Goal: Task Accomplishment & Management: Manage account settings

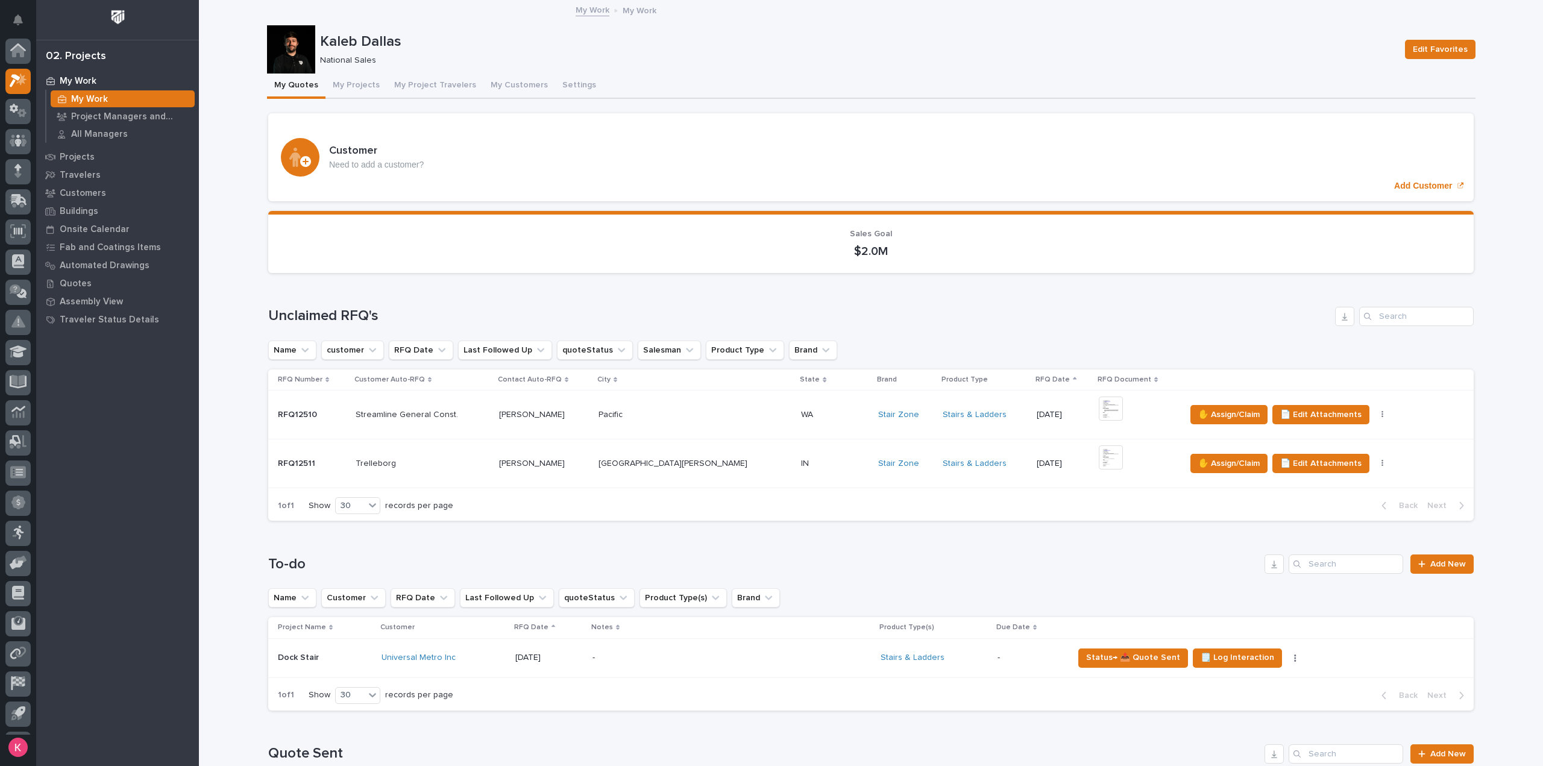
scroll to position [27, 0]
click at [426, 95] on button "My Project Travelers" at bounding box center [435, 86] width 96 height 25
click at [325, 77] on button "My Projects" at bounding box center [355, 86] width 61 height 25
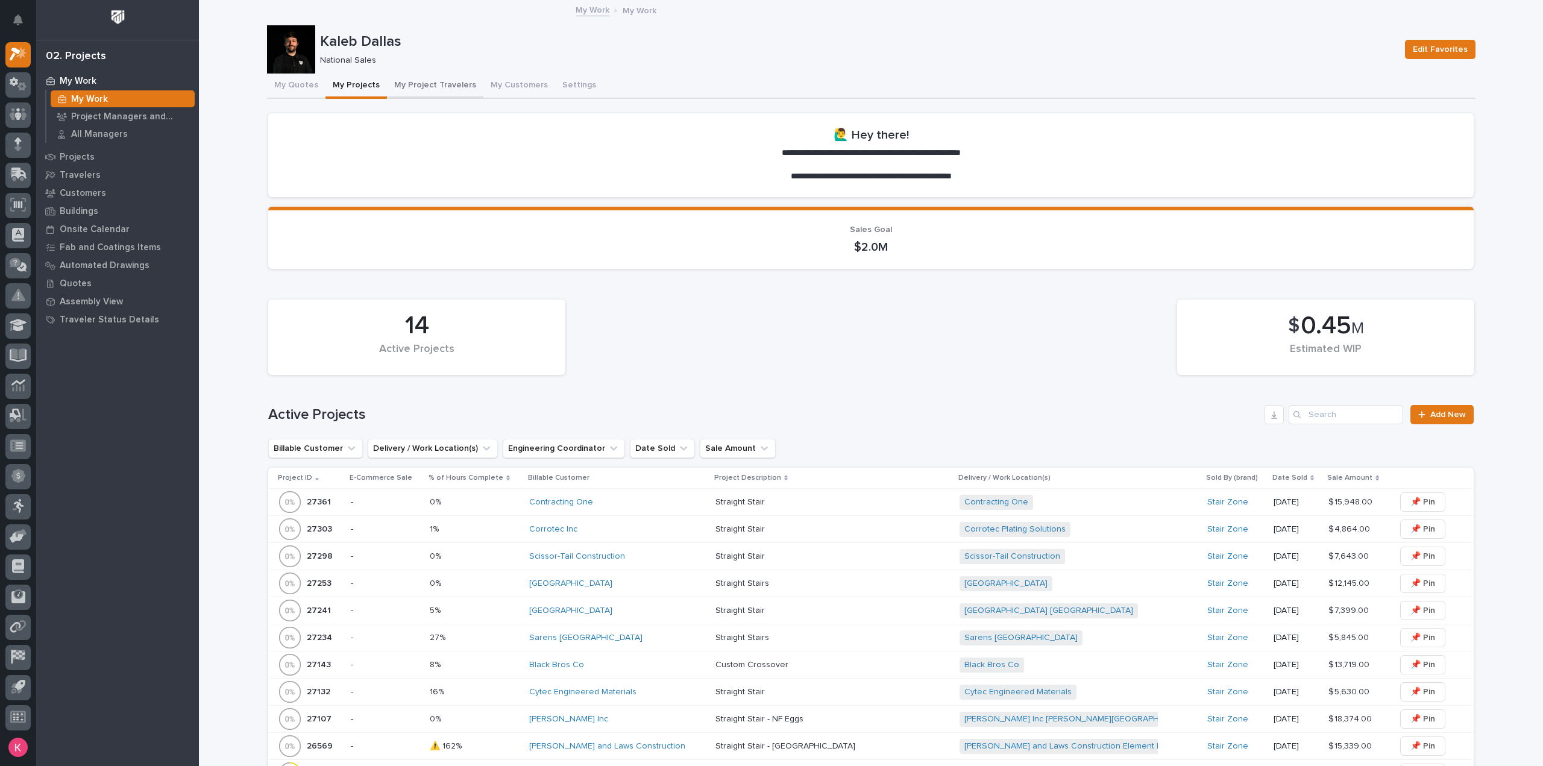
click at [447, 83] on button "My Project Travelers" at bounding box center [435, 86] width 96 height 25
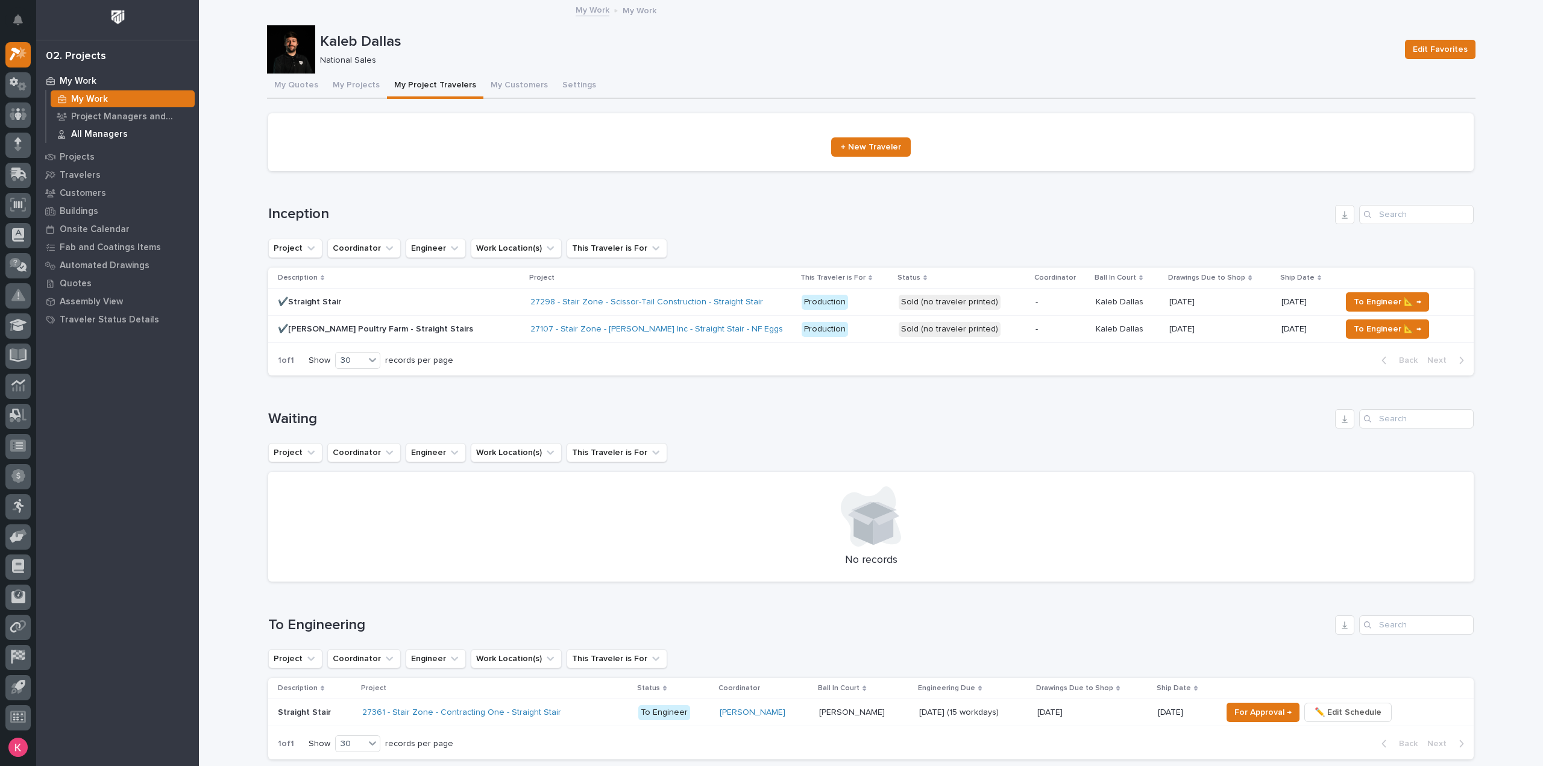
click at [135, 133] on div "All Managers" at bounding box center [123, 133] width 144 height 17
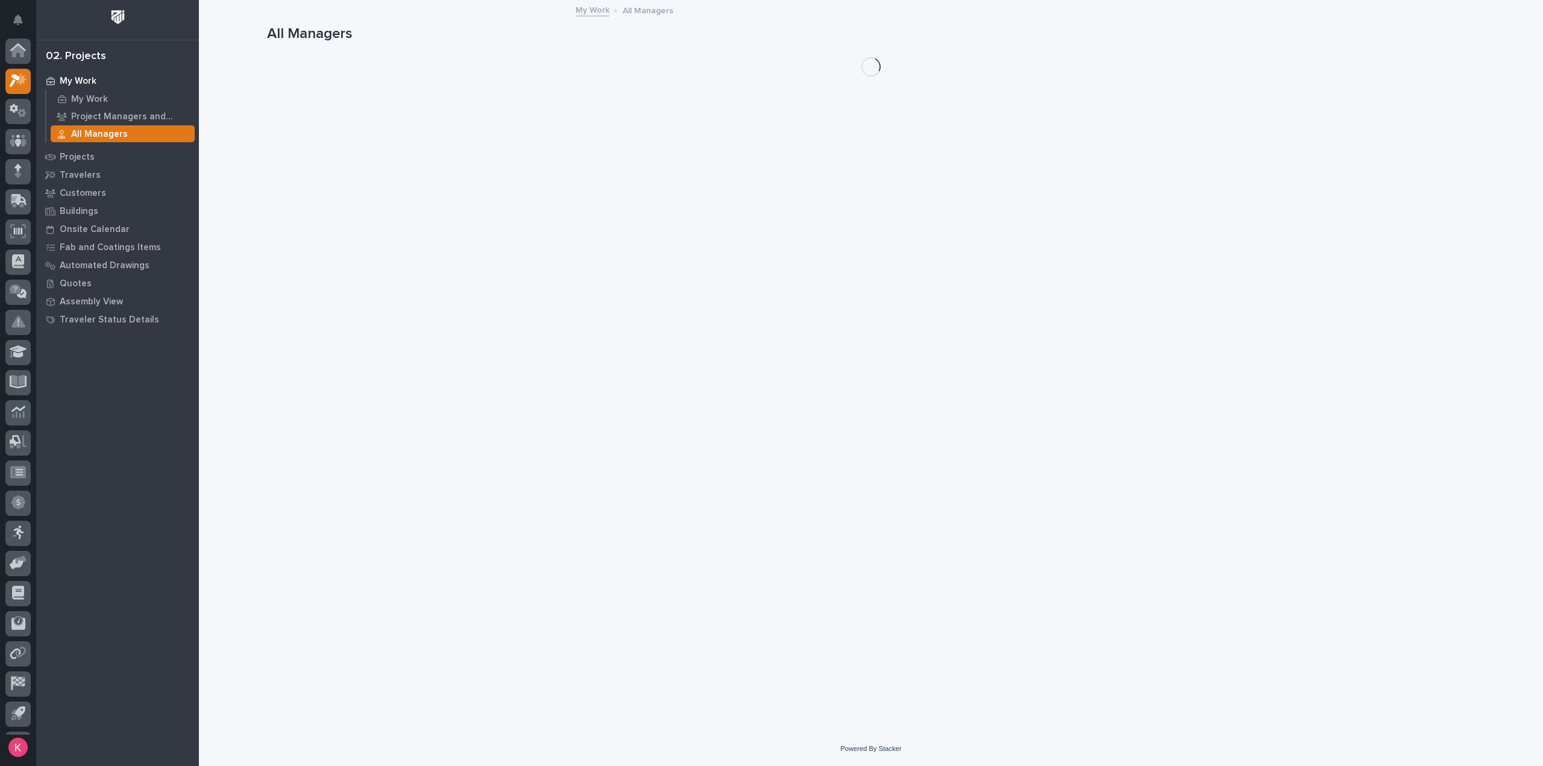
scroll to position [27, 0]
click at [141, 115] on p "Project Managers and Engineers" at bounding box center [130, 117] width 119 height 11
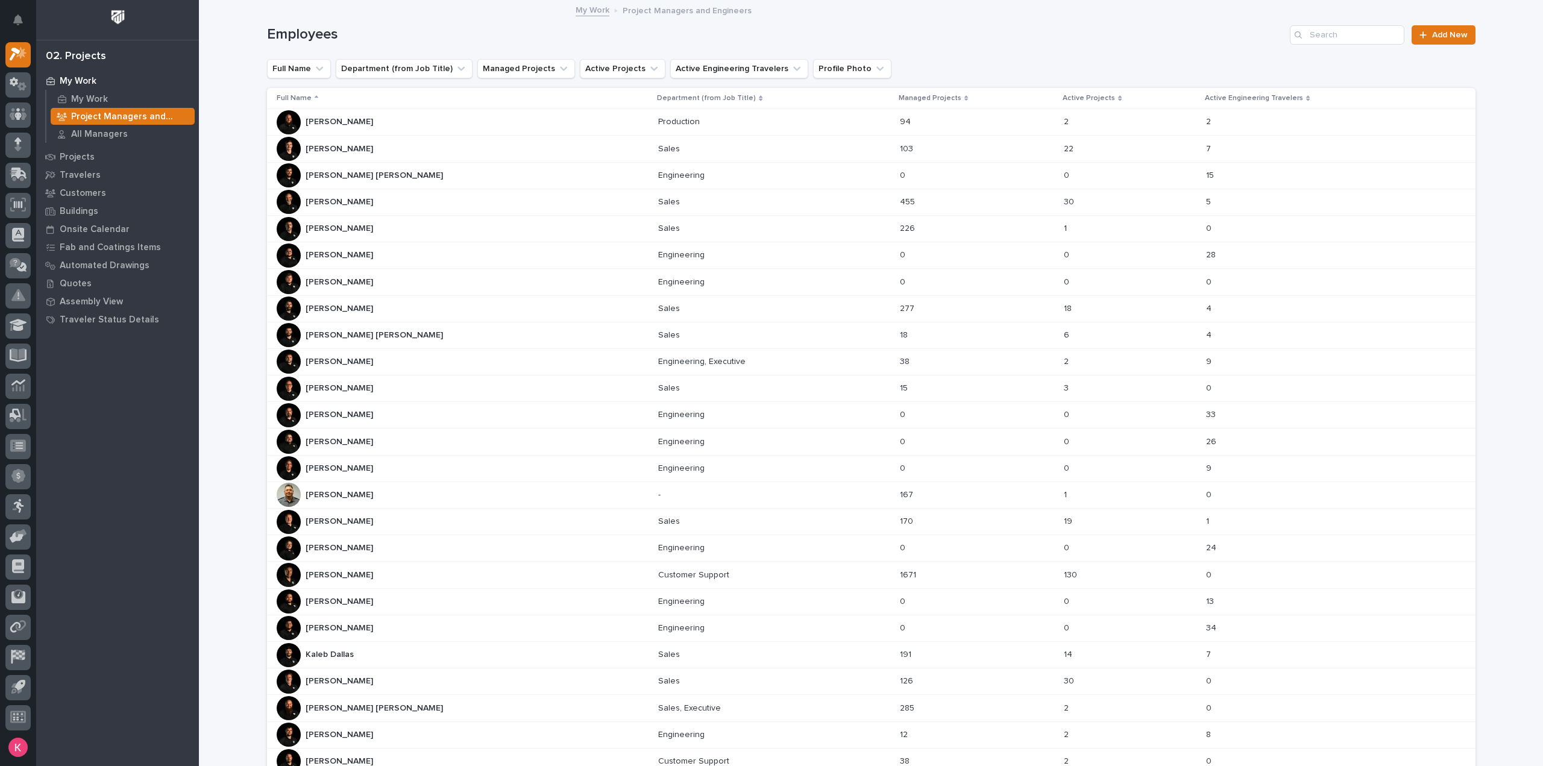
click at [17, 69] on div at bounding box center [17, 57] width 25 height 30
click at [17, 84] on icon at bounding box center [18, 84] width 17 height 14
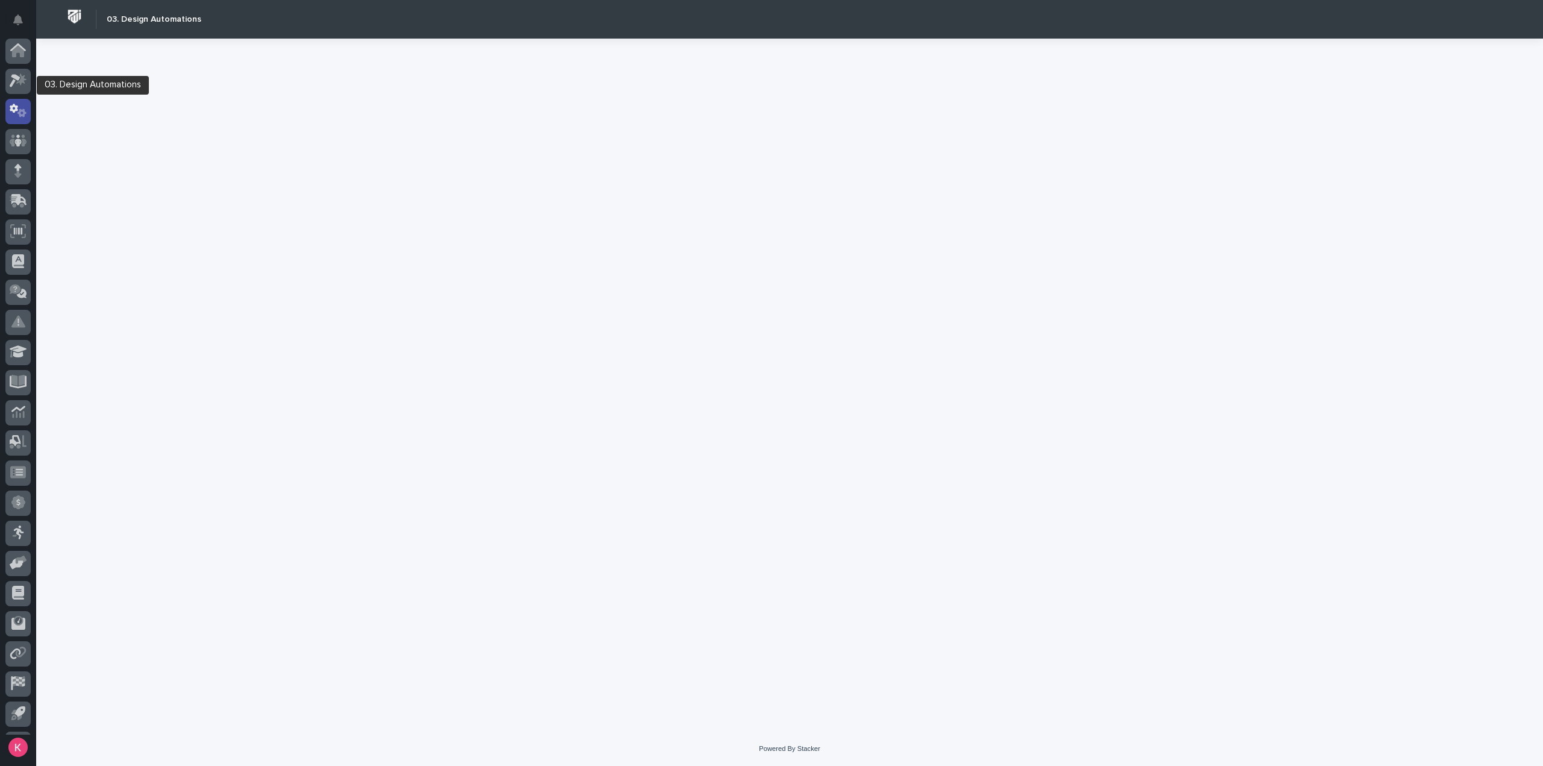
scroll to position [27, 0]
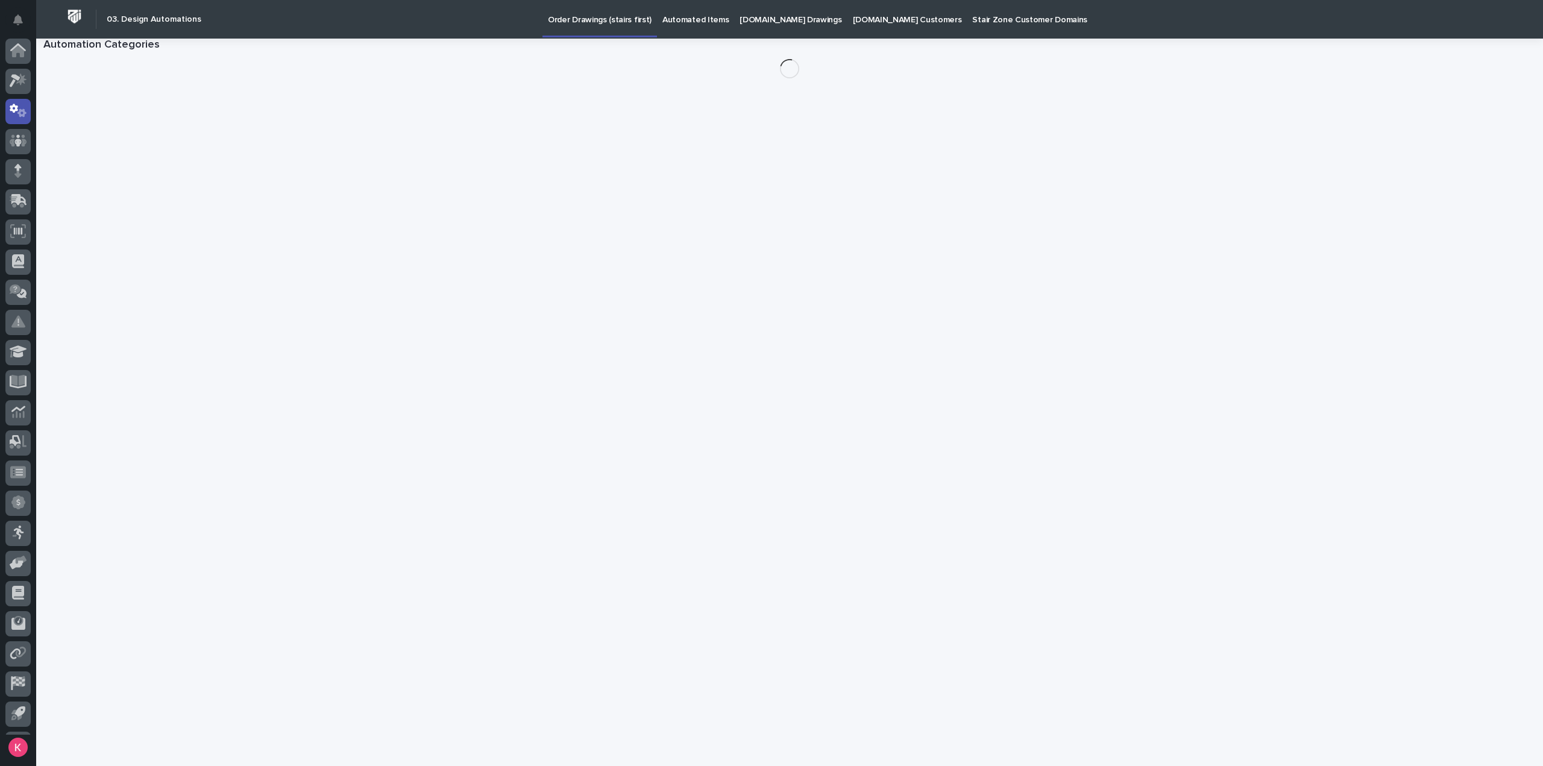
scroll to position [27, 0]
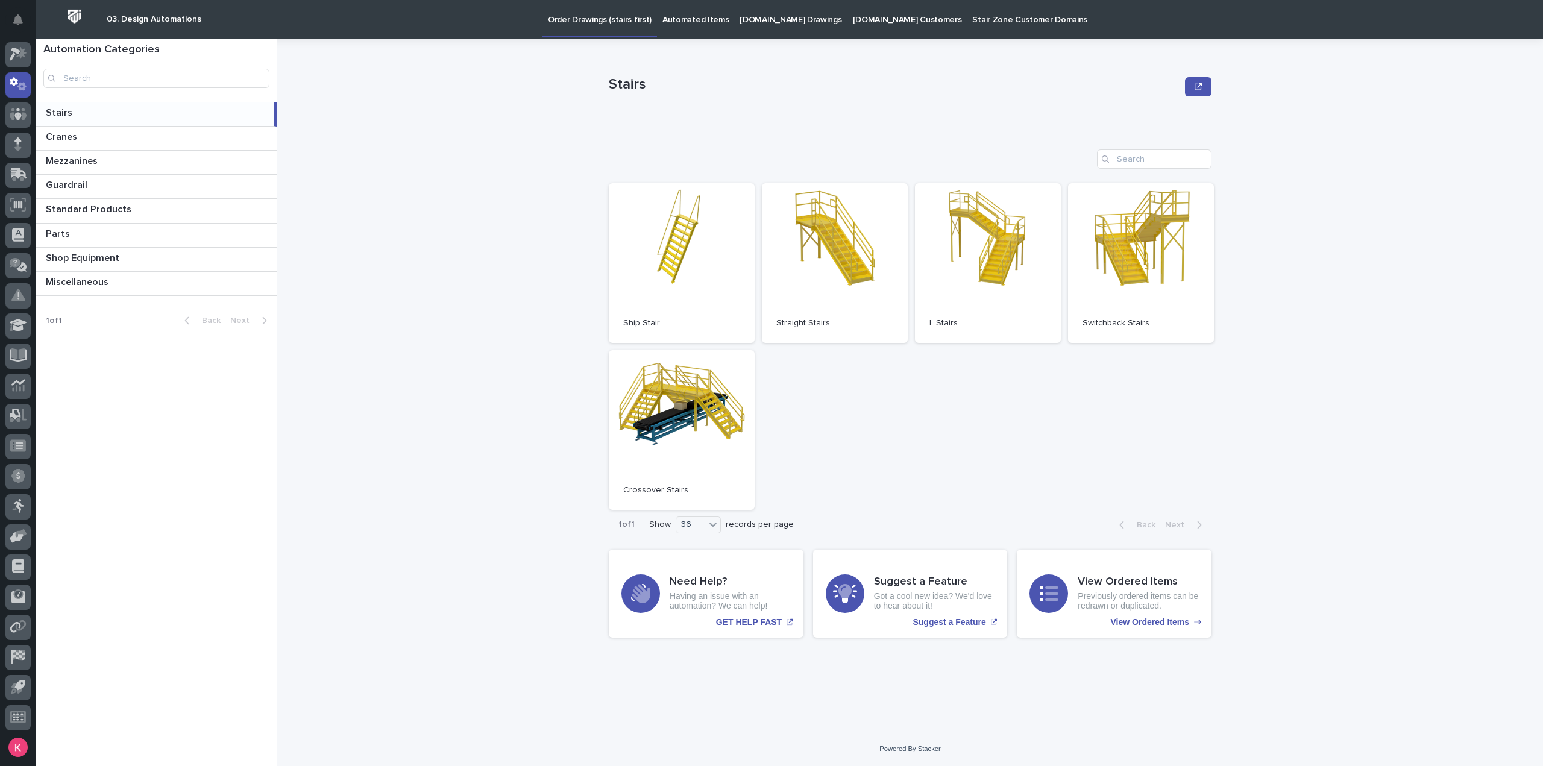
click at [657, 26] on link "Automated Items" at bounding box center [695, 18] width 77 height 37
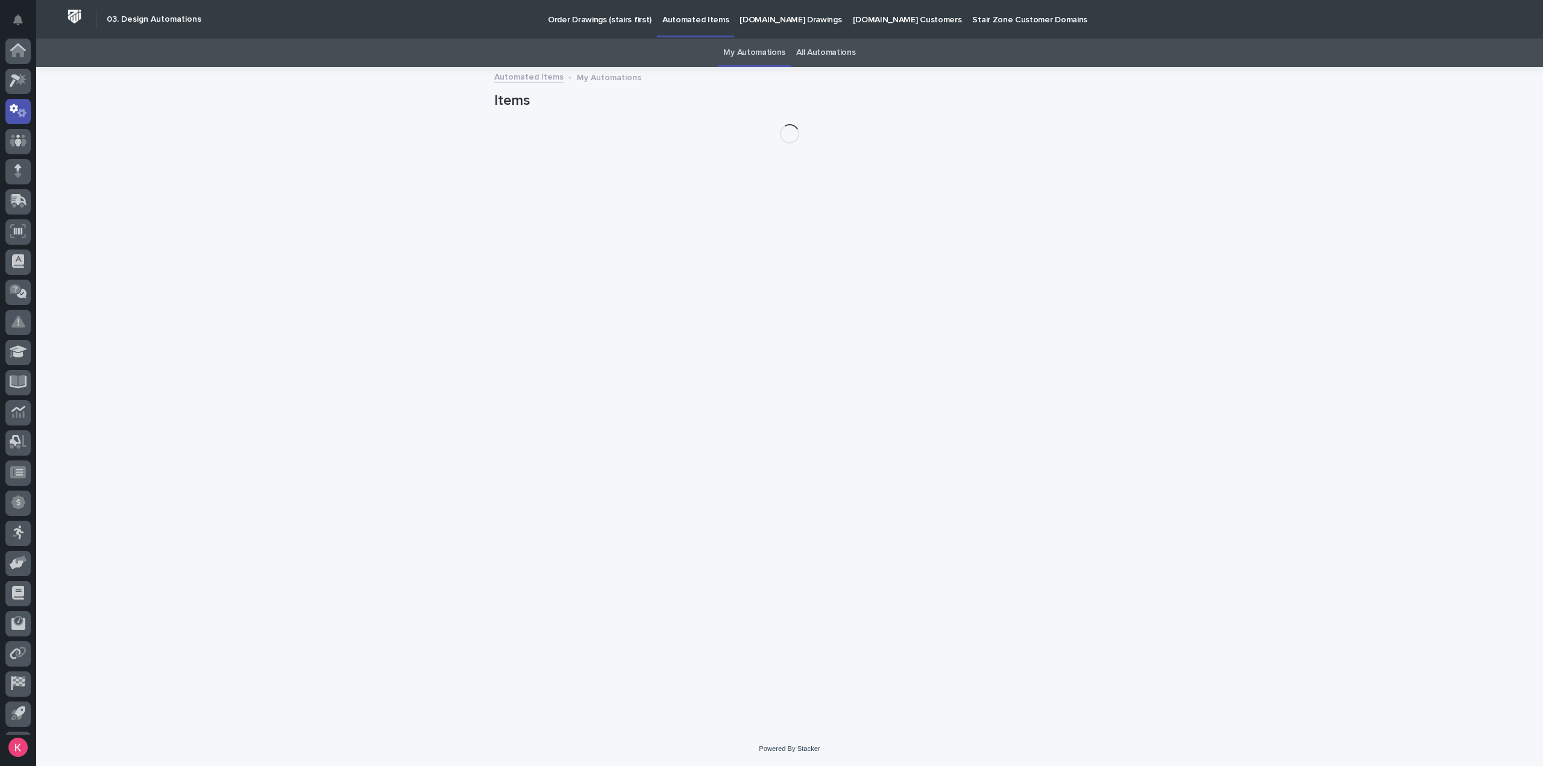
scroll to position [27, 0]
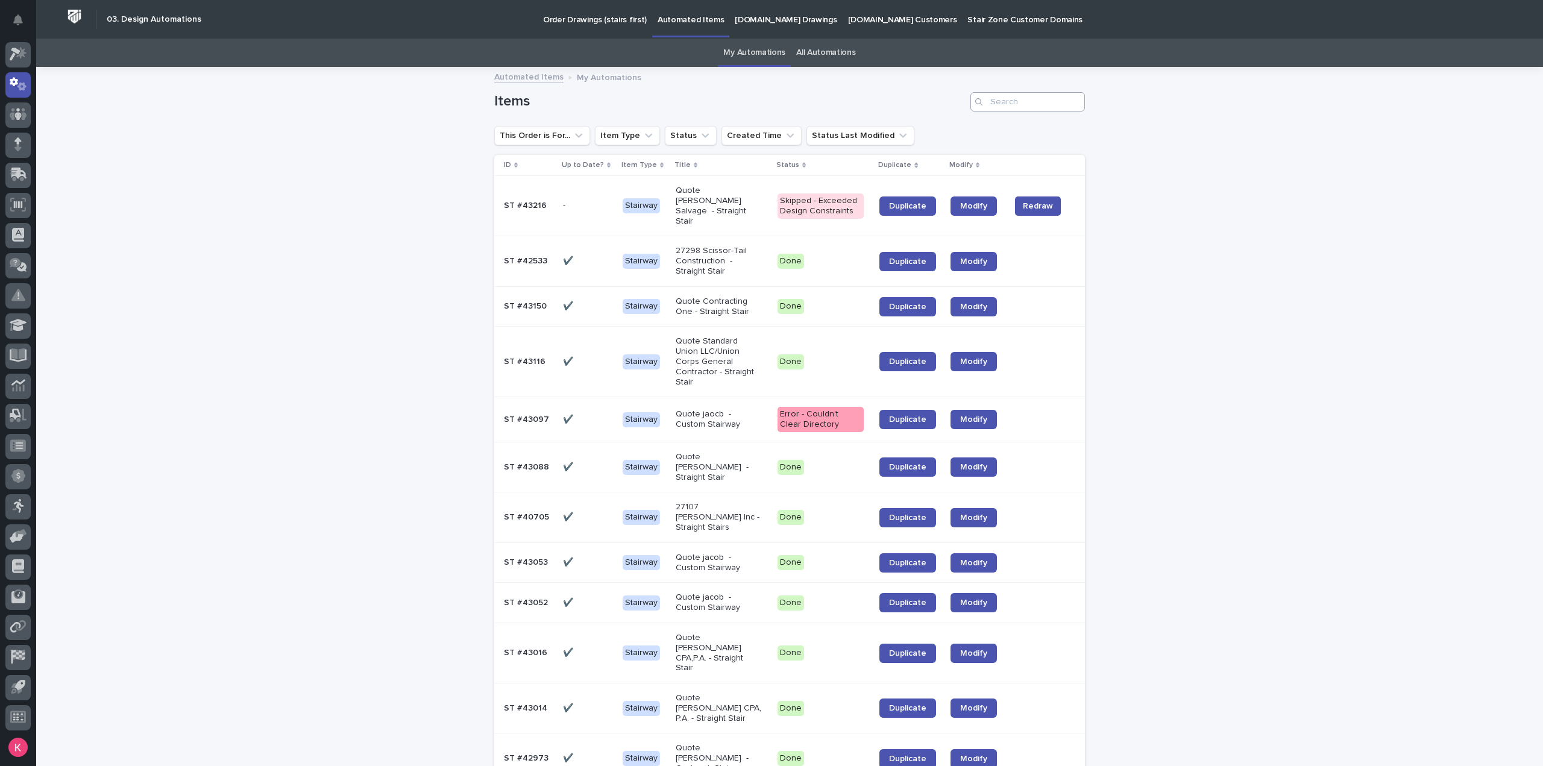
click at [1024, 87] on div "Items" at bounding box center [789, 97] width 591 height 58
click at [1039, 93] on input "Search" at bounding box center [1027, 101] width 115 height 19
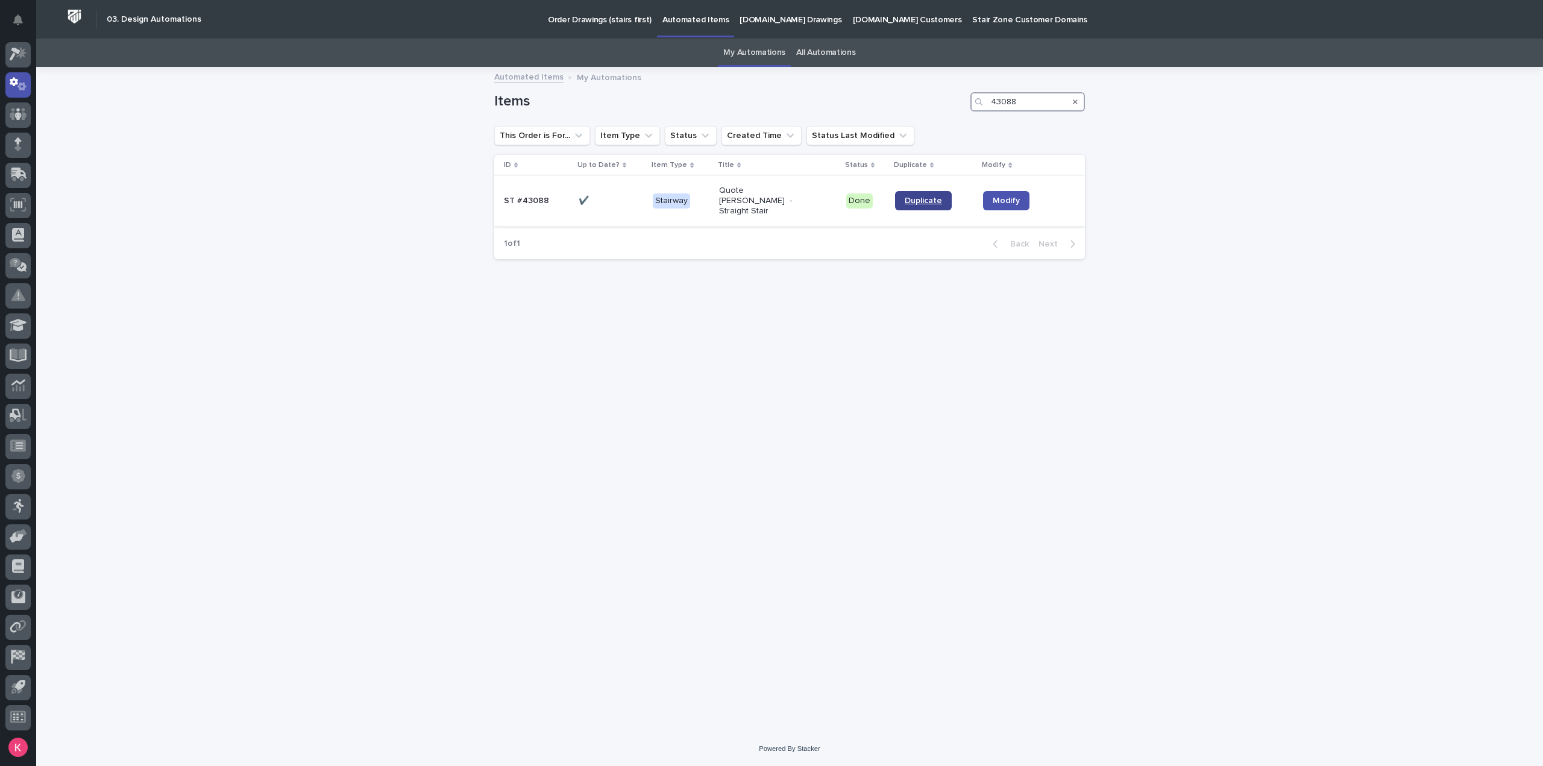
type input "43088"
click at [919, 200] on link "Duplicate" at bounding box center [923, 200] width 57 height 19
click at [25, 61] on div at bounding box center [17, 54] width 25 height 25
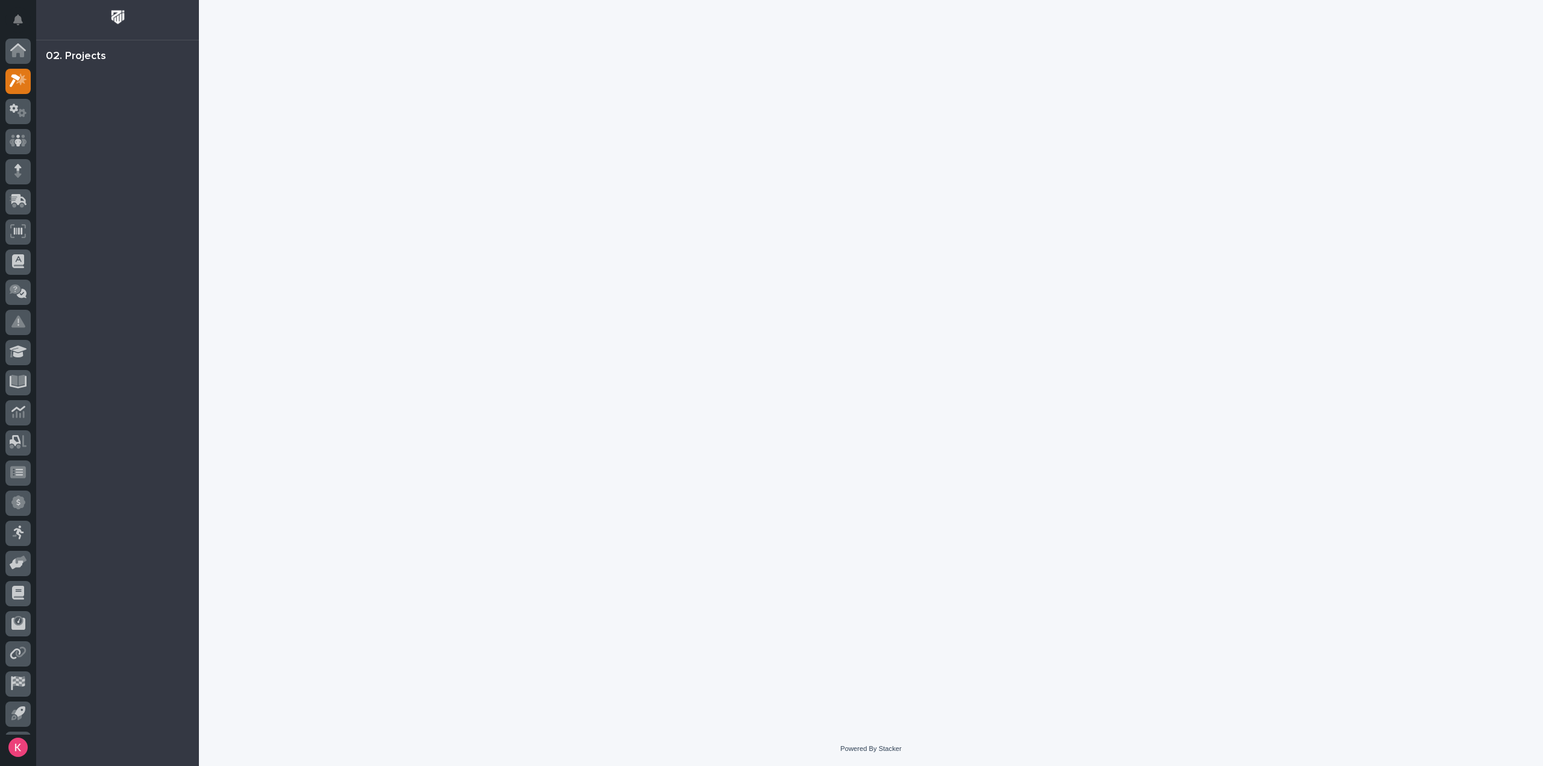
scroll to position [27, 0]
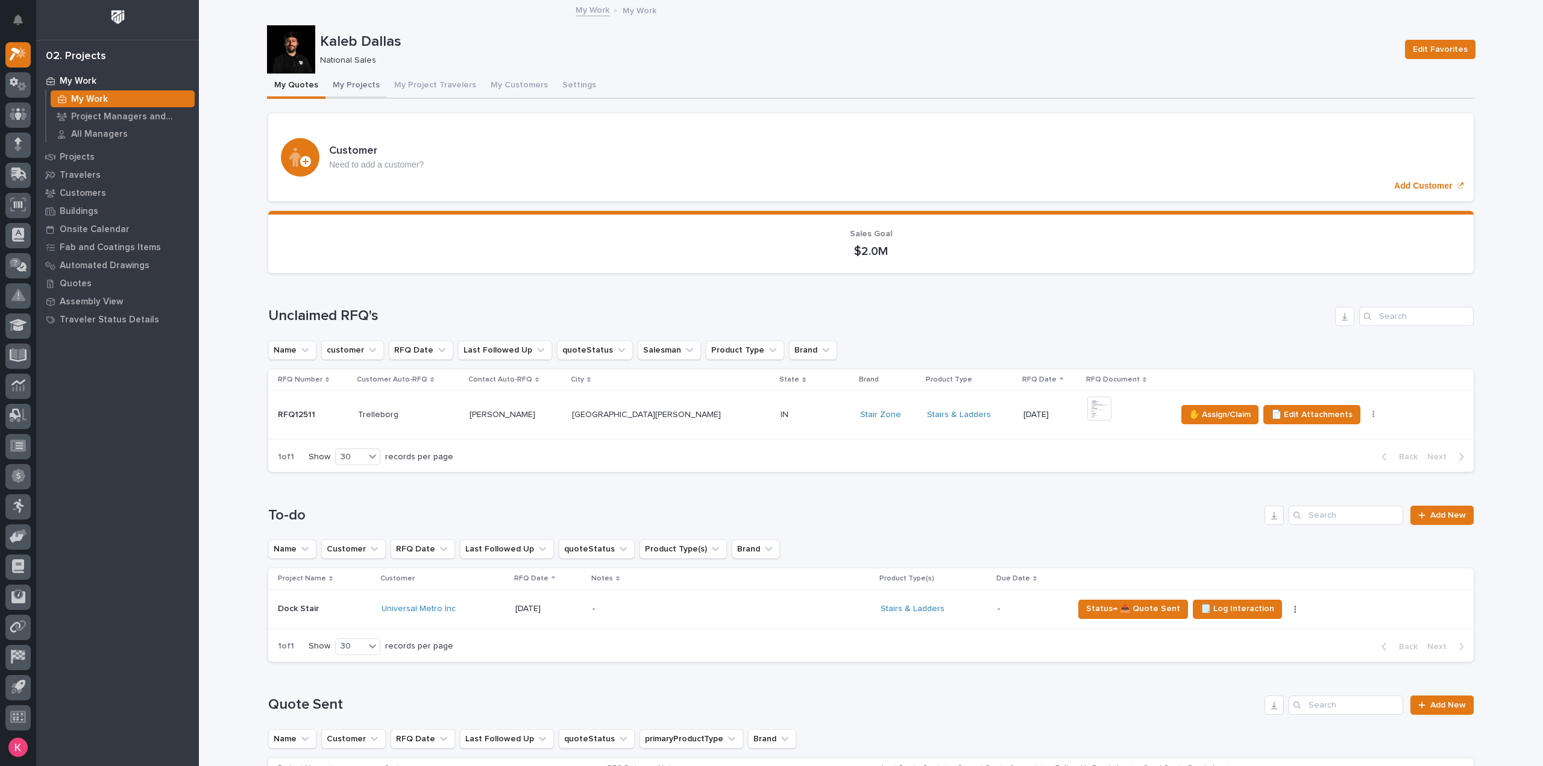
click at [360, 79] on button "My Projects" at bounding box center [355, 86] width 61 height 25
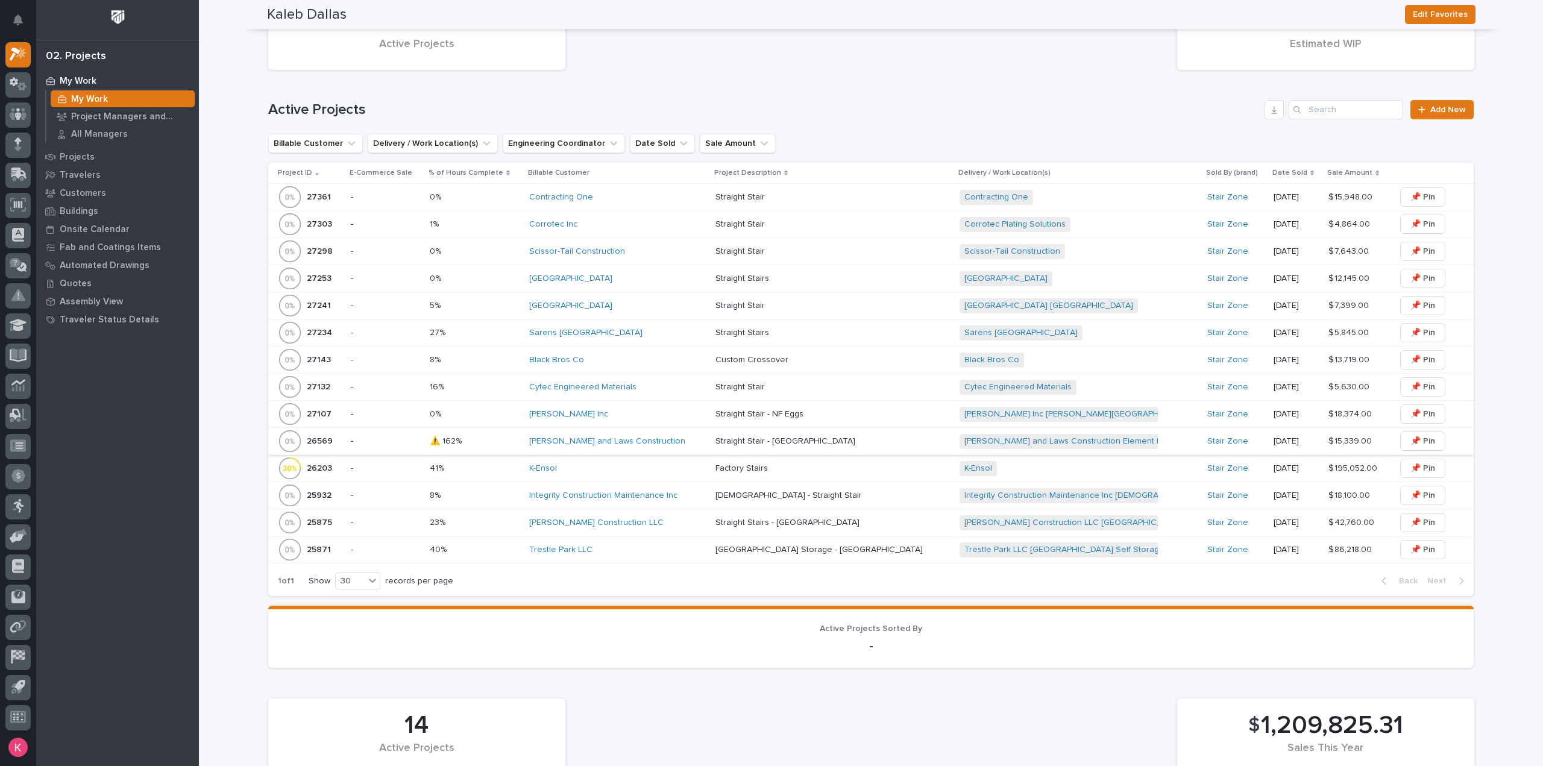
scroll to position [422, 0]
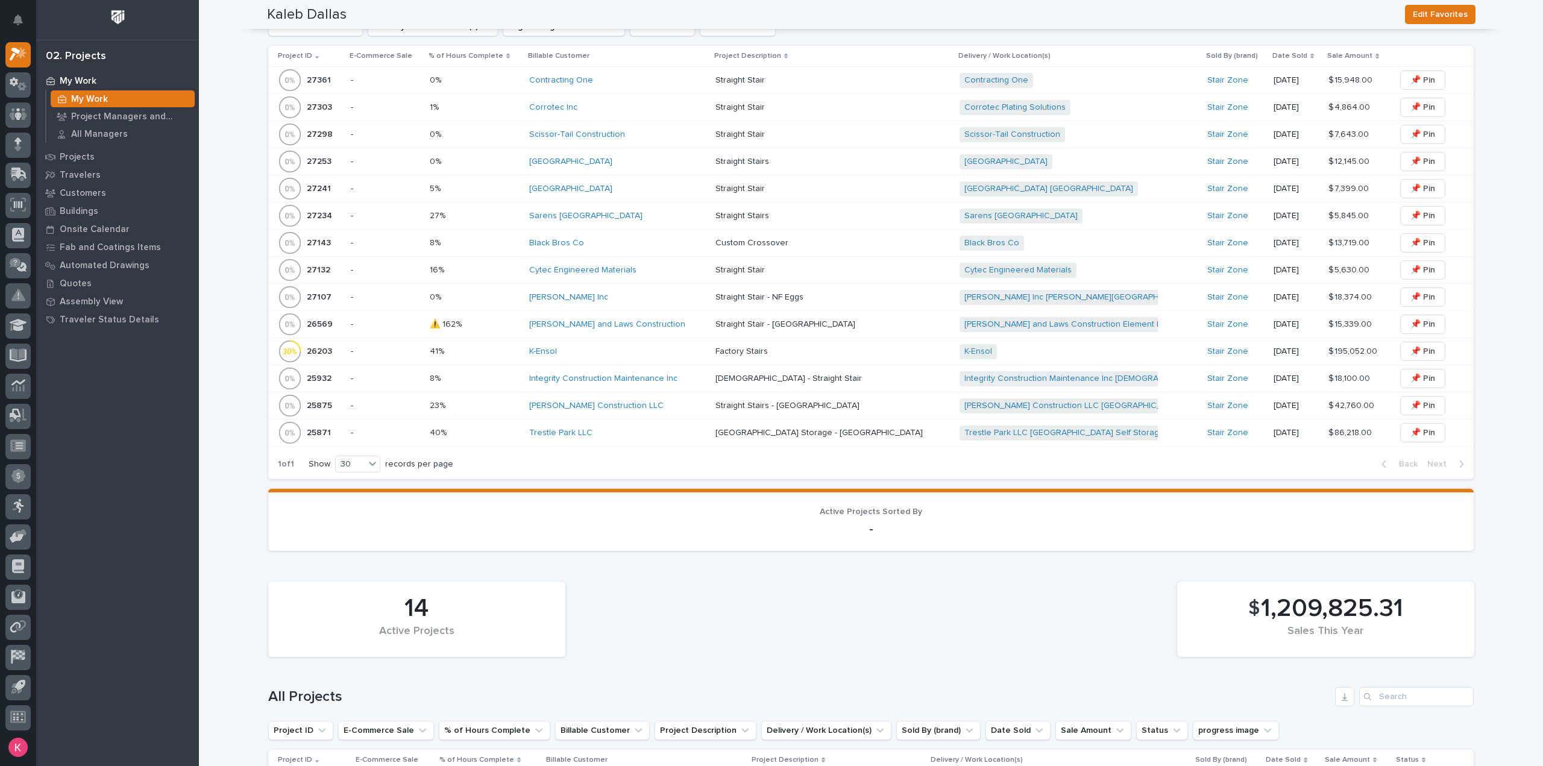
click at [687, 429] on div "Trestle Park LLC" at bounding box center [617, 433] width 177 height 10
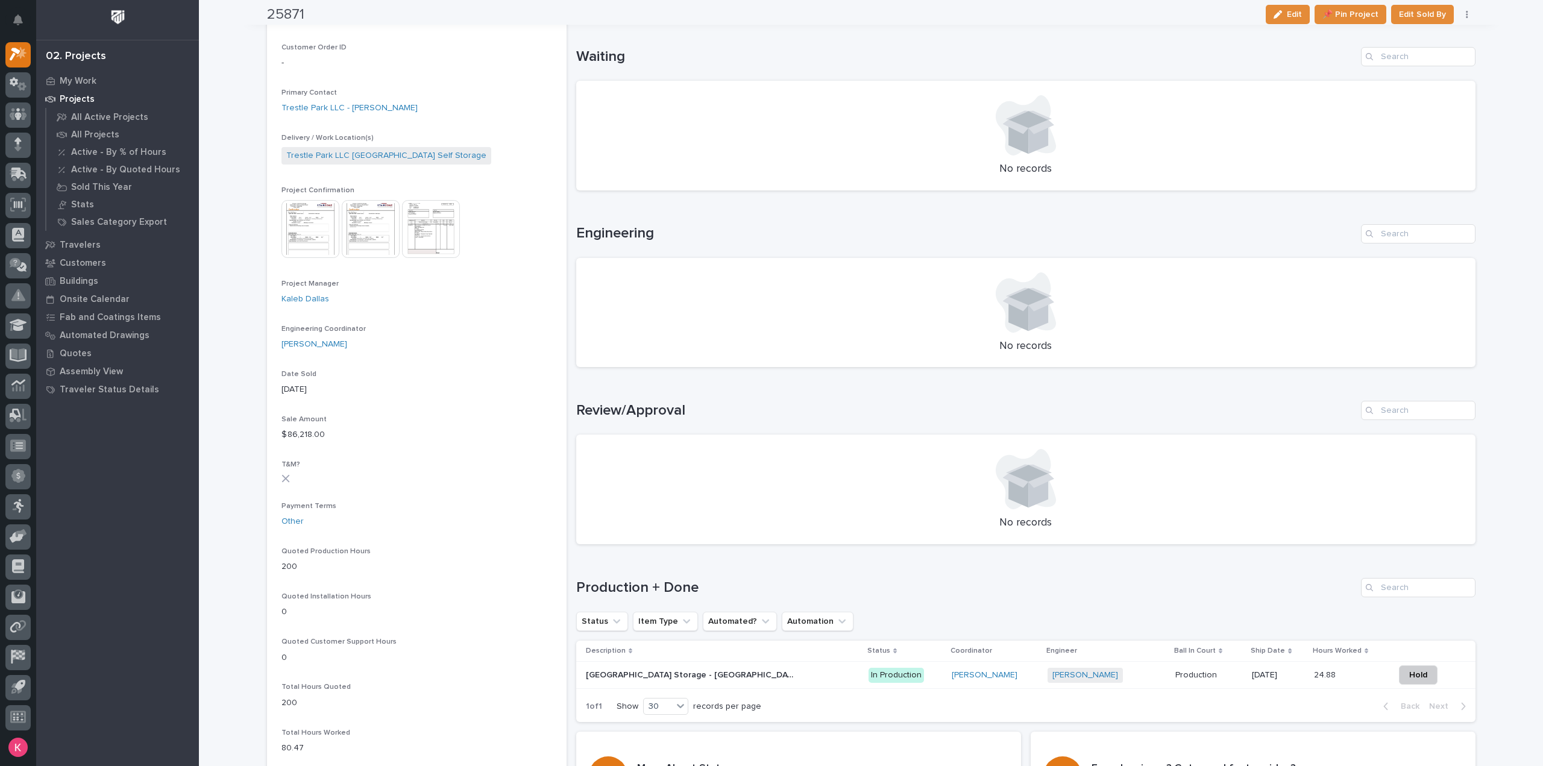
scroll to position [362, 0]
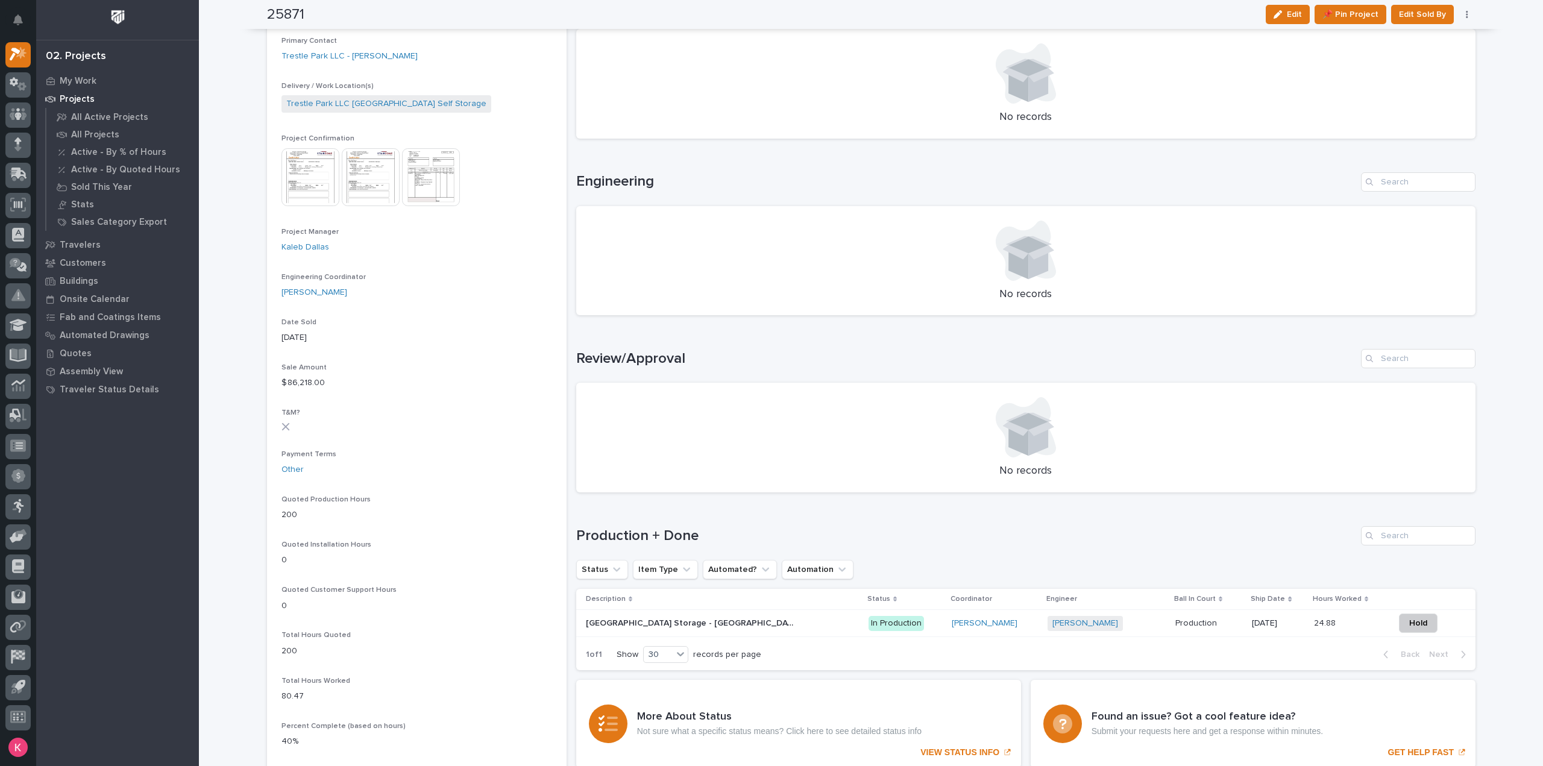
click at [970, 631] on div "Wynne Hochstetler" at bounding box center [995, 624] width 86 height 20
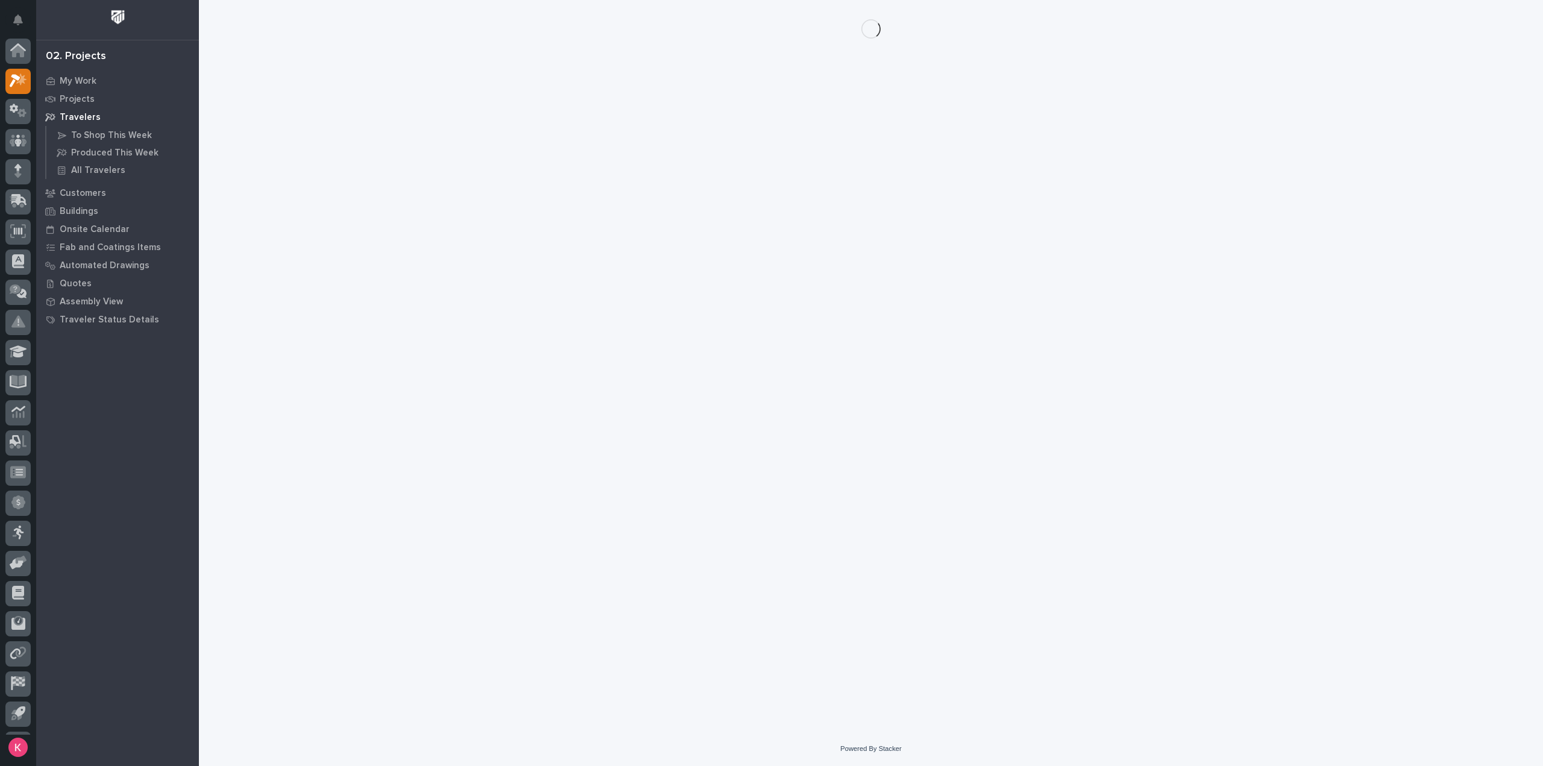
scroll to position [27, 0]
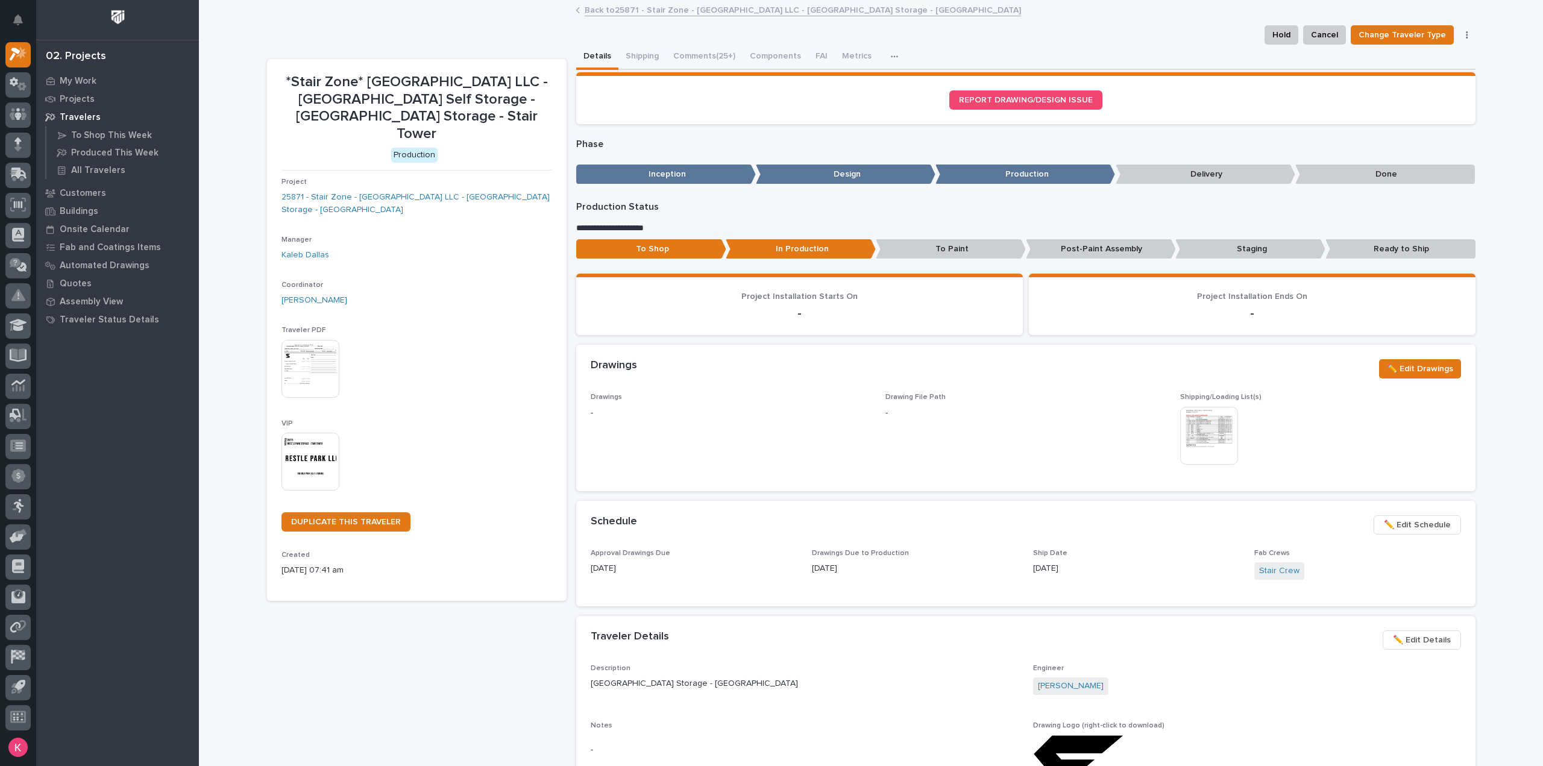
click at [1412, 527] on span "✏️ Edit Schedule" at bounding box center [1417, 525] width 67 height 14
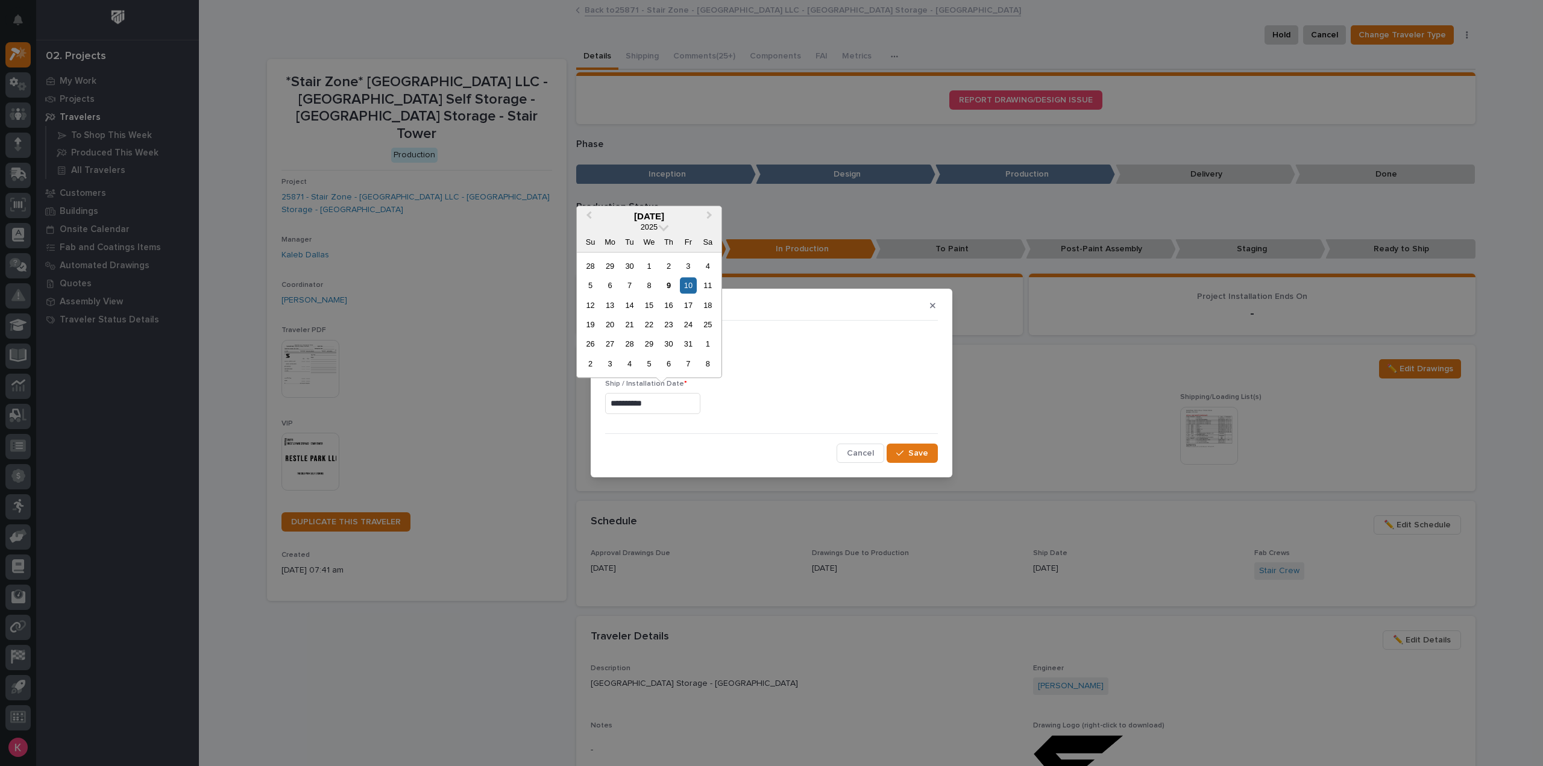
click at [674, 403] on input "**********" at bounding box center [652, 403] width 95 height 21
click at [665, 306] on div "16" at bounding box center [669, 305] width 16 height 16
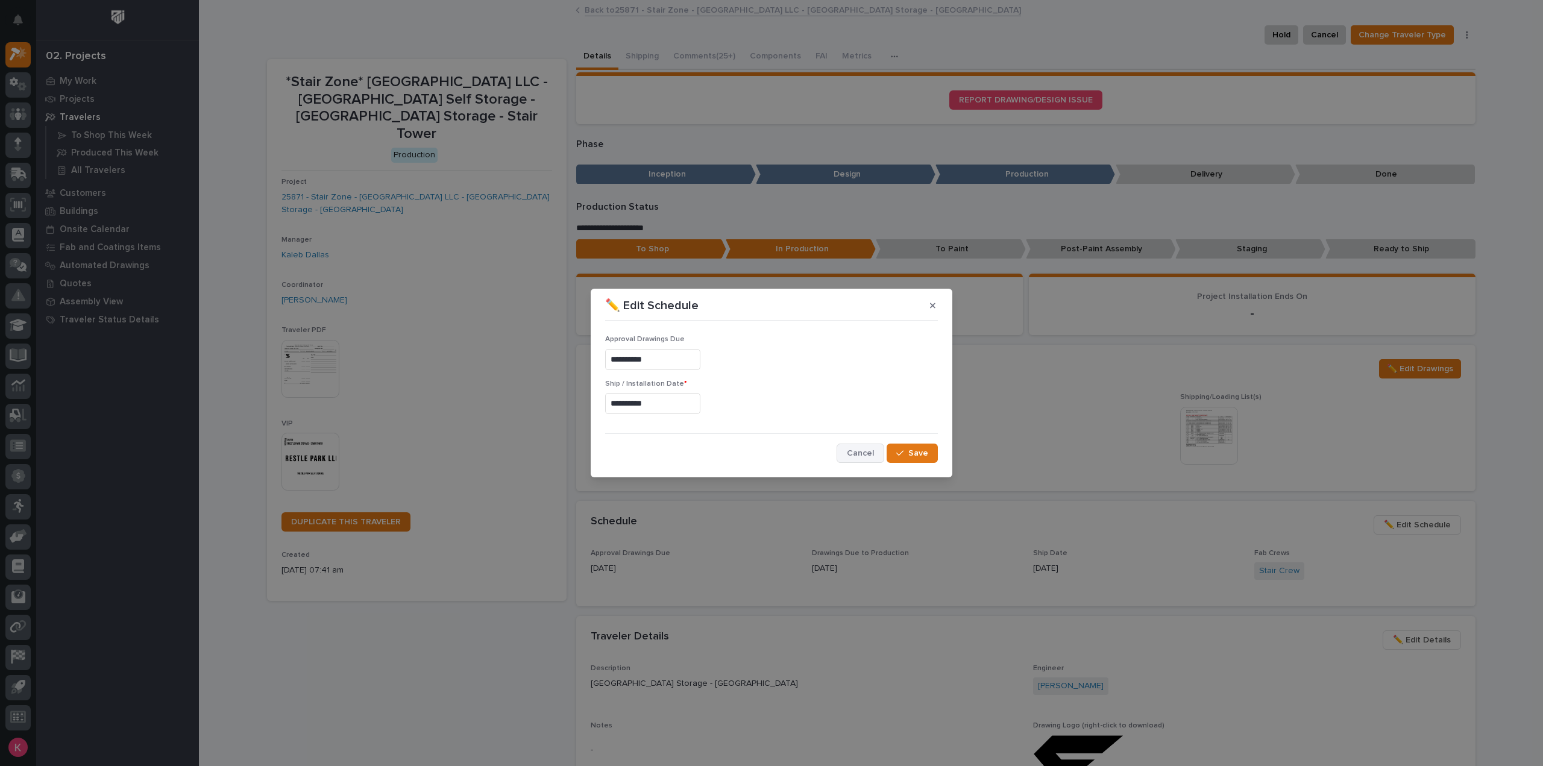
type input "**********"
click at [889, 449] on button "Save" at bounding box center [912, 453] width 51 height 19
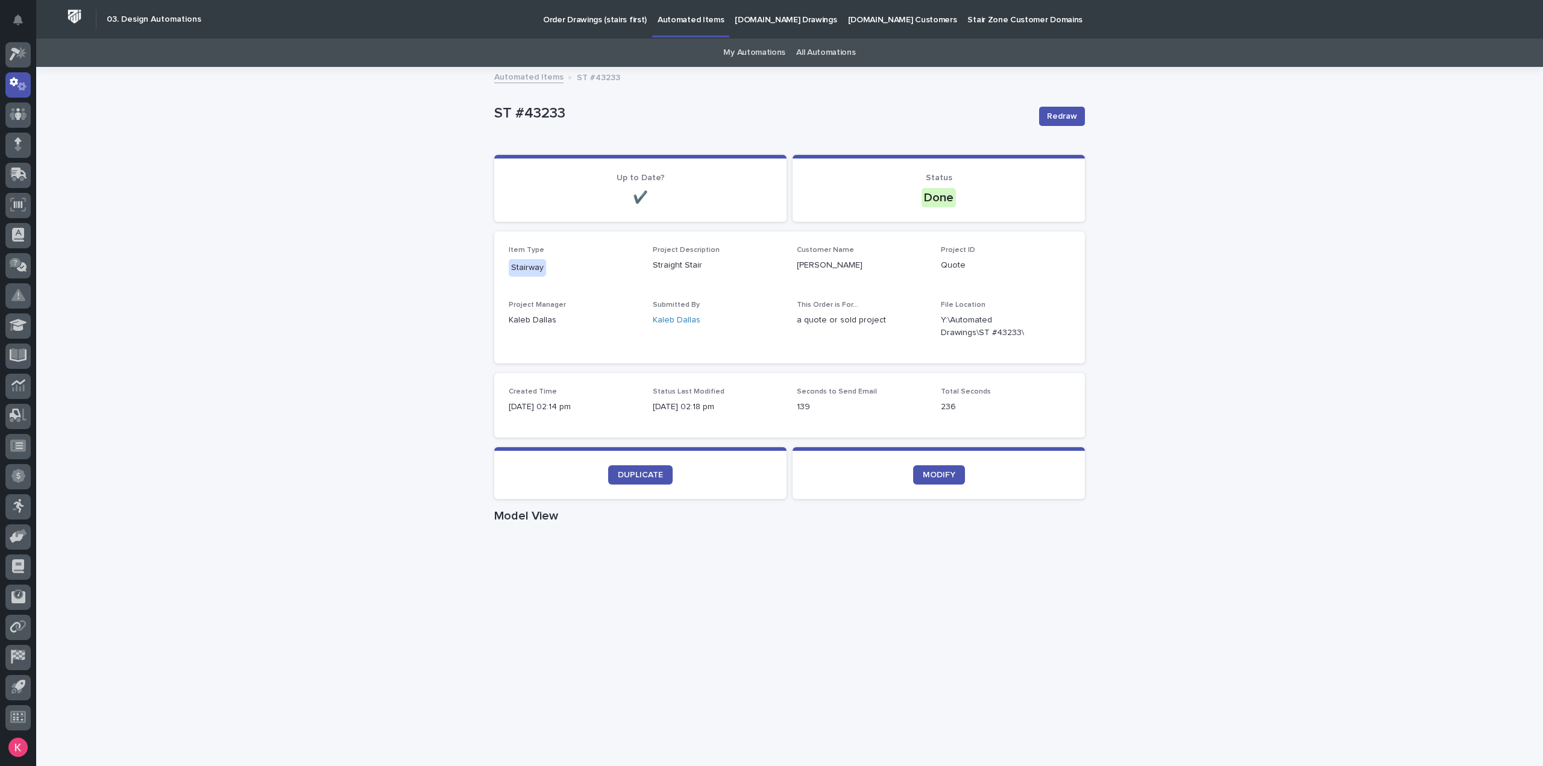
click at [1243, 583] on div "Loading... Saving… Loading... Saving… ST #43233 Redraw ST #43233 Redraw Sorry, …" at bounding box center [789, 698] width 1507 height 1260
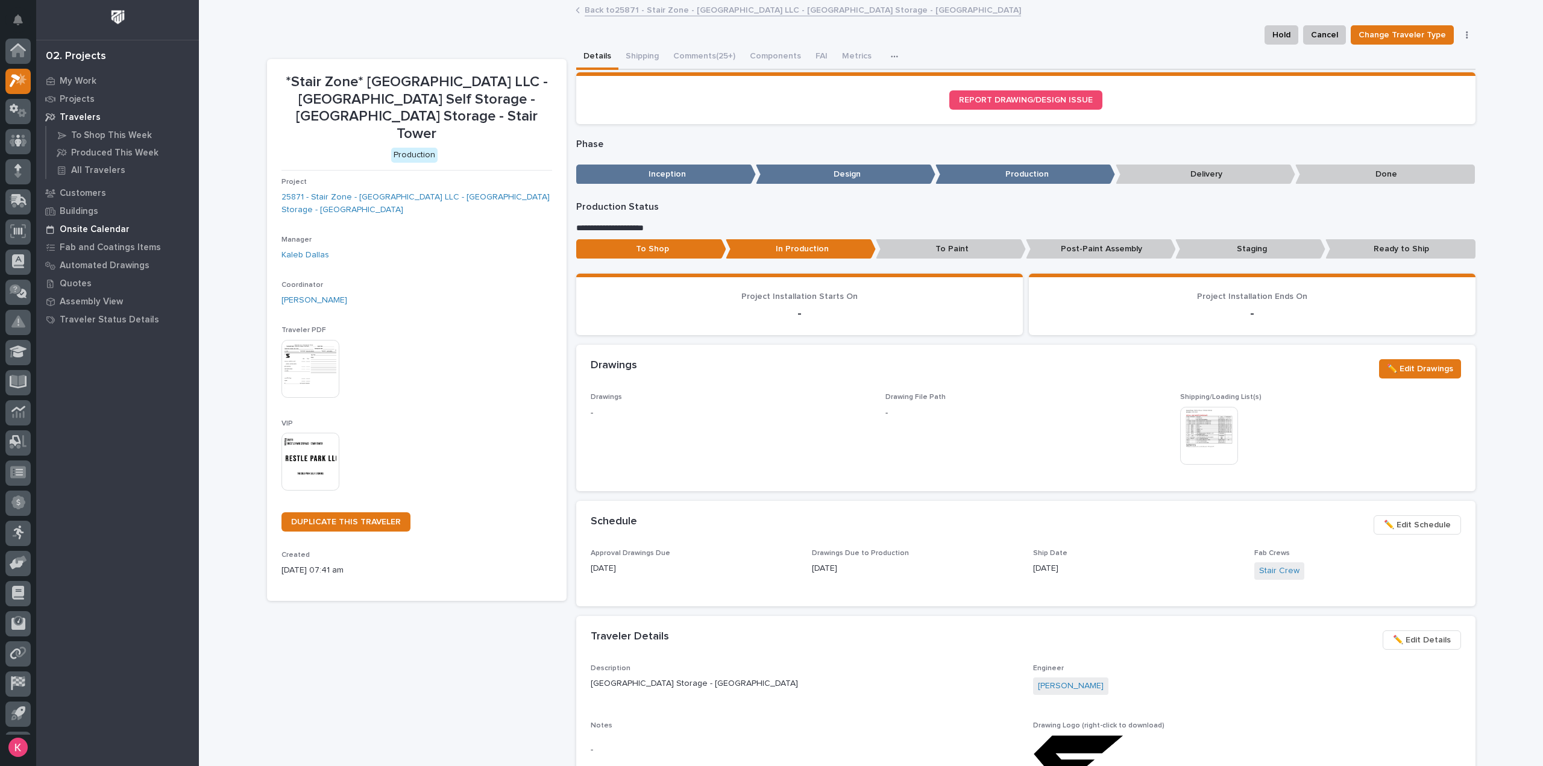
scroll to position [27, 0]
click at [18, 59] on icon at bounding box center [18, 54] width 17 height 14
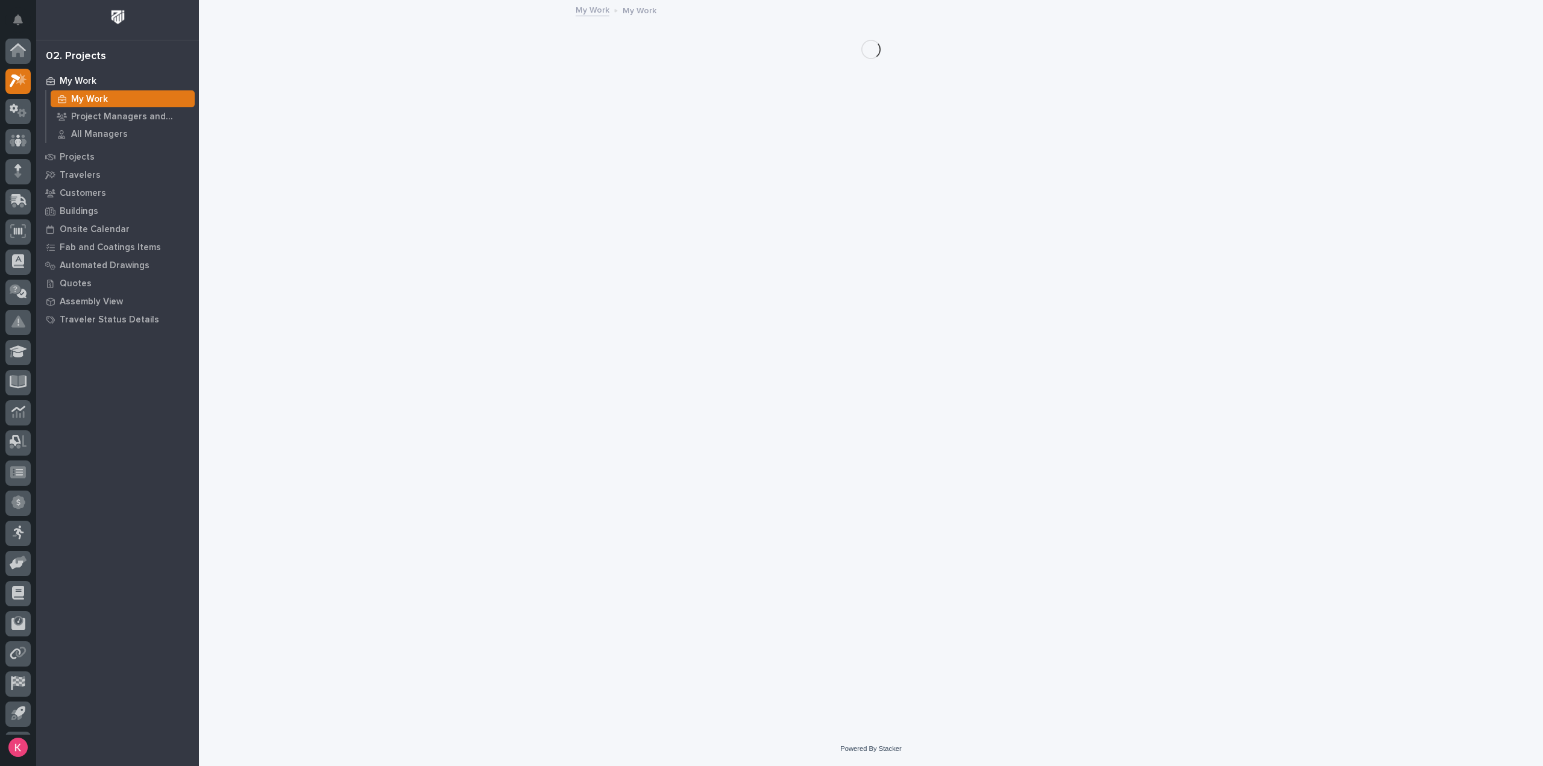
scroll to position [27, 0]
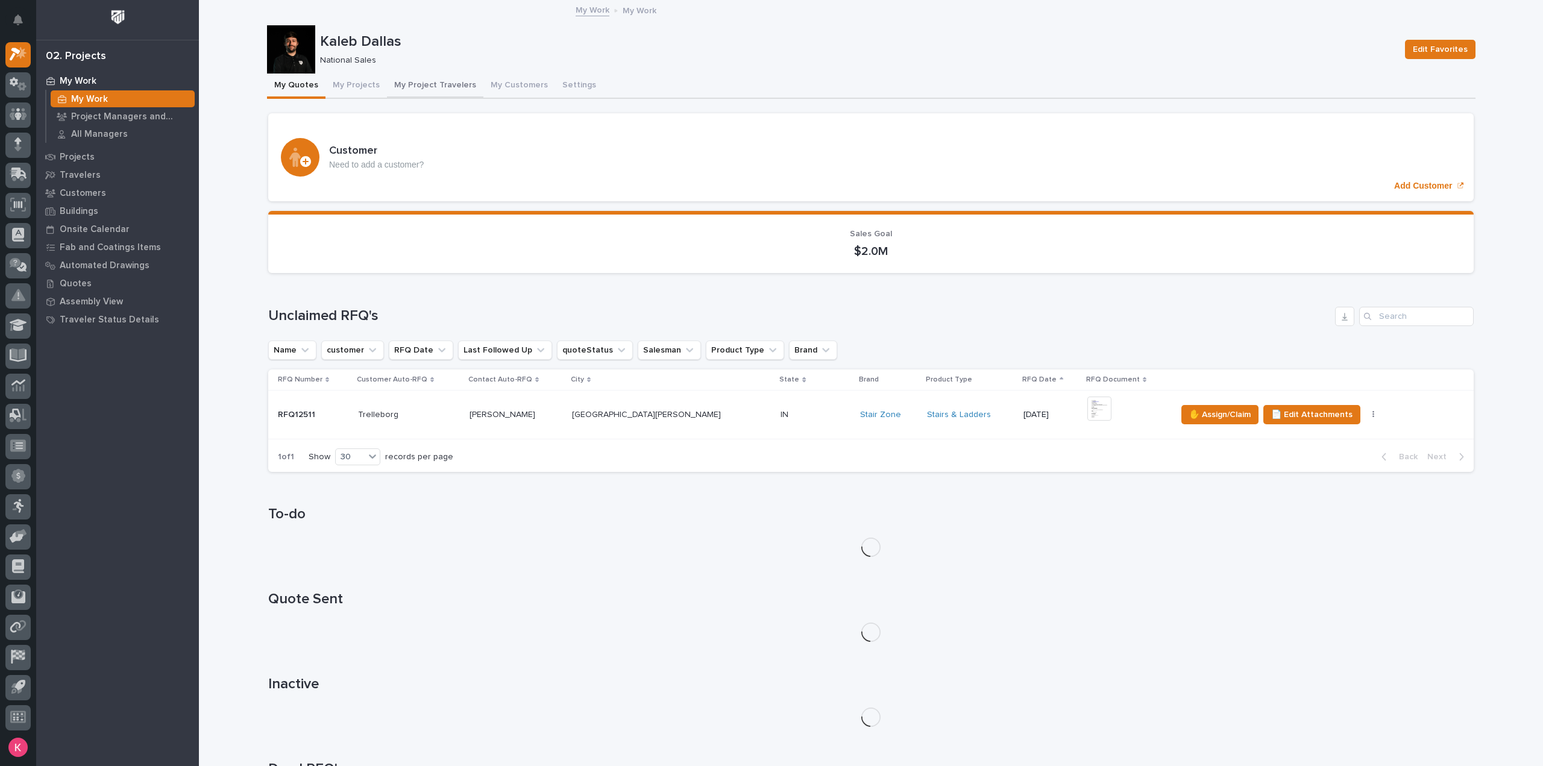
click at [415, 87] on button "My Project Travelers" at bounding box center [435, 86] width 96 height 25
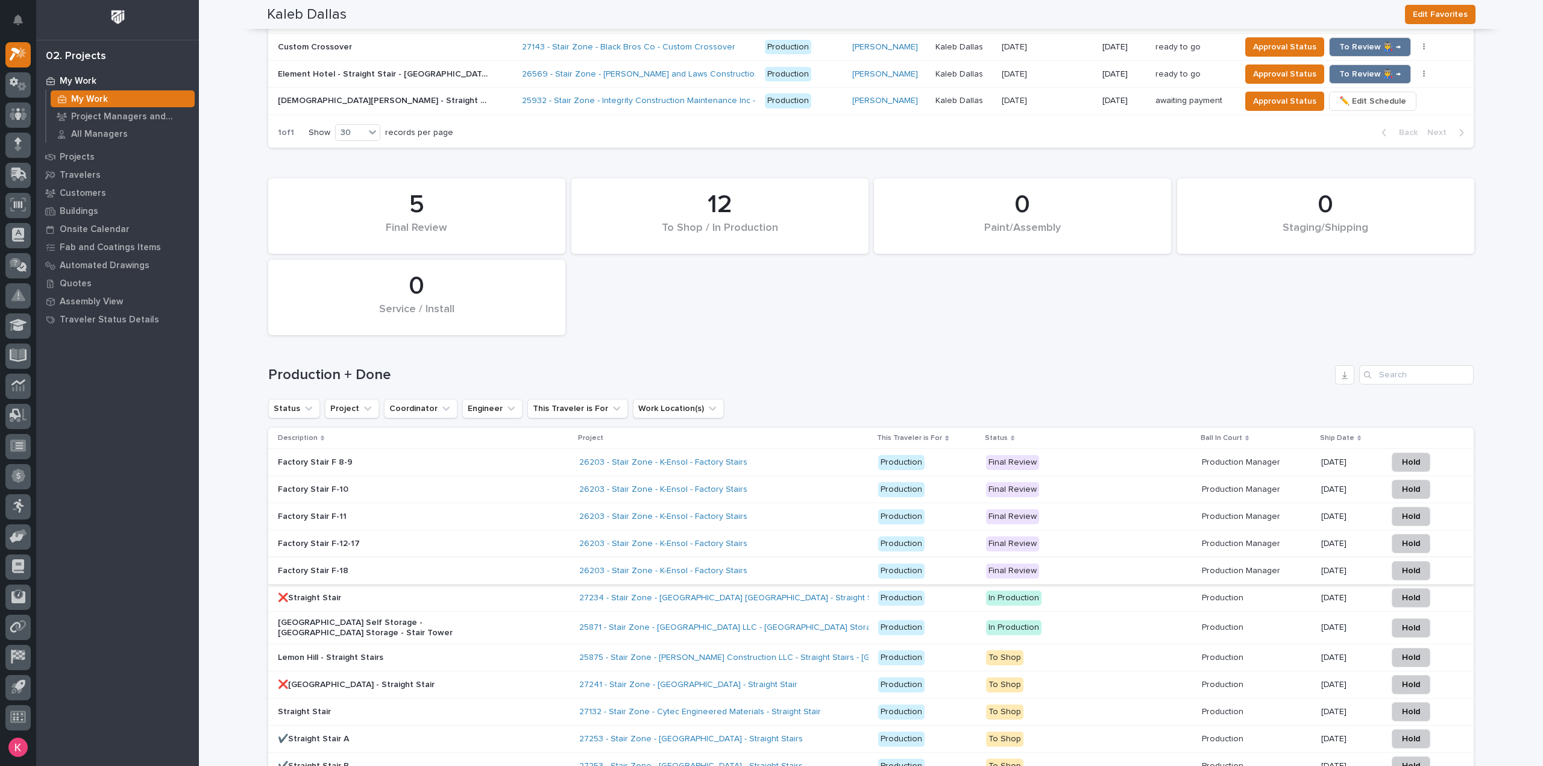
scroll to position [904, 0]
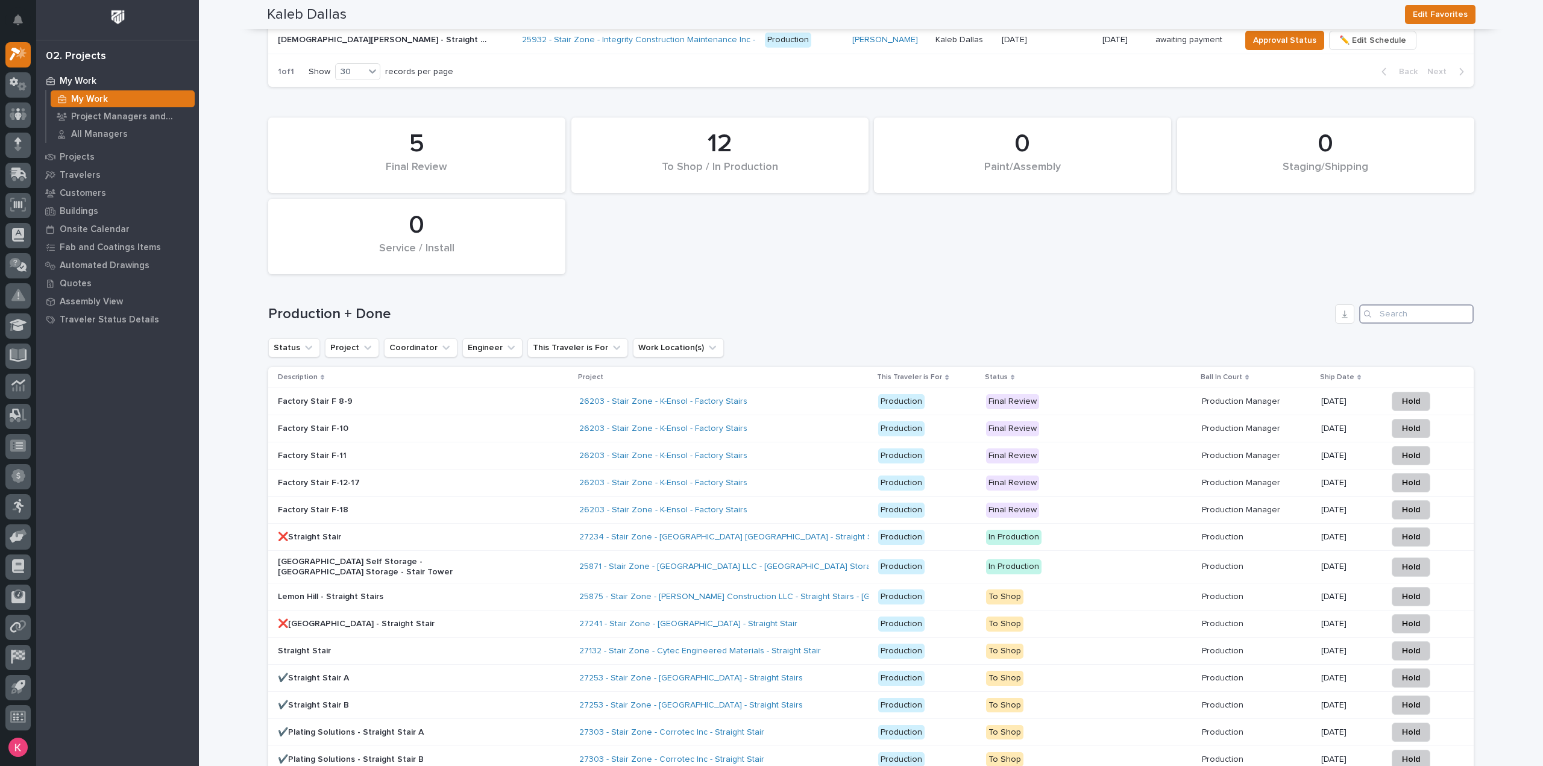
click at [1396, 315] on input "Search" at bounding box center [1416, 313] width 115 height 19
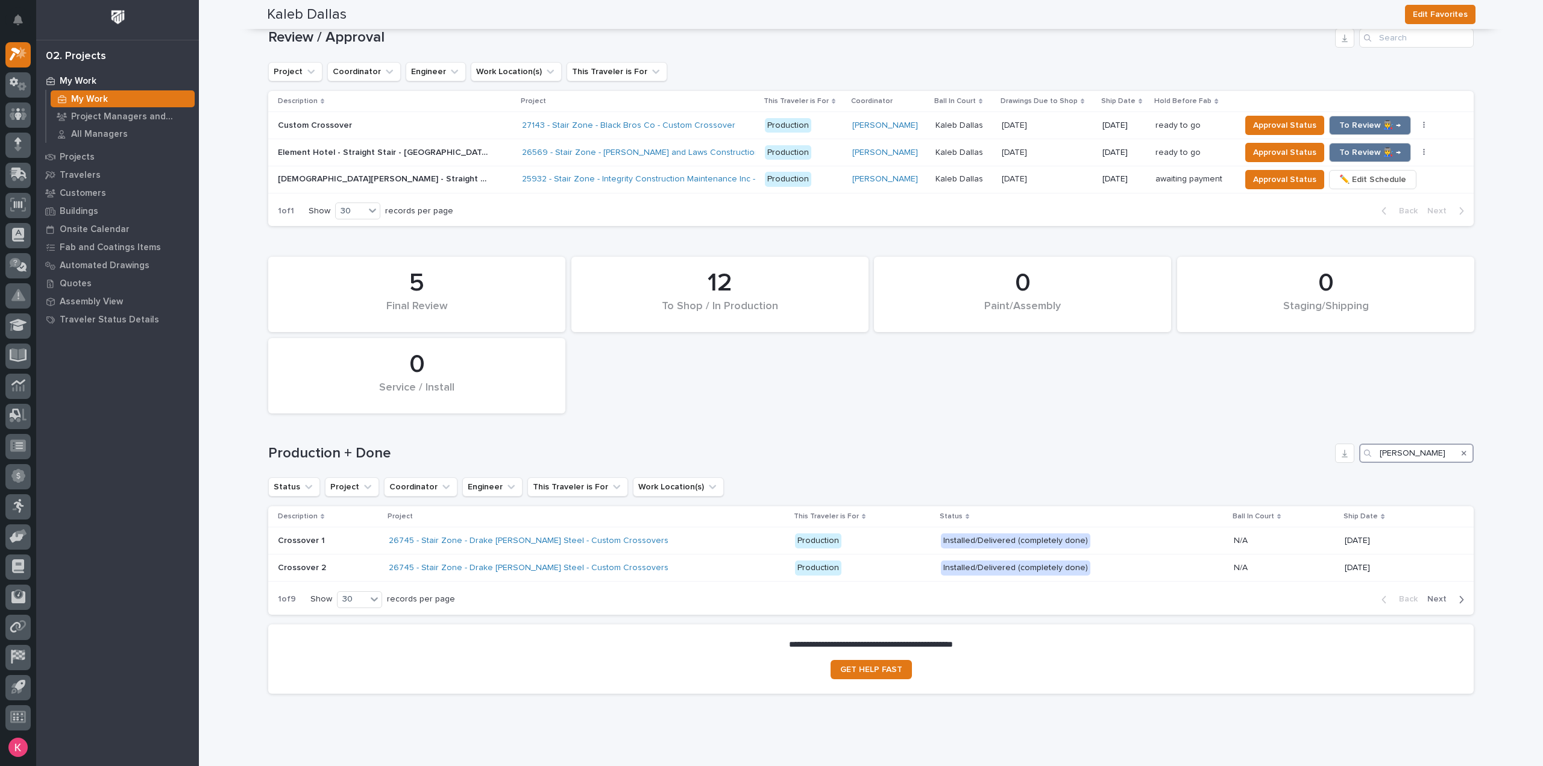
scroll to position [796, 0]
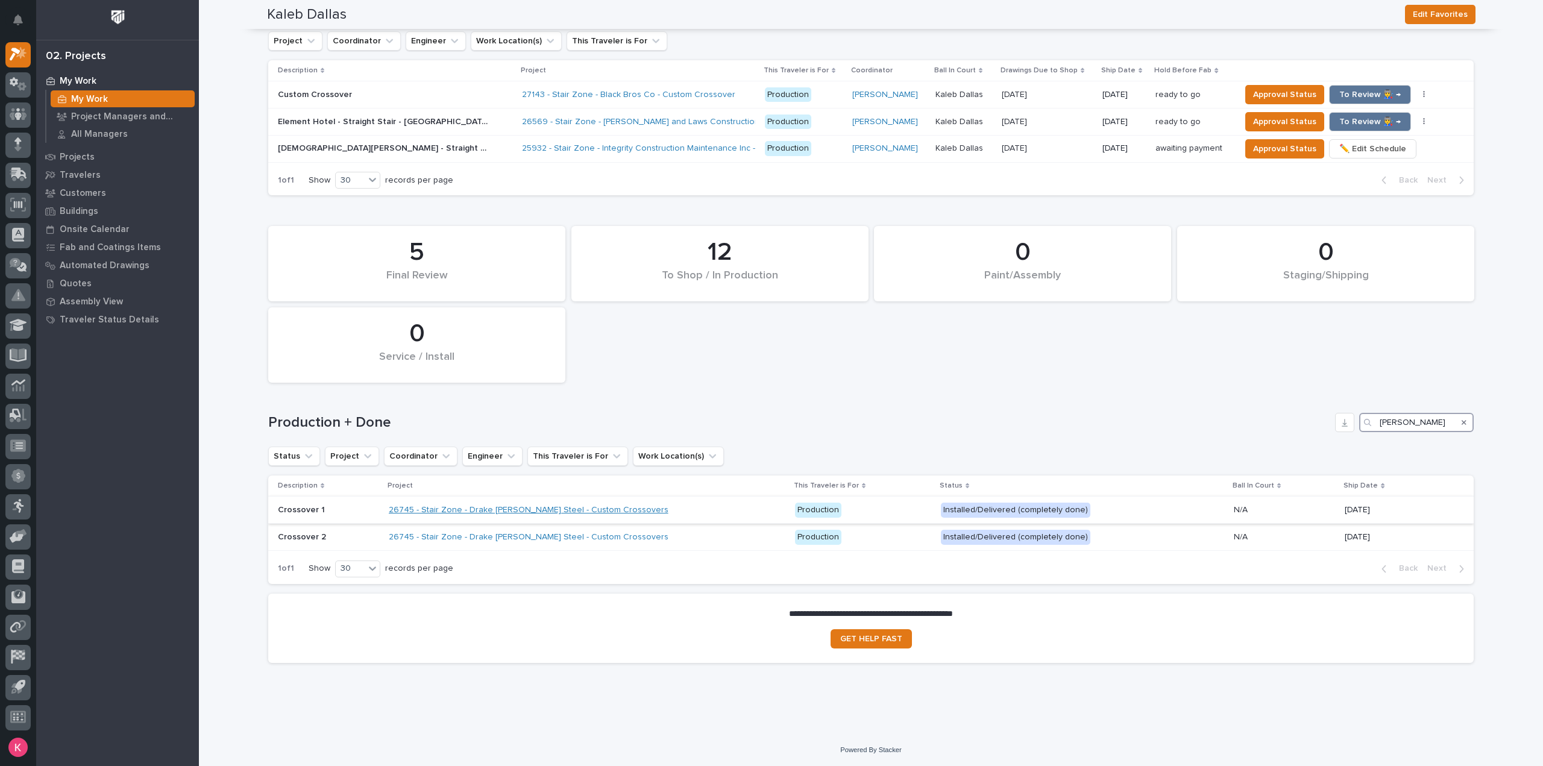
type input "drake"
click at [544, 512] on link "26745 - Stair Zone - Drake Williams Steel - Custom Crossovers" at bounding box center [529, 510] width 280 height 10
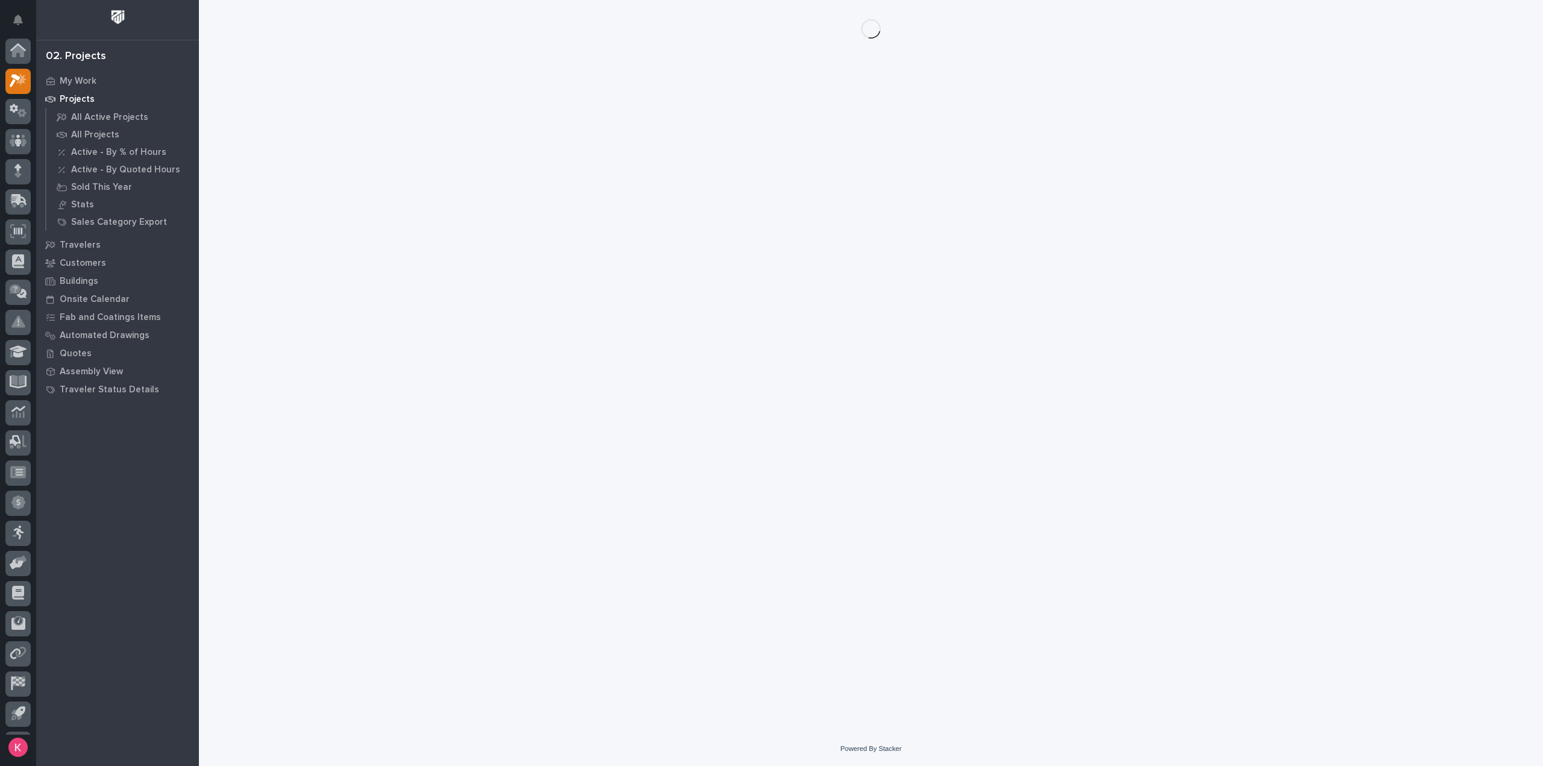
scroll to position [27, 0]
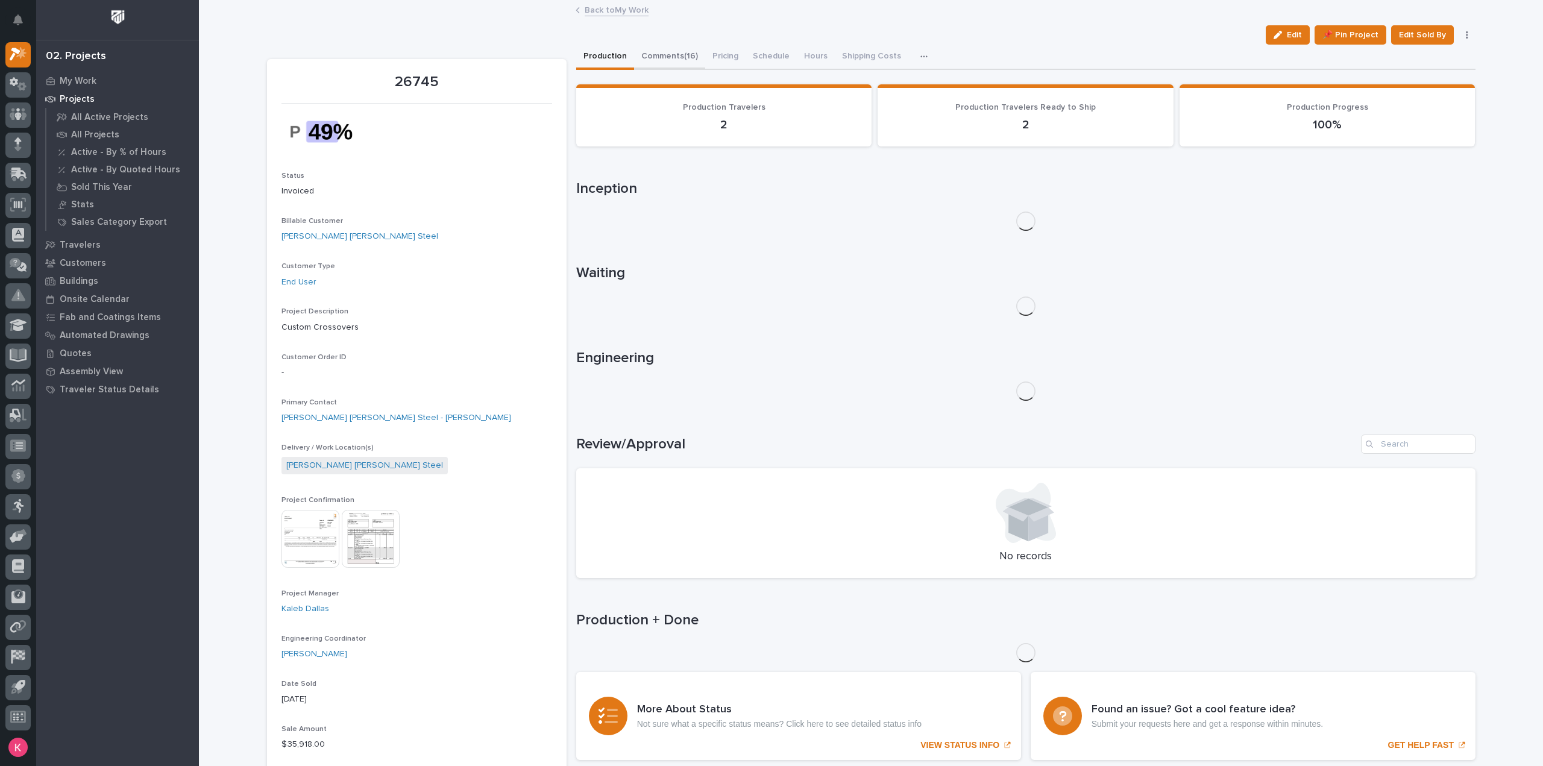
click at [670, 56] on button "Comments (16)" at bounding box center [669, 57] width 71 height 25
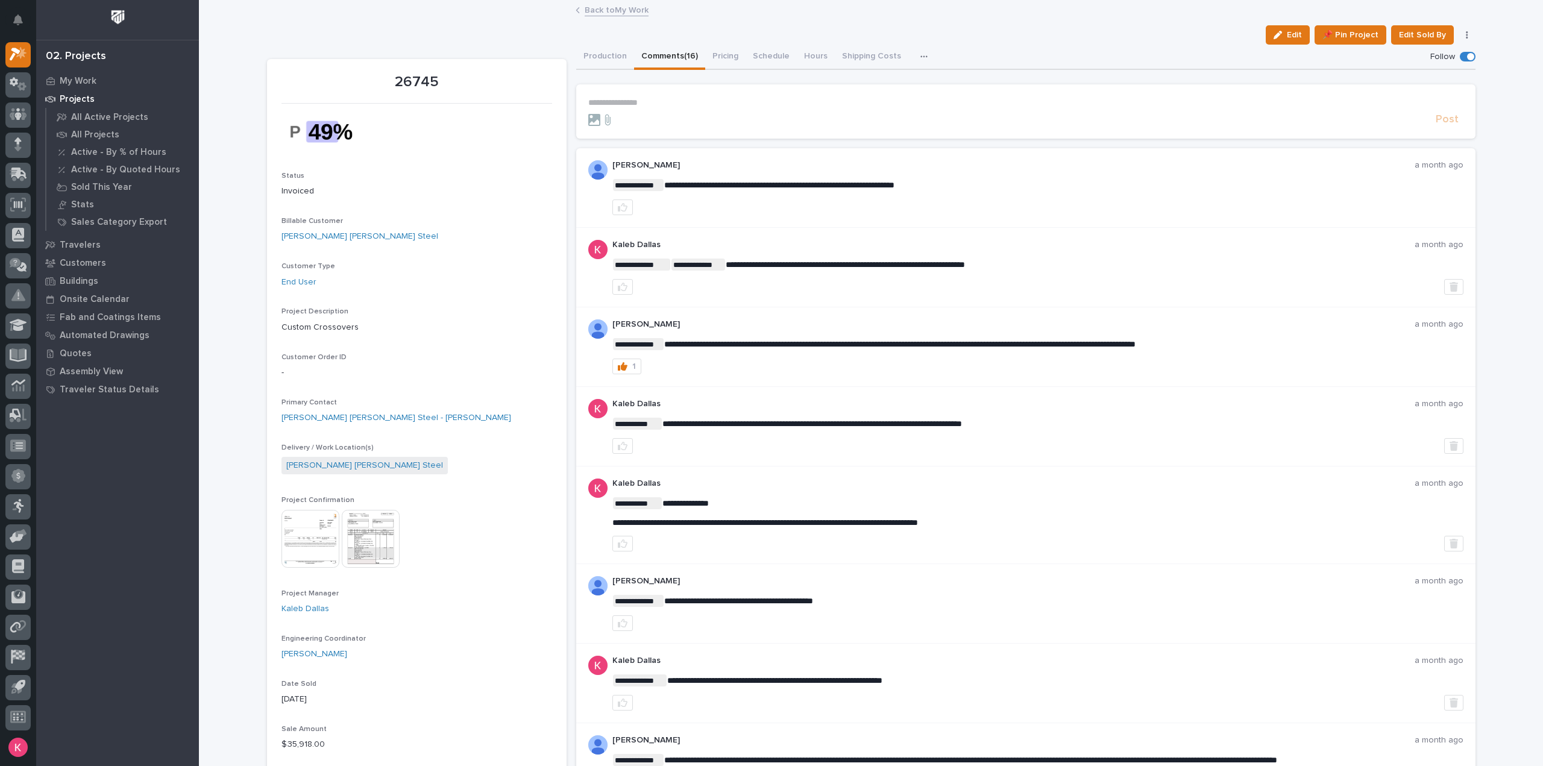
click at [708, 104] on p "**********" at bounding box center [1025, 103] width 875 height 10
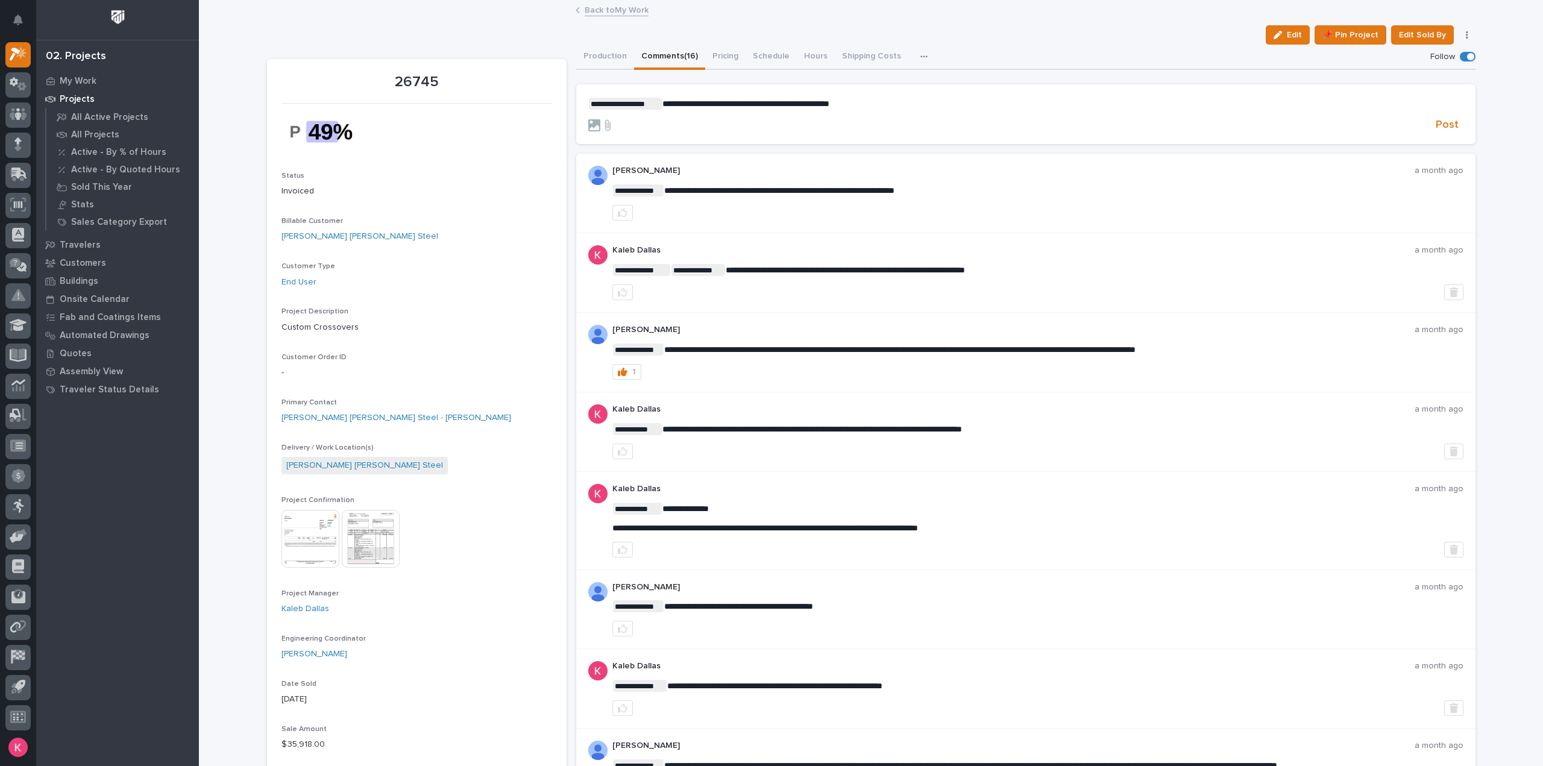
drag, startPoint x: 874, startPoint y: 102, endPoint x: 880, endPoint y: 102, distance: 6.1
click at [874, 102] on p "**********" at bounding box center [1025, 104] width 875 height 12
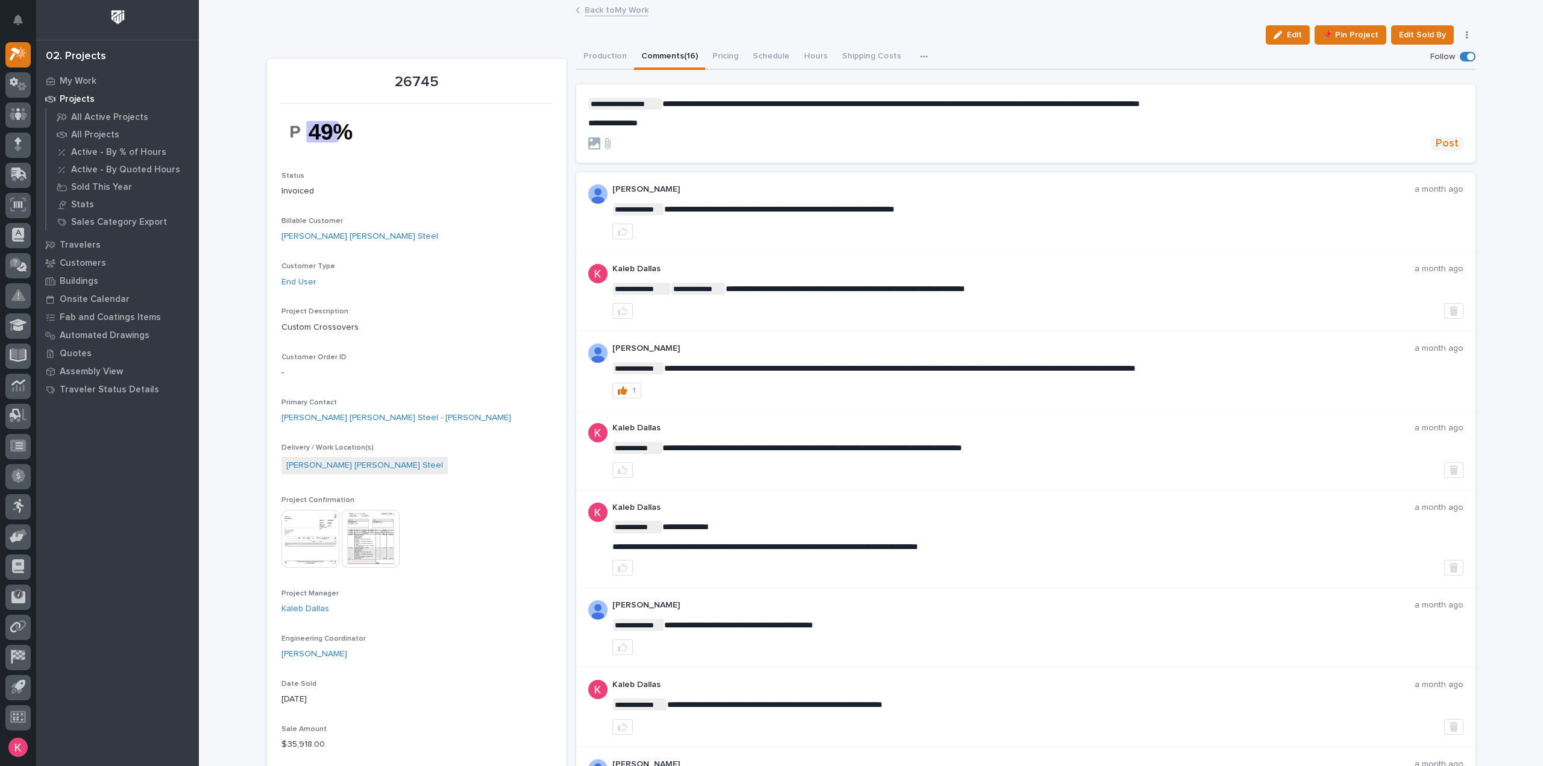
click at [1448, 146] on span "Post" at bounding box center [1447, 144] width 23 height 14
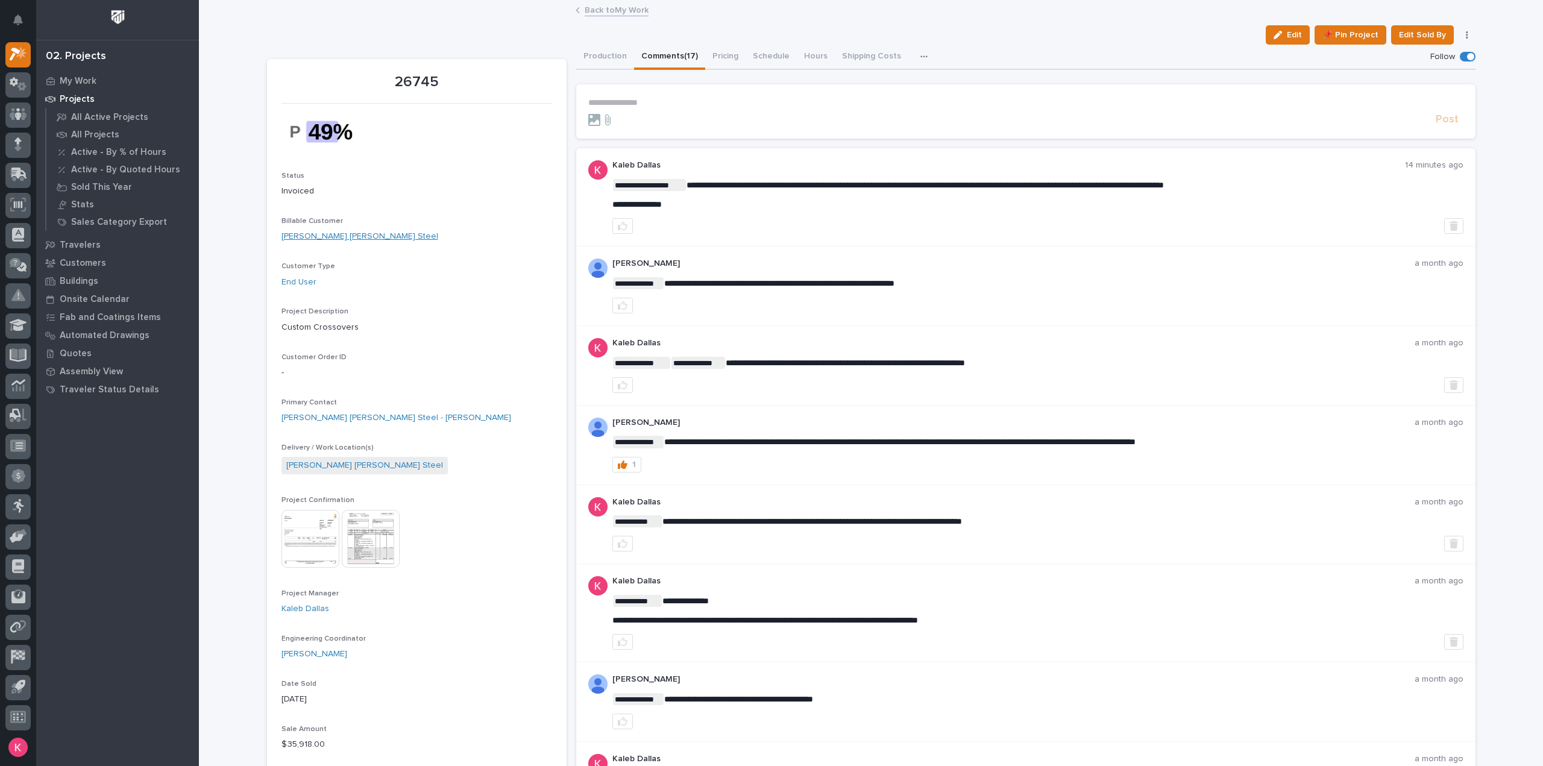
click at [299, 234] on link "Drake Williams Steel" at bounding box center [359, 236] width 157 height 13
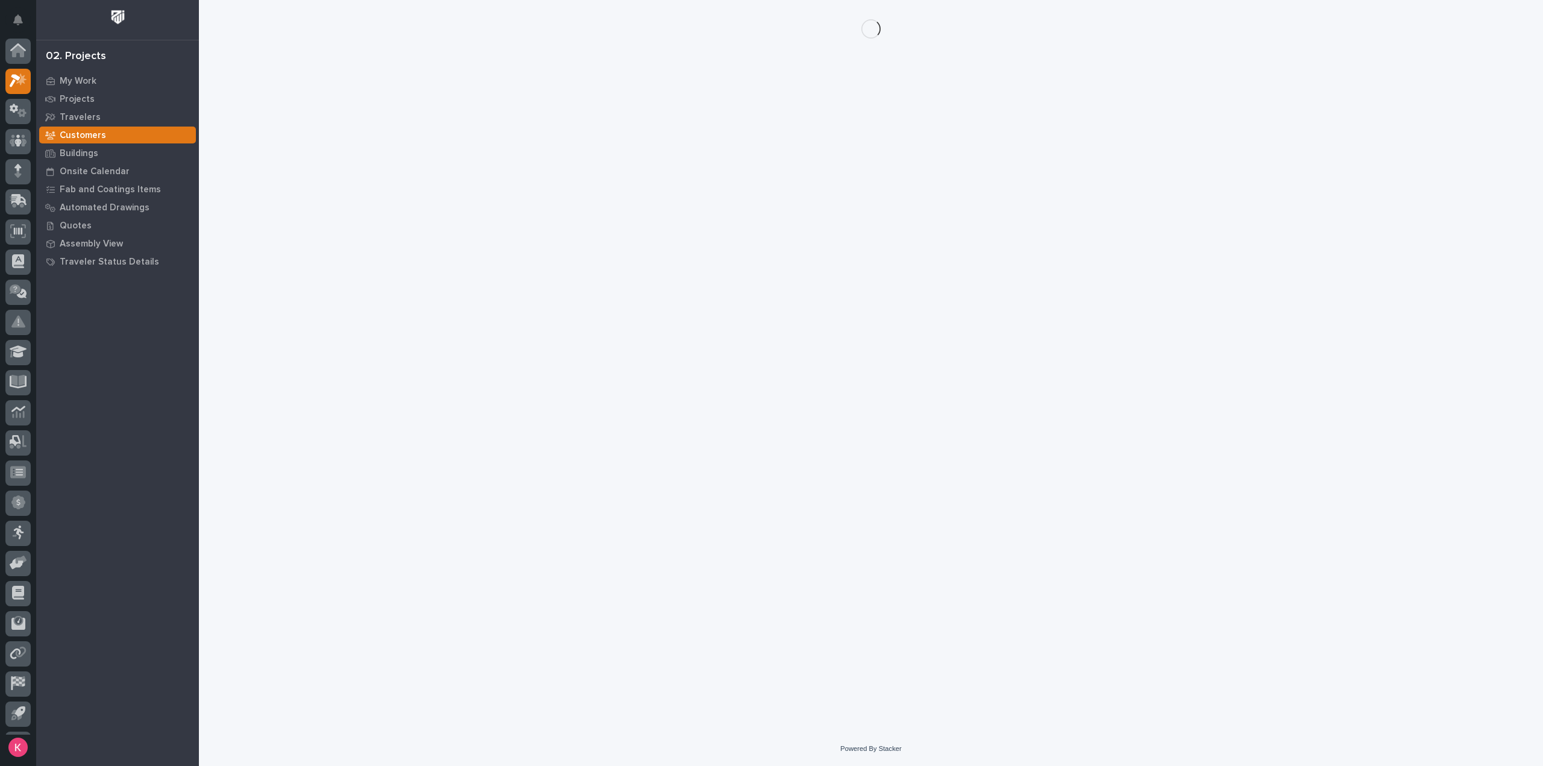
scroll to position [27, 0]
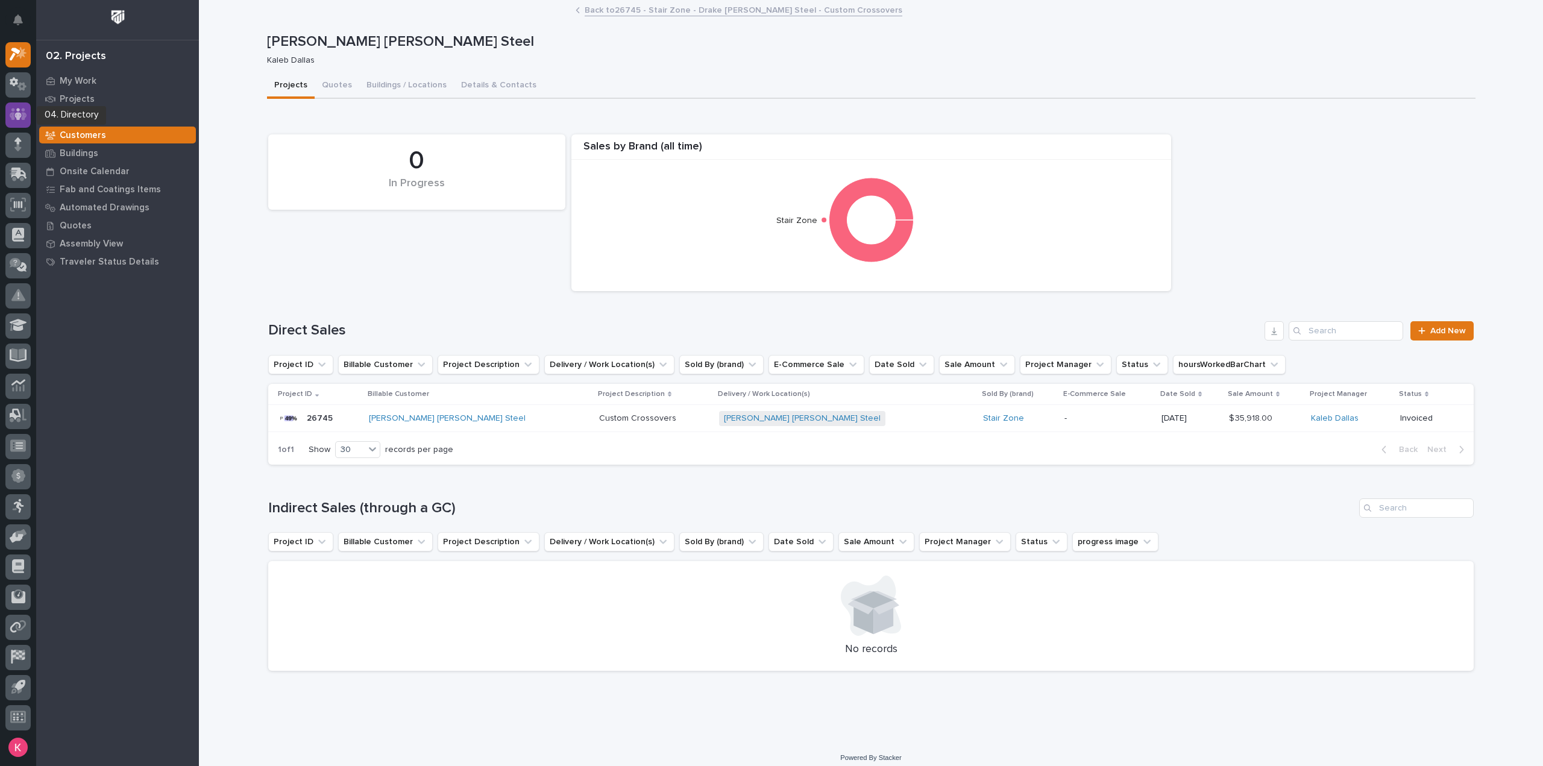
click at [20, 119] on icon at bounding box center [18, 114] width 17 height 14
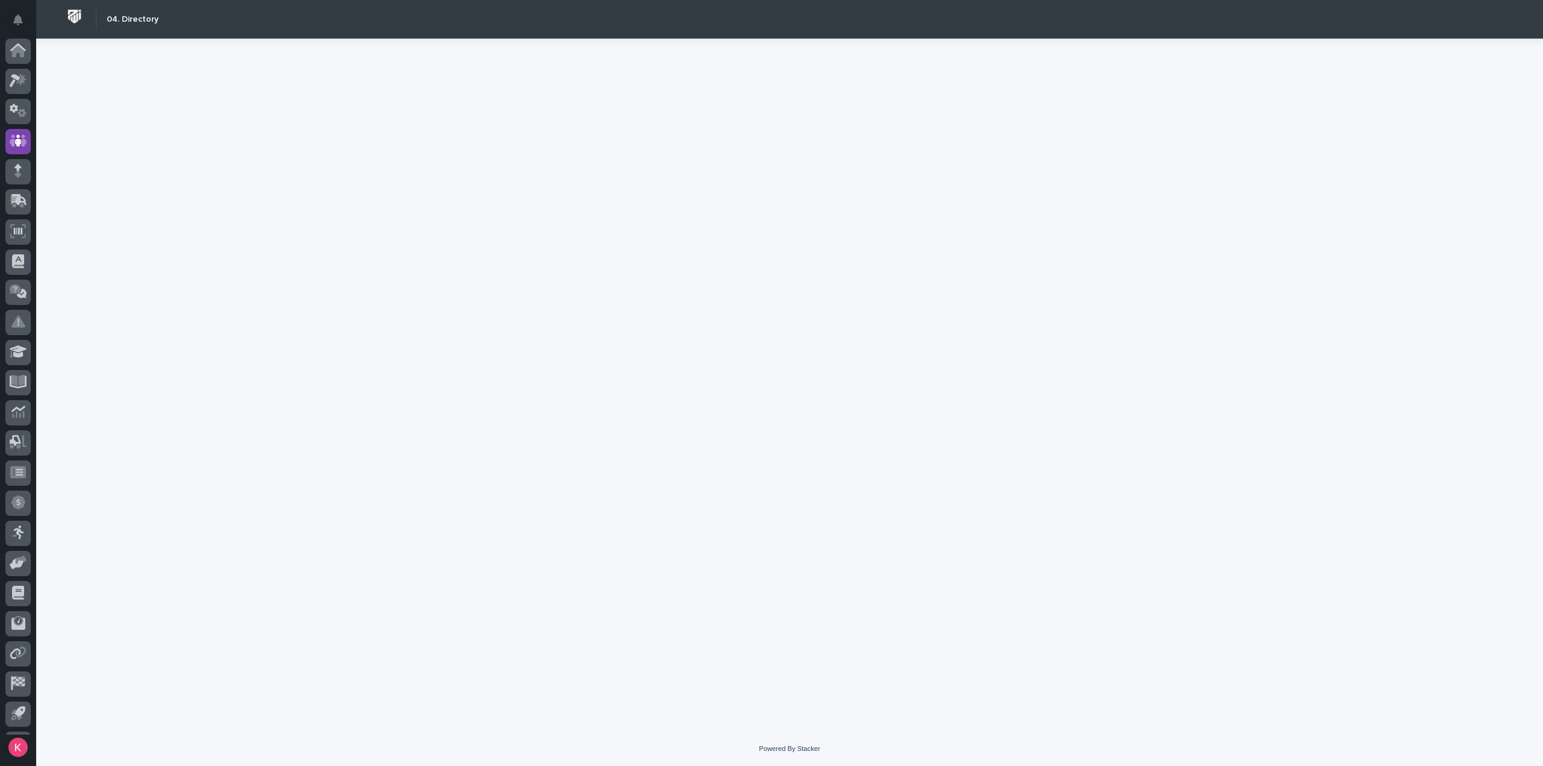
scroll to position [27, 0]
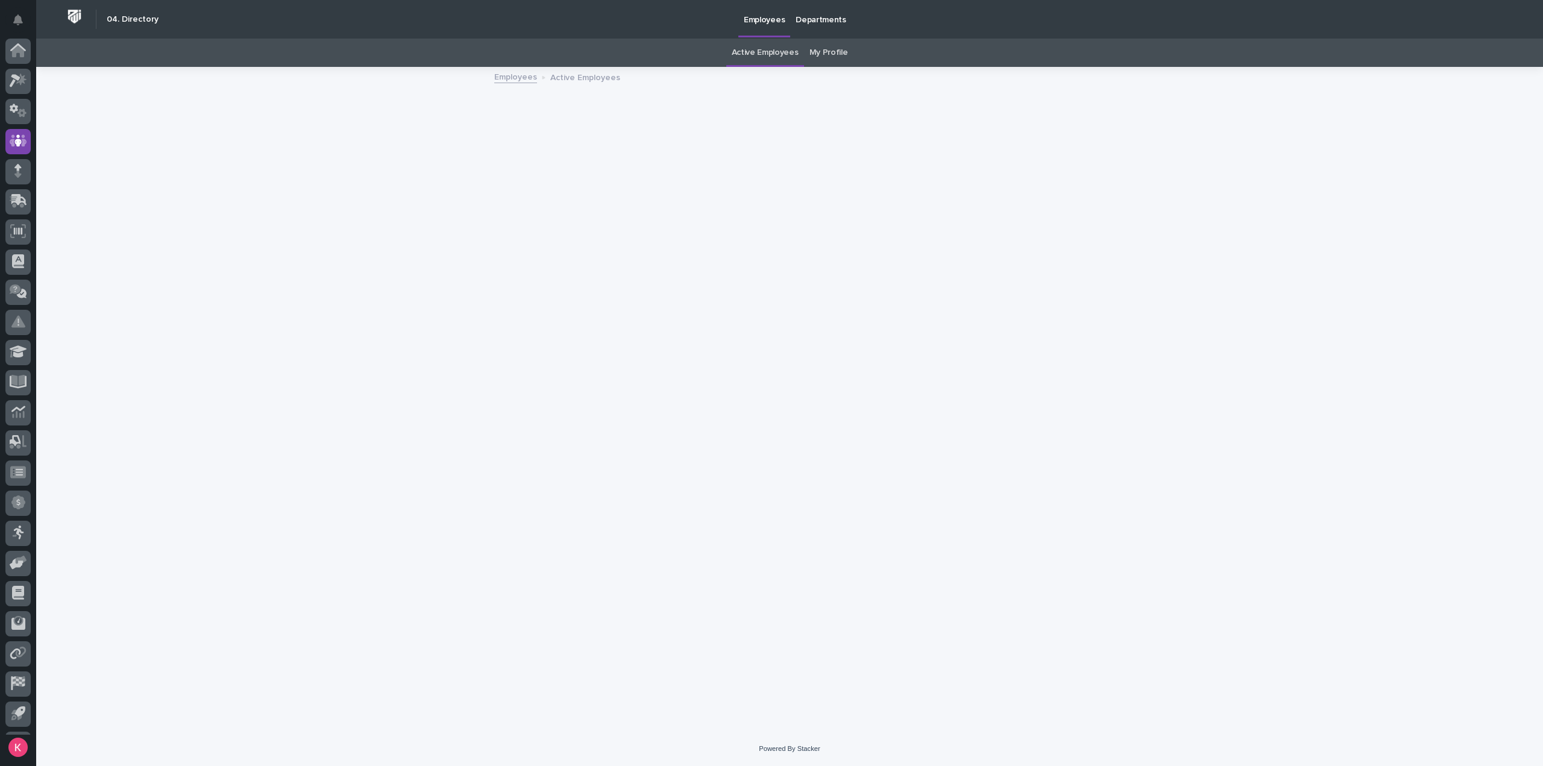
scroll to position [27, 0]
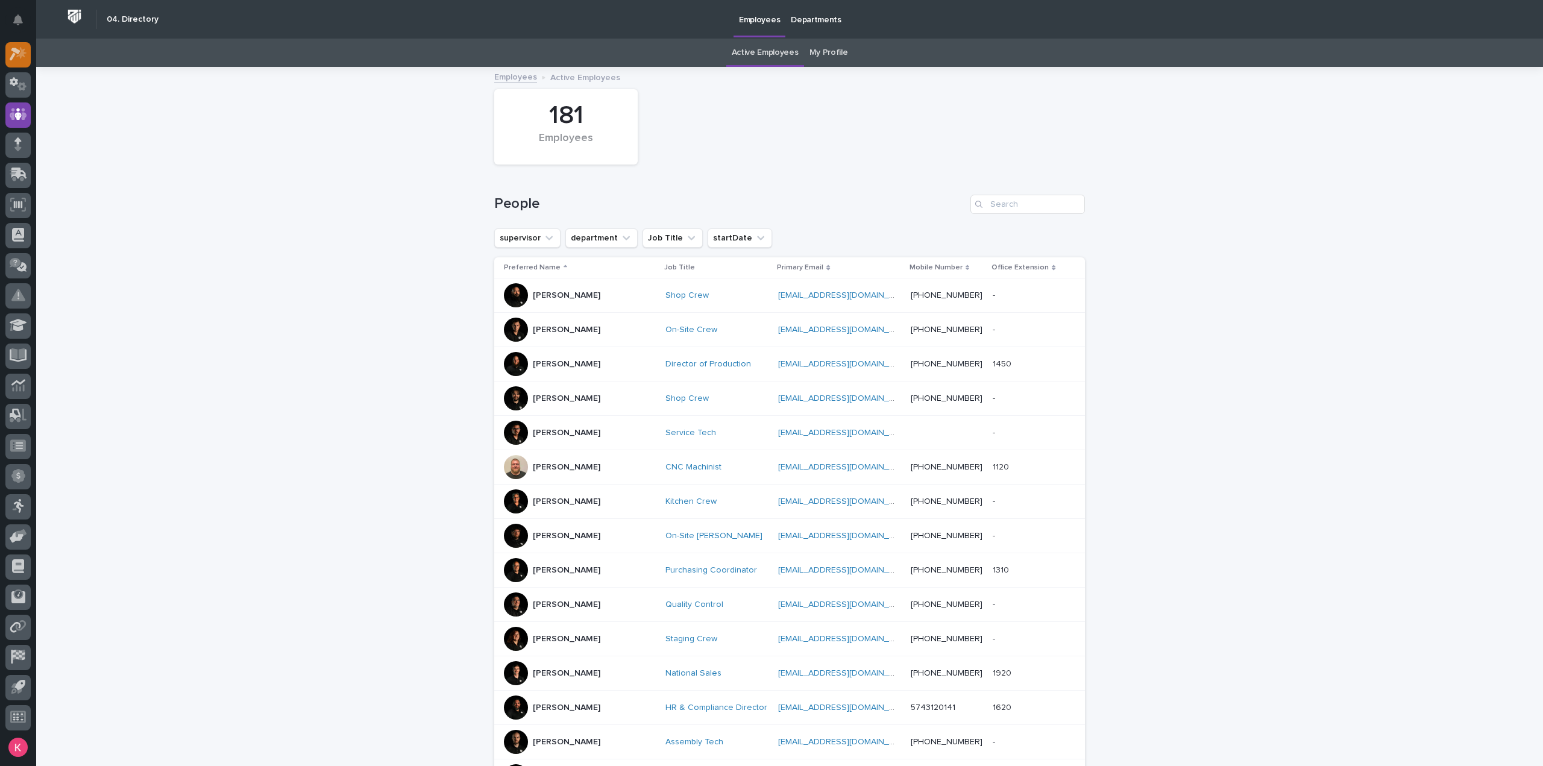
click at [20, 61] on div at bounding box center [17, 54] width 25 height 25
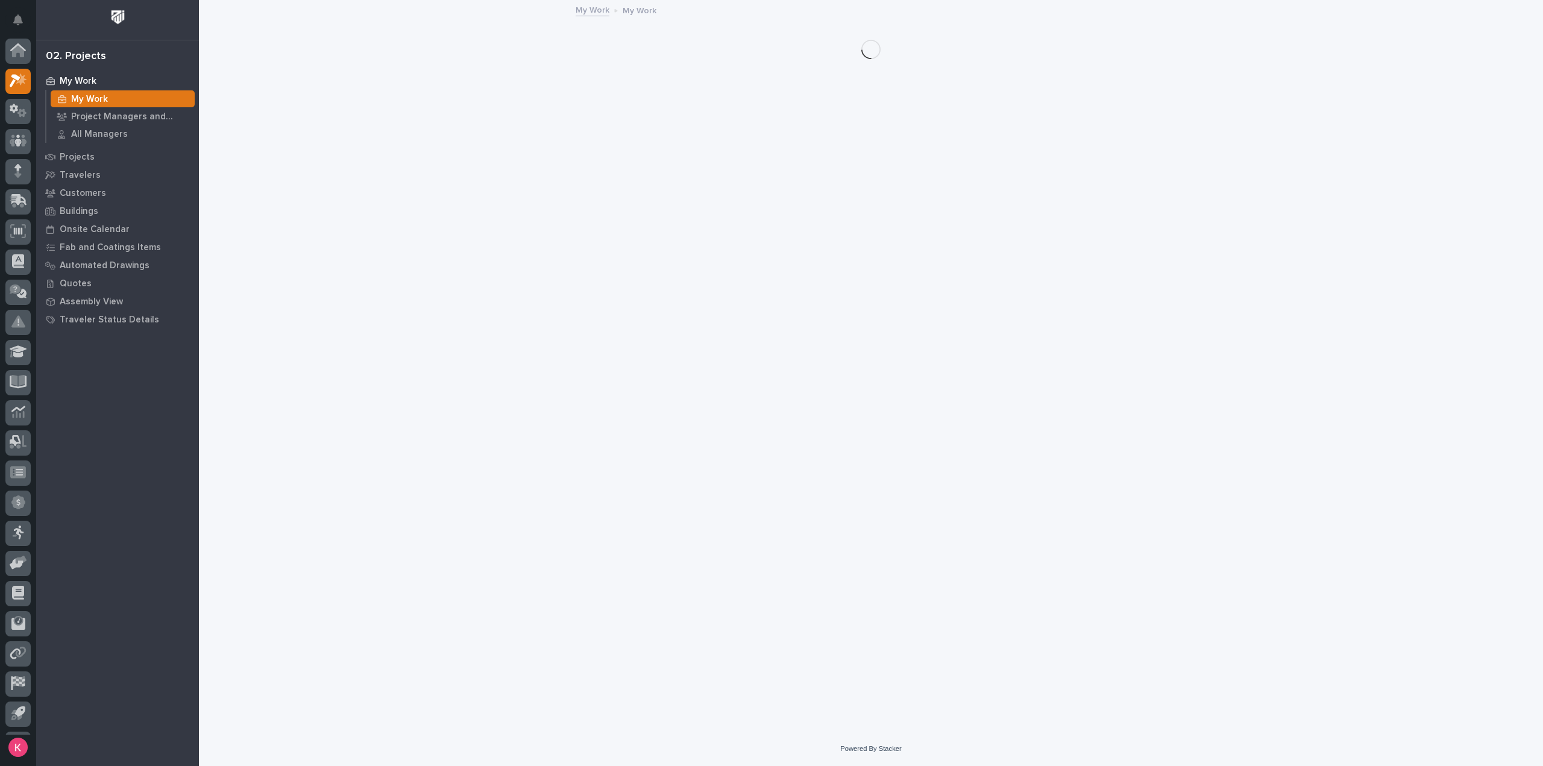
scroll to position [27, 0]
click at [133, 109] on div "Project Managers and Engineers" at bounding box center [123, 116] width 144 height 17
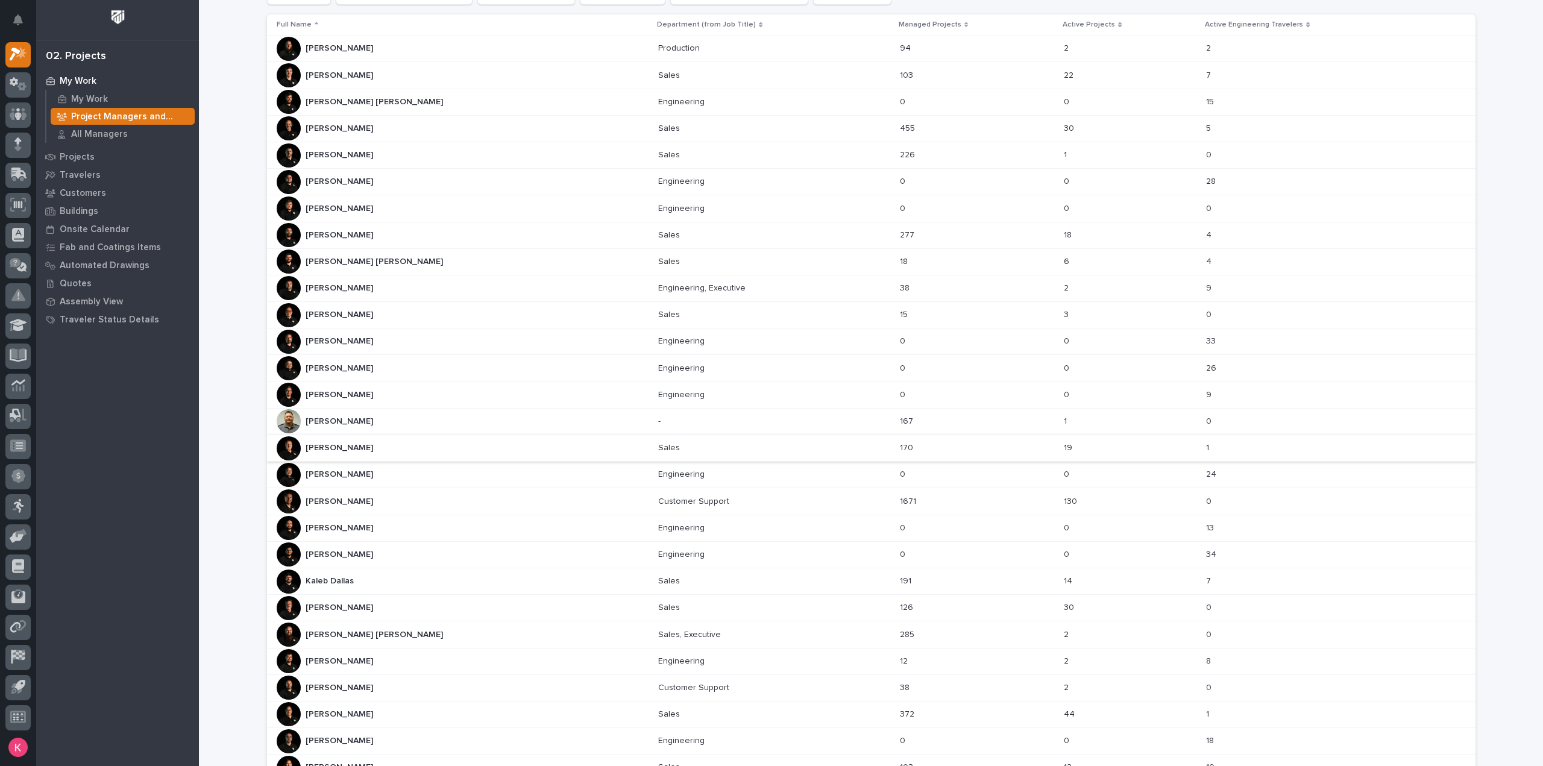
scroll to position [272, 0]
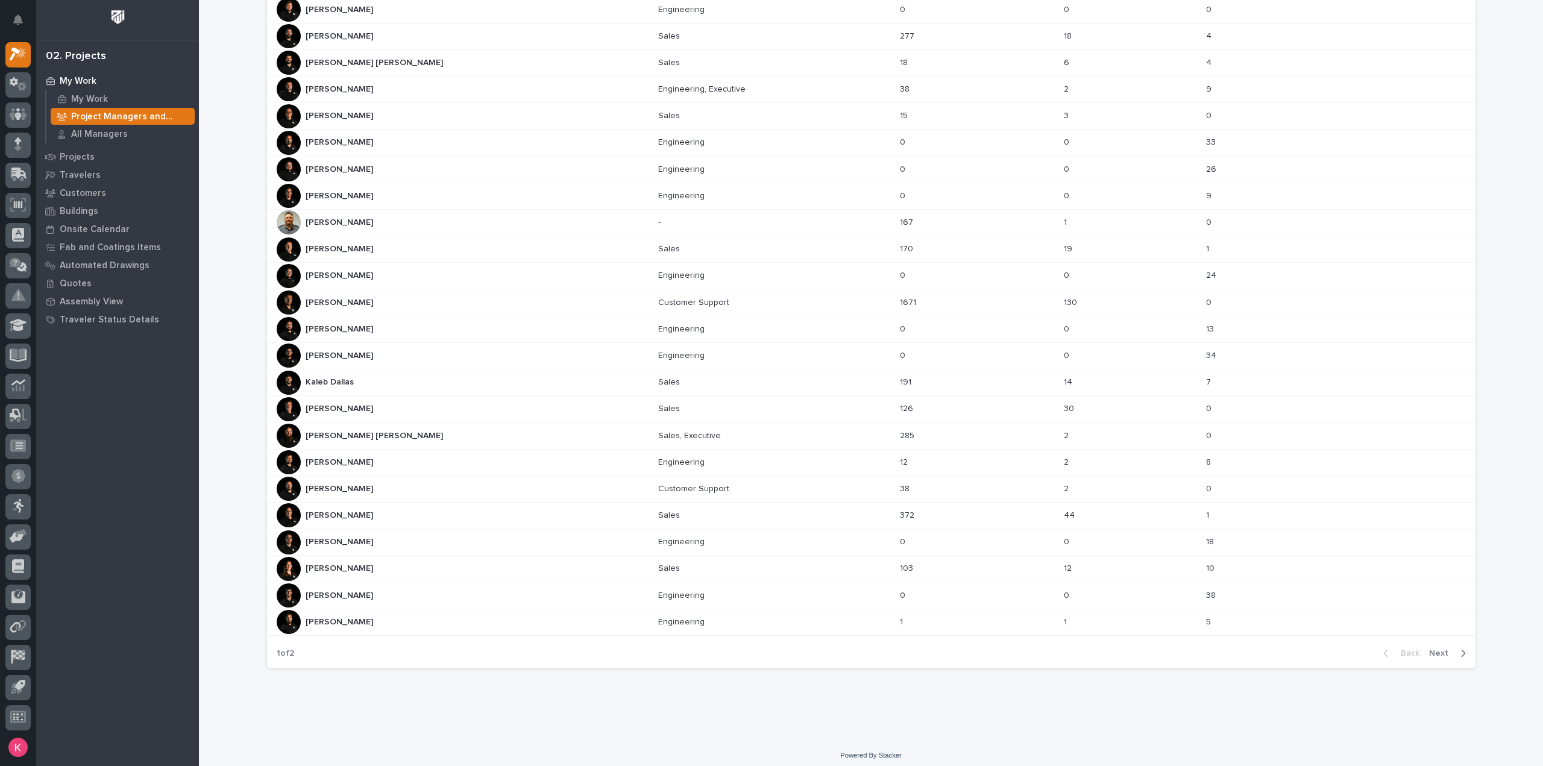
click at [380, 566] on div "Michelle Moore Michelle Moore" at bounding box center [463, 569] width 373 height 24
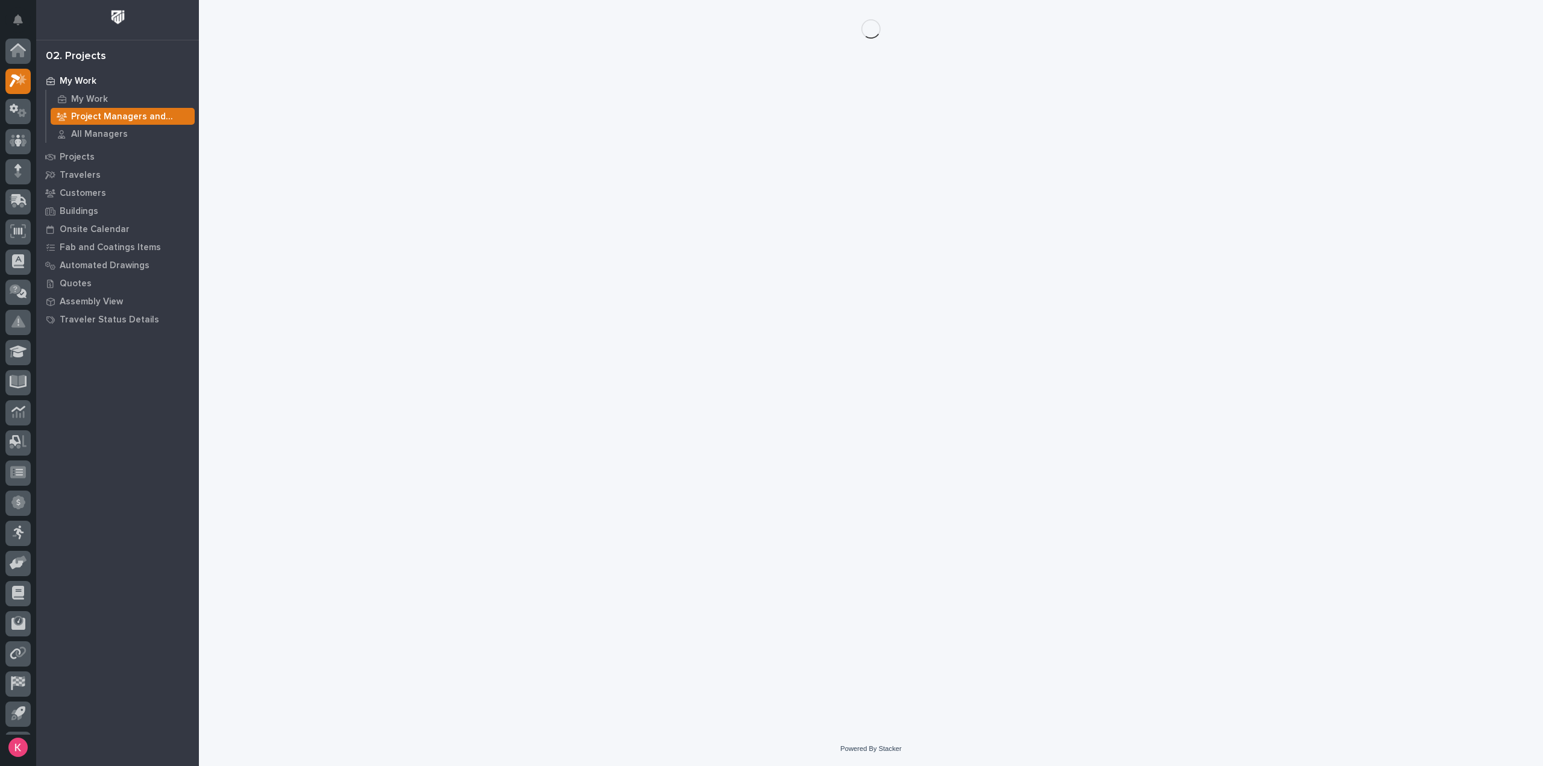
scroll to position [27, 0]
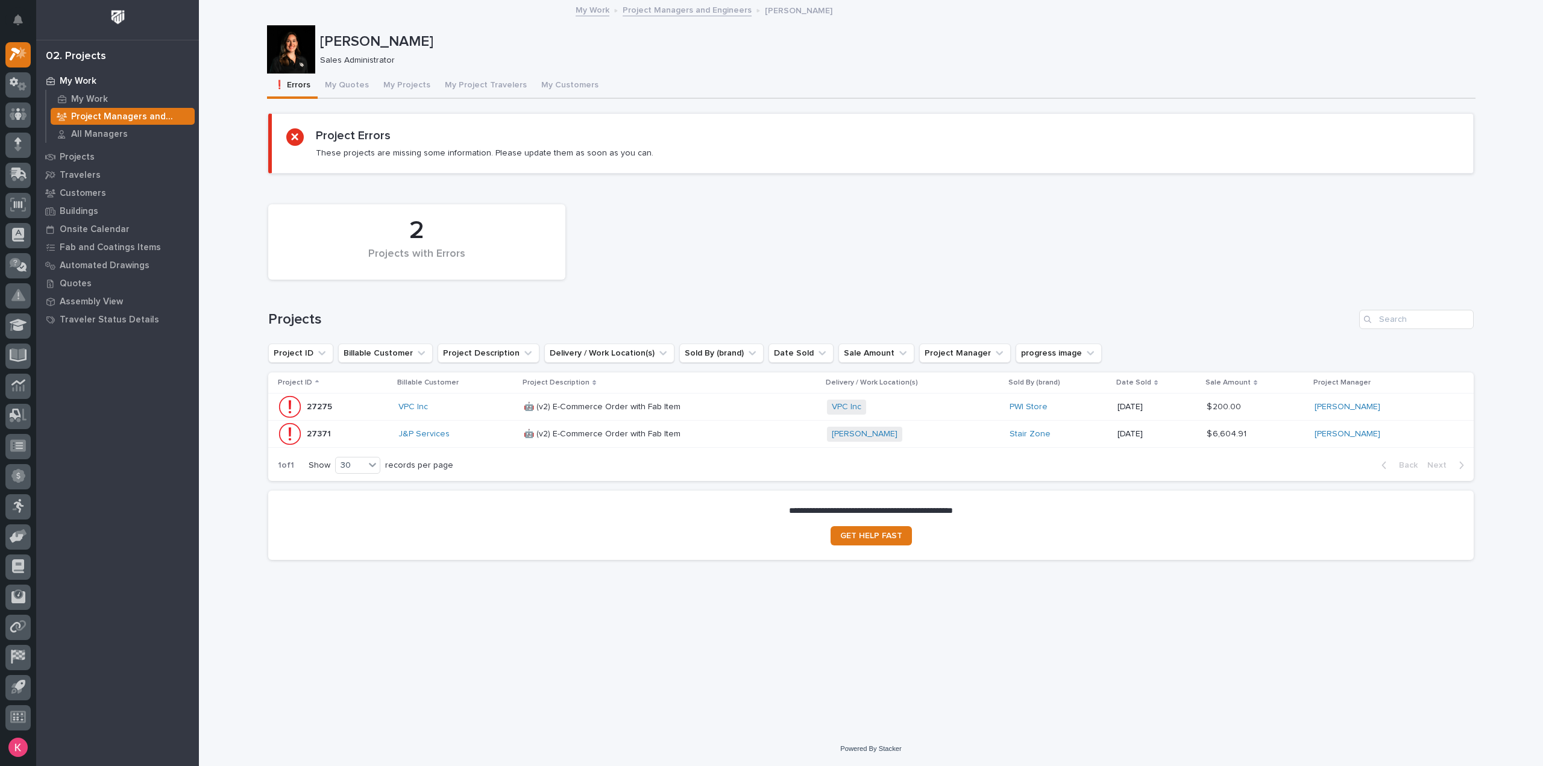
click at [726, 409] on p at bounding box center [629, 407] width 211 height 10
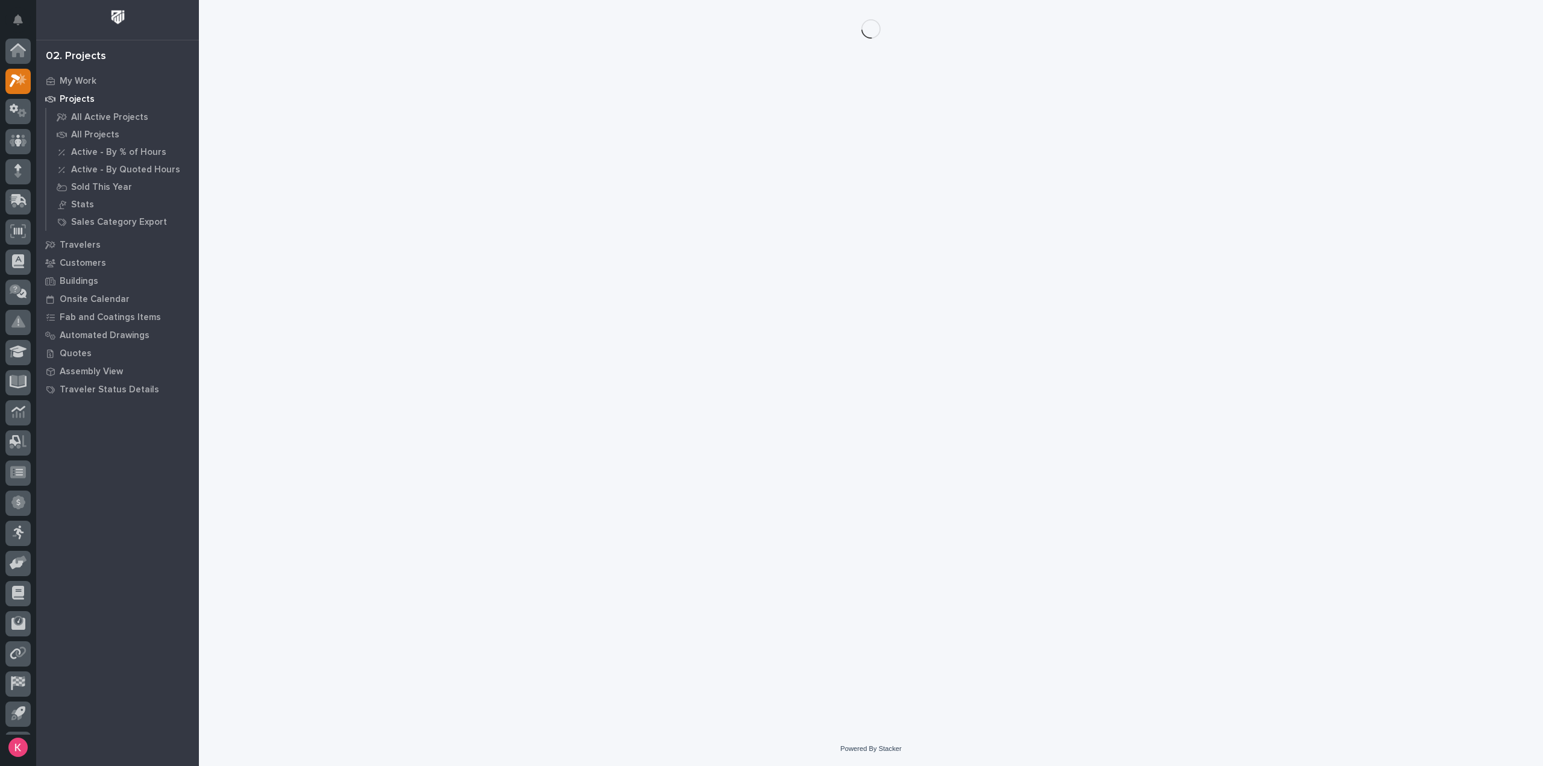
scroll to position [27, 0]
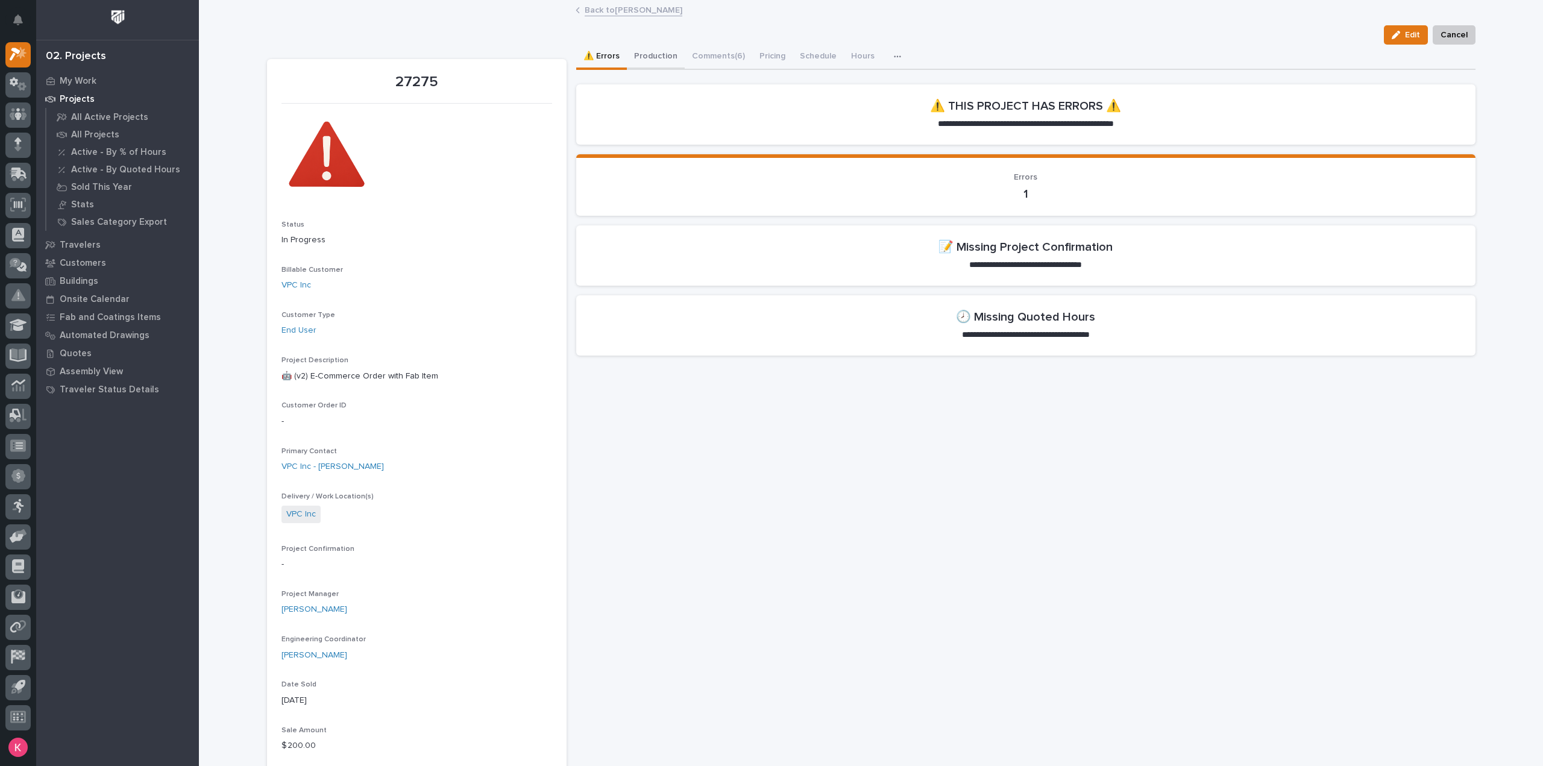
click at [657, 58] on button "Production" at bounding box center [656, 57] width 58 height 25
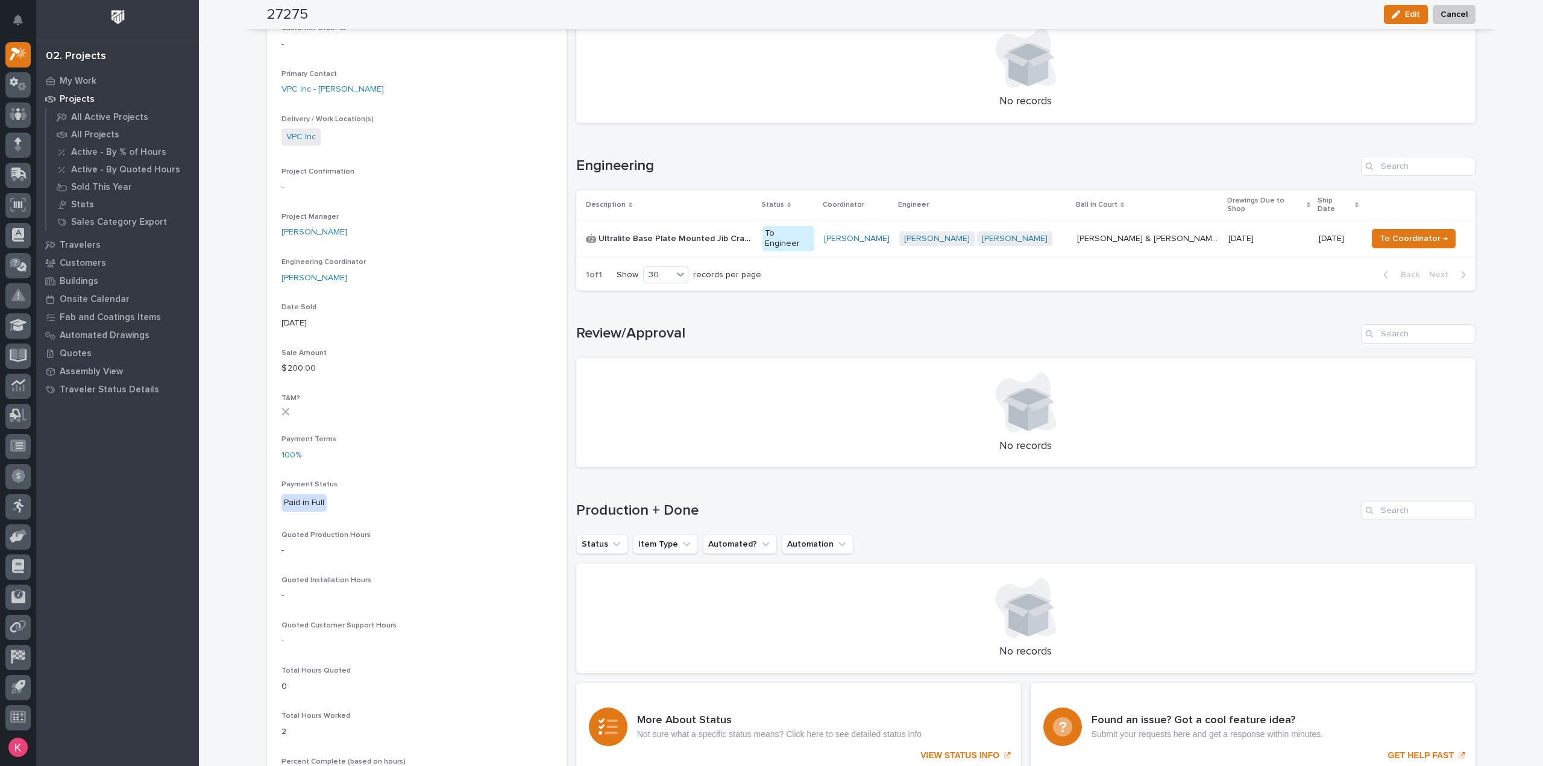
scroll to position [181, 0]
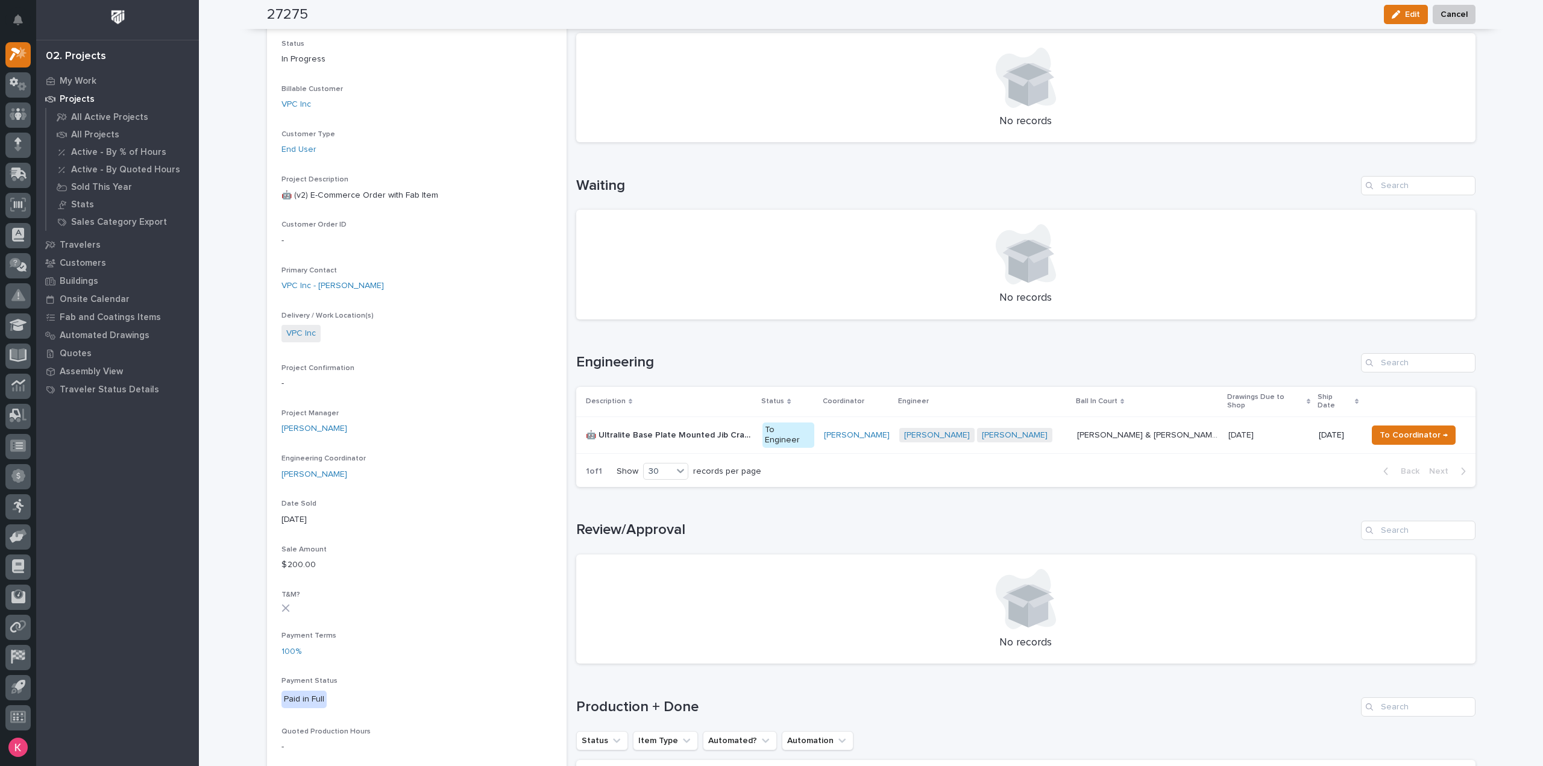
click at [1237, 428] on p "10/08/2025" at bounding box center [1242, 434] width 28 height 13
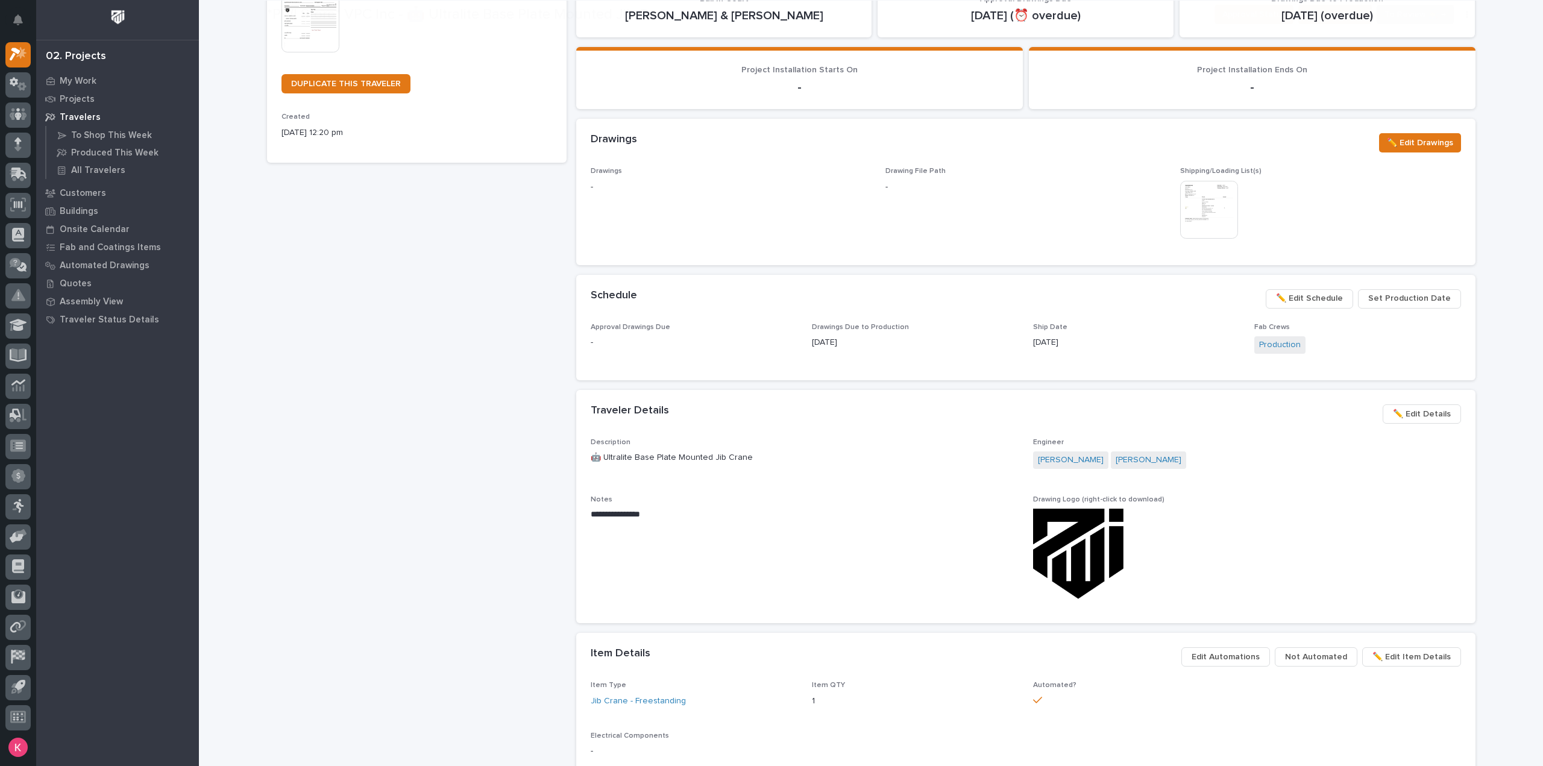
scroll to position [301, 0]
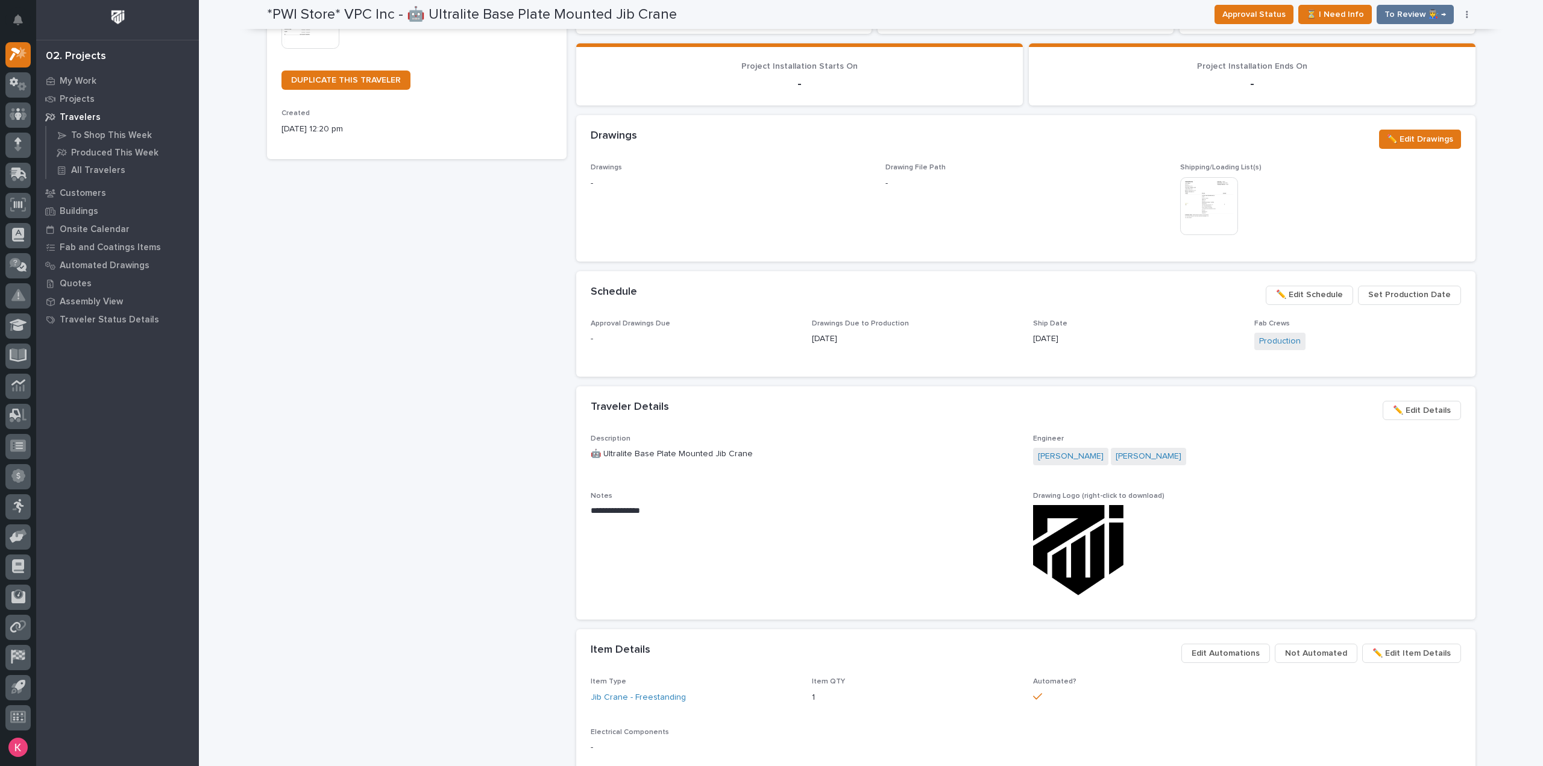
click at [1327, 299] on span "✏️ Edit Schedule" at bounding box center [1309, 295] width 67 height 14
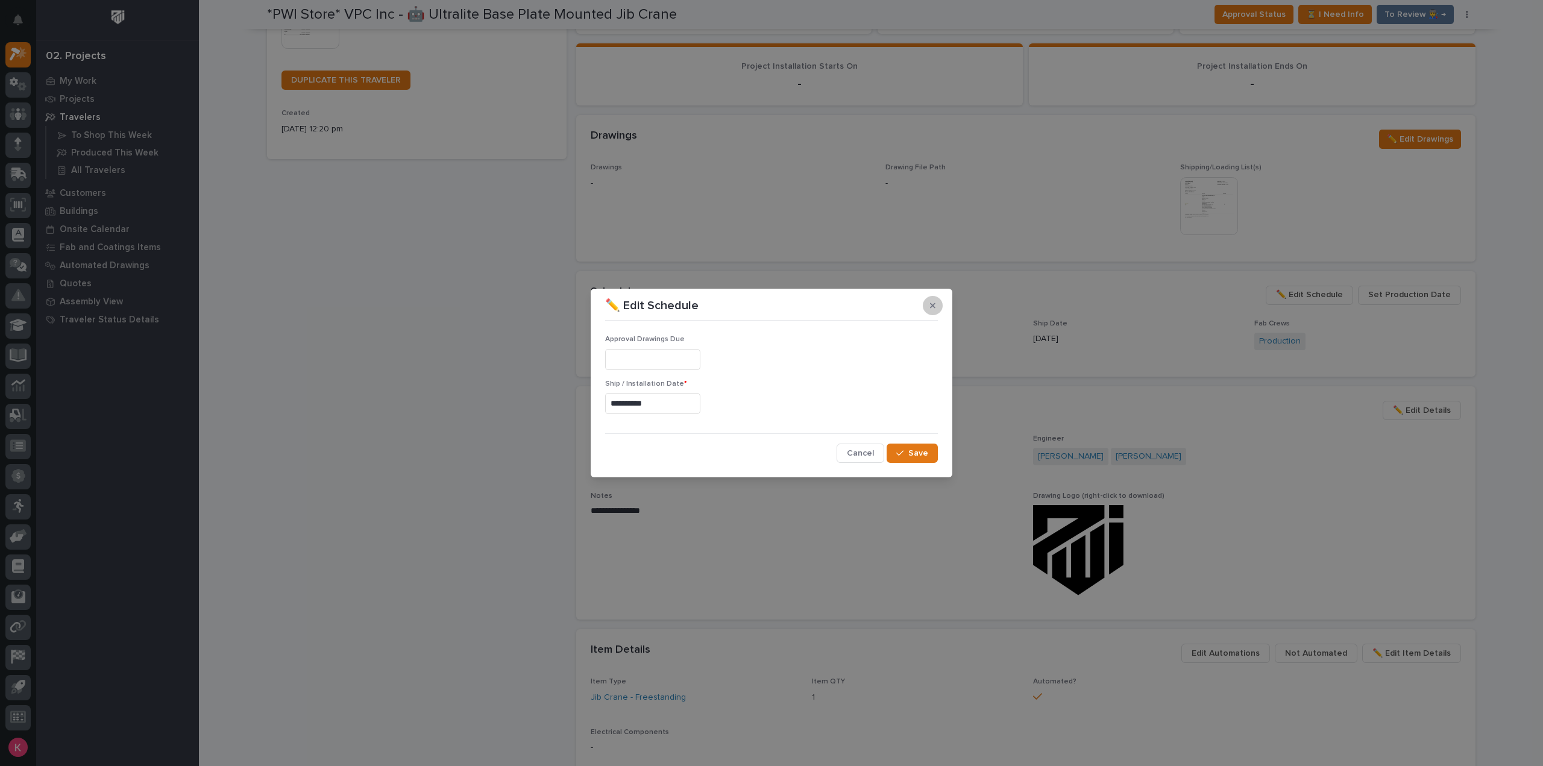
click at [936, 307] on button "button" at bounding box center [933, 305] width 20 height 19
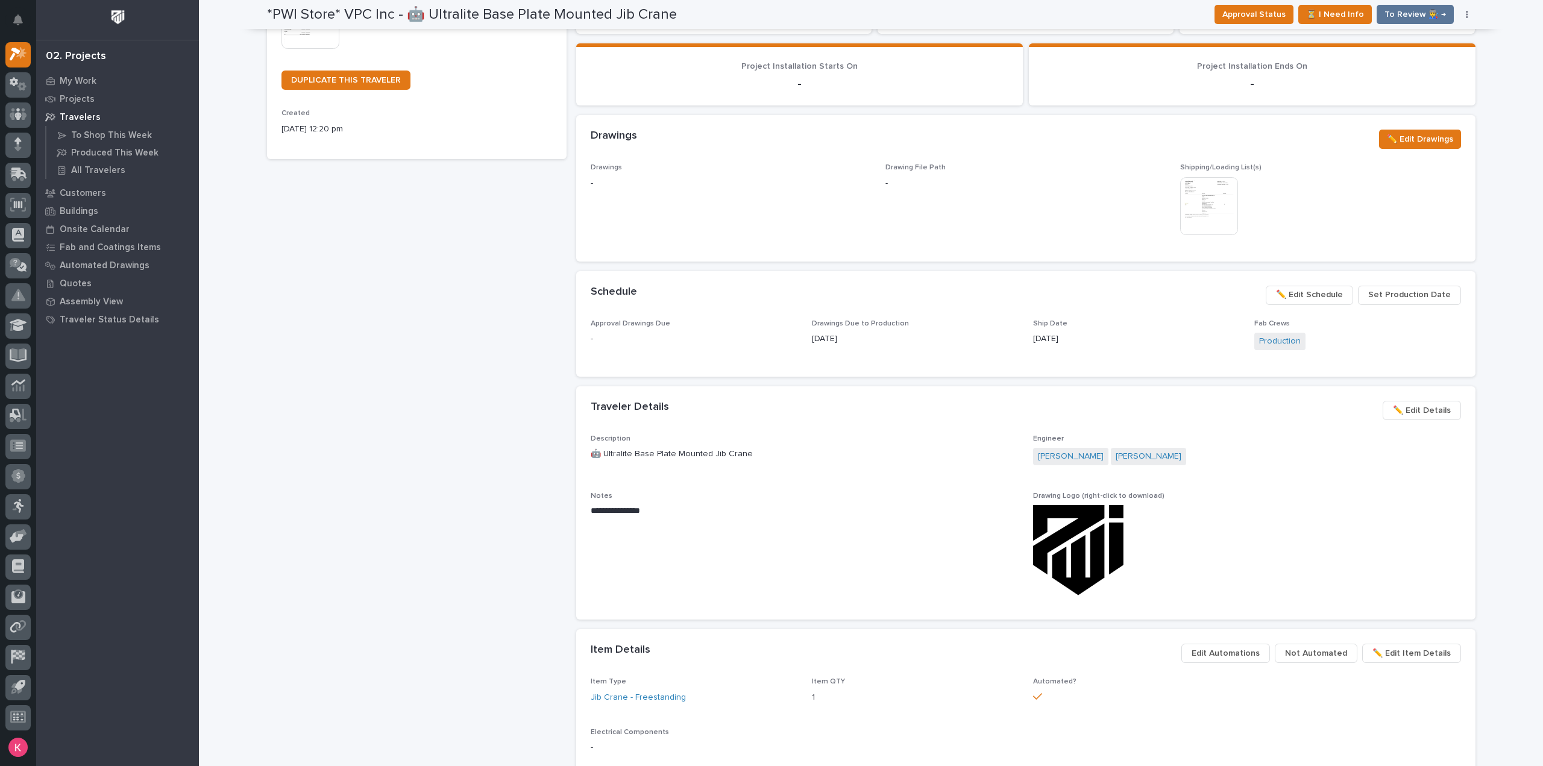
click at [850, 343] on p "10/08/2025" at bounding box center [915, 339] width 207 height 13
click at [1316, 299] on span "✏️ Edit Schedule" at bounding box center [1309, 295] width 67 height 14
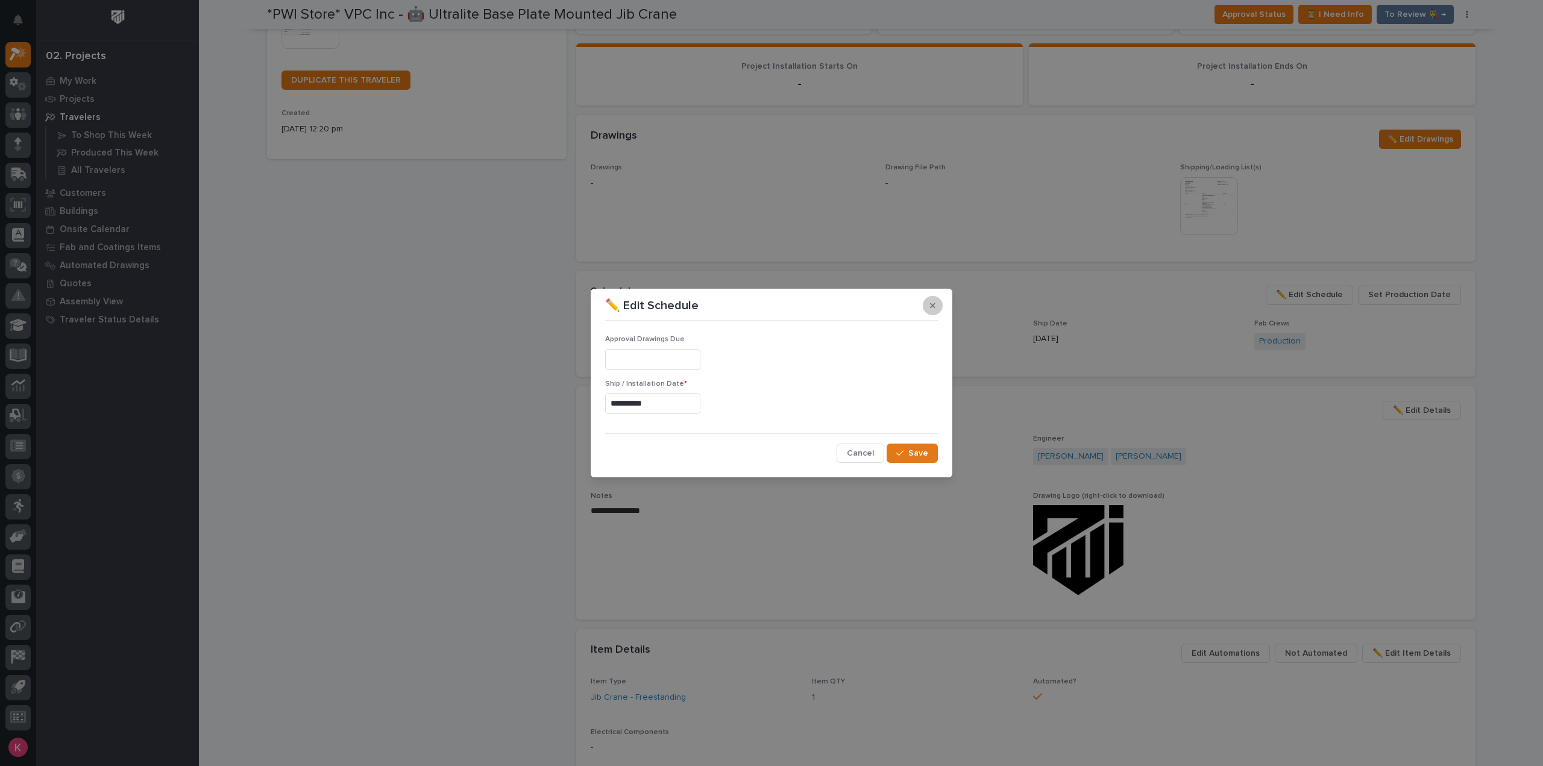
click at [934, 309] on icon "button" at bounding box center [932, 305] width 5 height 8
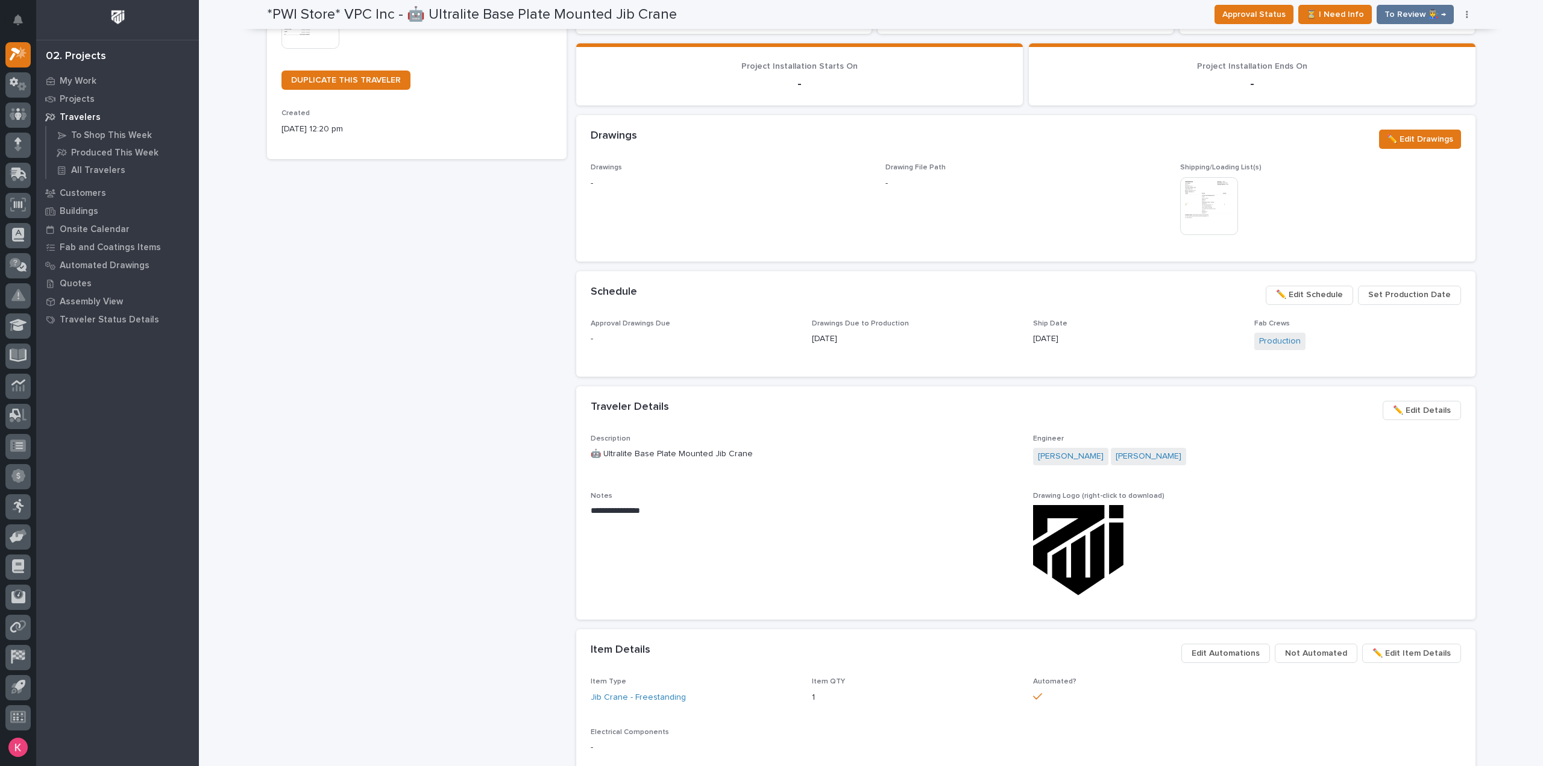
click at [1310, 304] on div "Set Production Date ✏️ Edit Schedule" at bounding box center [1361, 298] width 200 height 24
click at [1333, 295] on span "✏️ Edit Schedule" at bounding box center [1309, 295] width 67 height 14
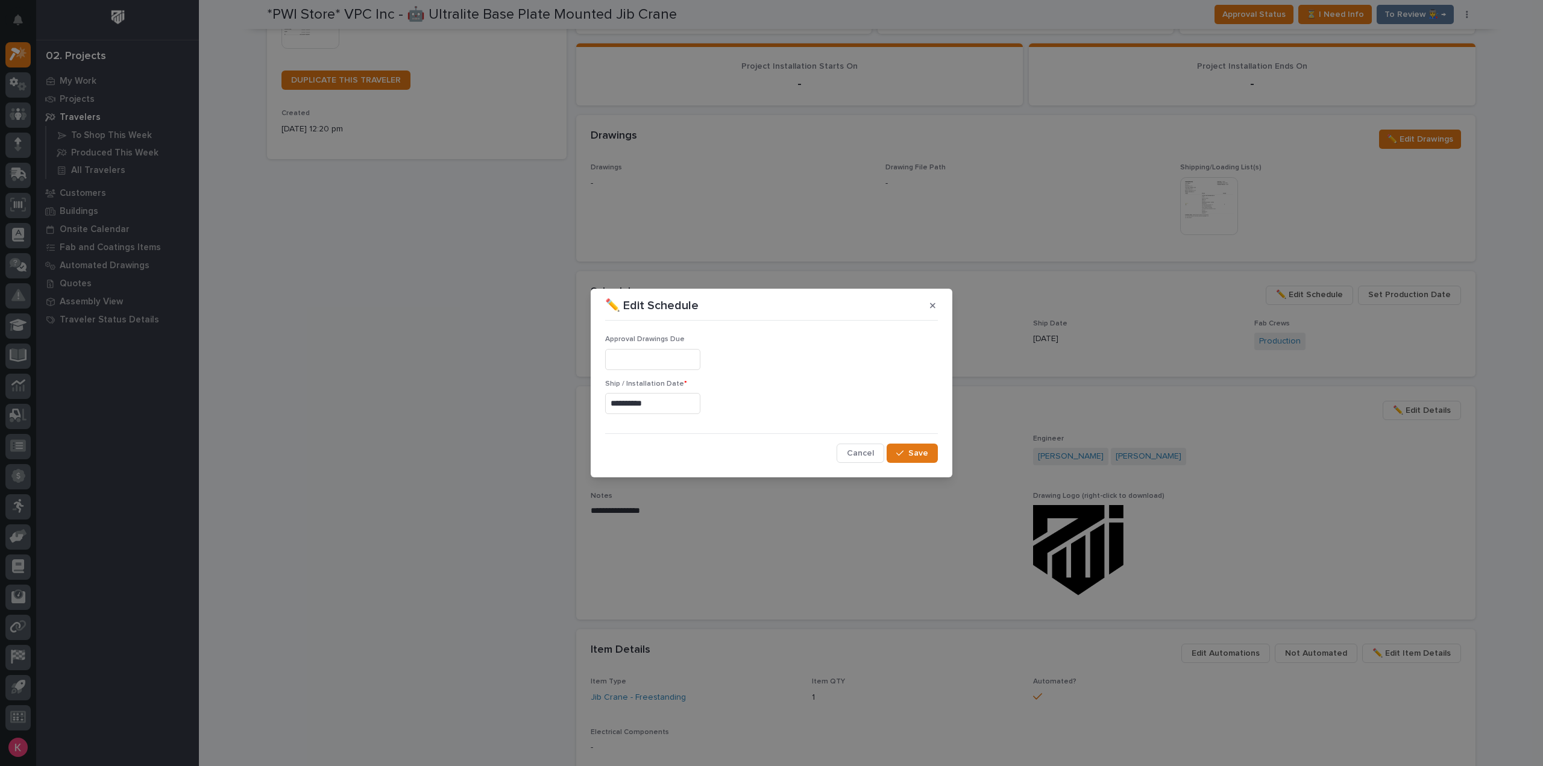
click at [700, 361] on input "text" at bounding box center [652, 359] width 95 height 21
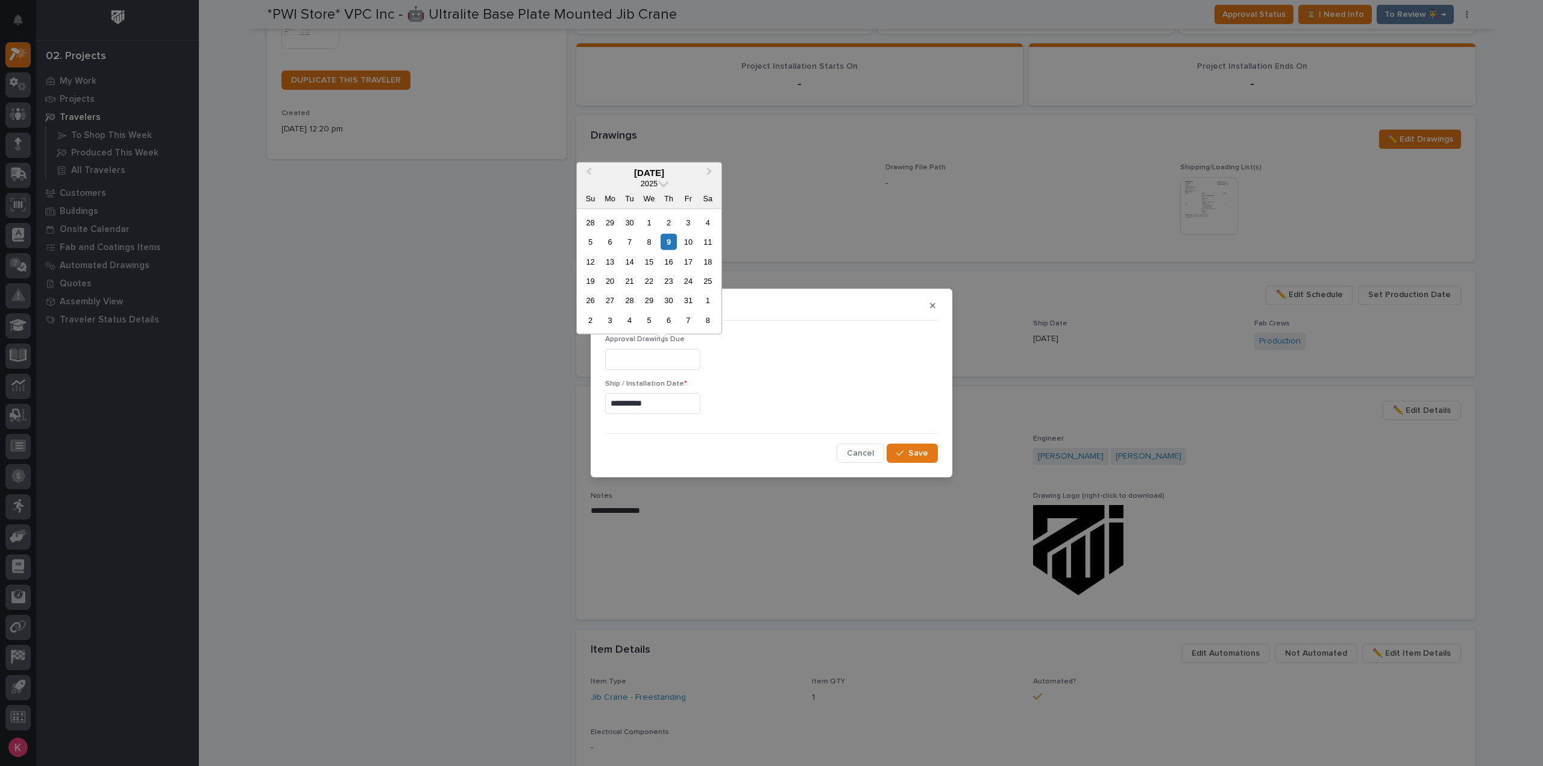
click at [683, 244] on div "10" at bounding box center [688, 242] width 16 height 16
type input "**********"
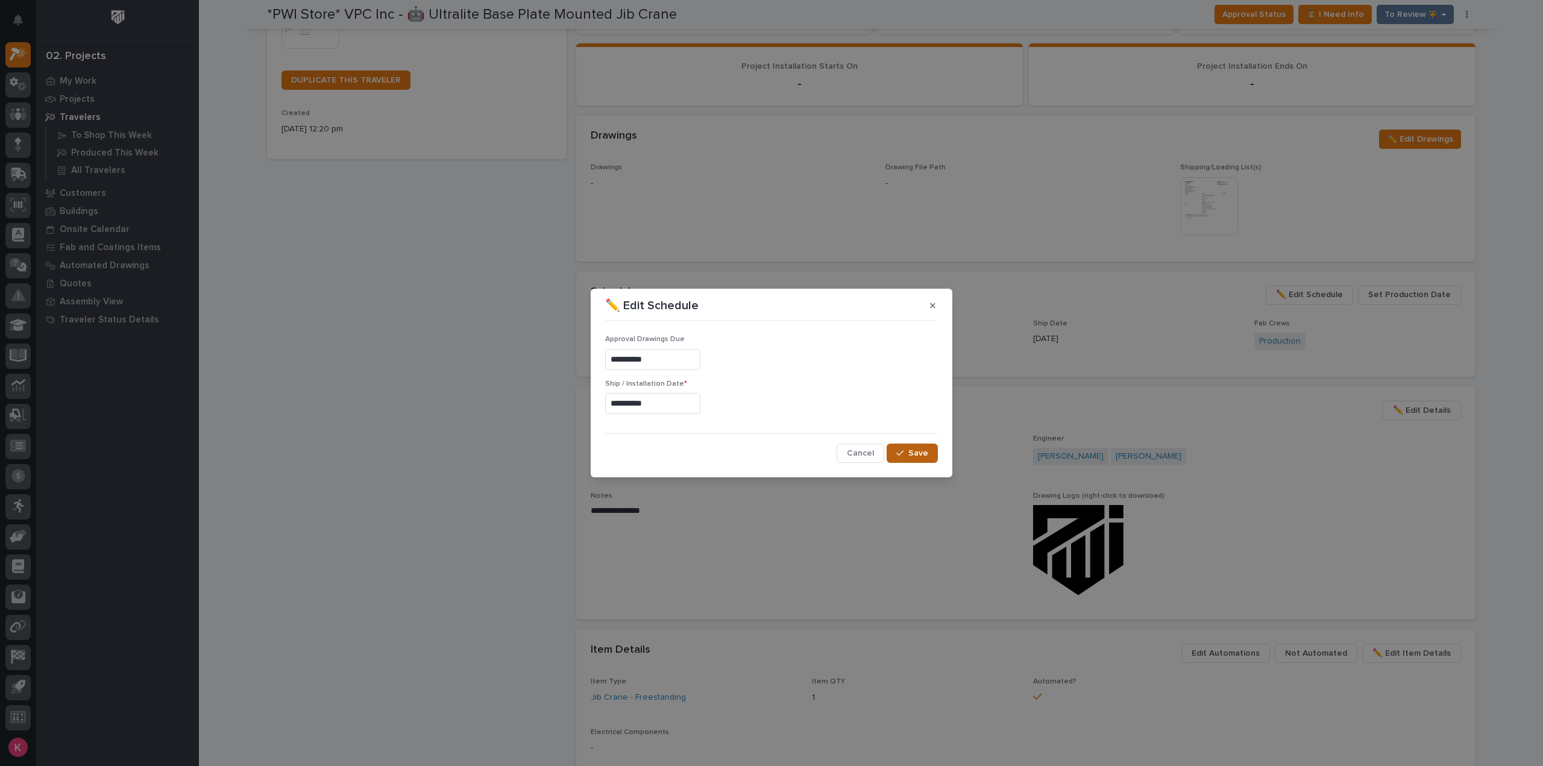
click at [922, 456] on span "Save" at bounding box center [918, 453] width 20 height 11
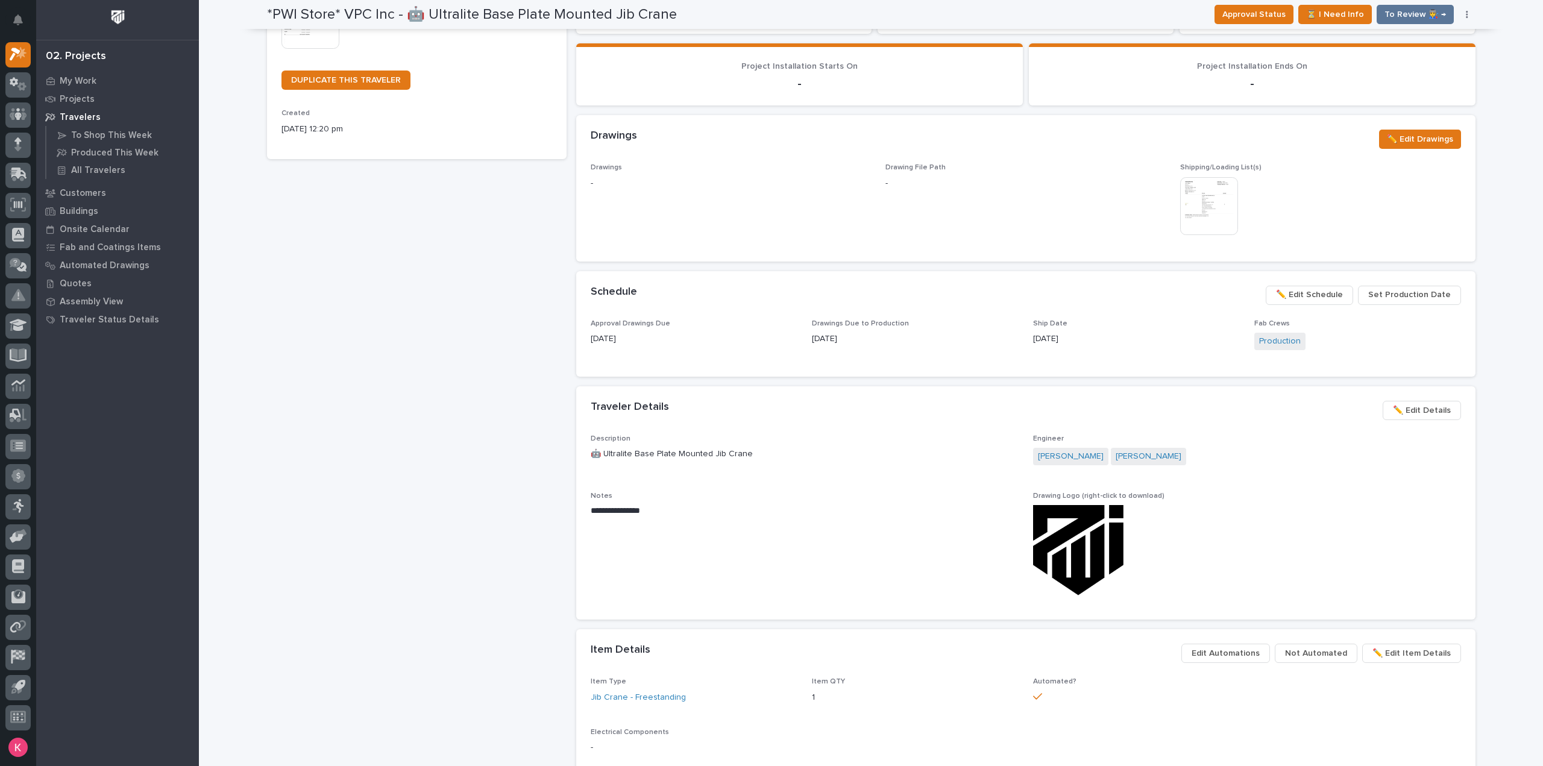
click at [1337, 280] on div "Schedule ••• Set Production Date ✏️ Edit Schedule" at bounding box center [1025, 295] width 899 height 48
click at [1328, 289] on span "✏️ Edit Schedule" at bounding box center [1309, 295] width 67 height 14
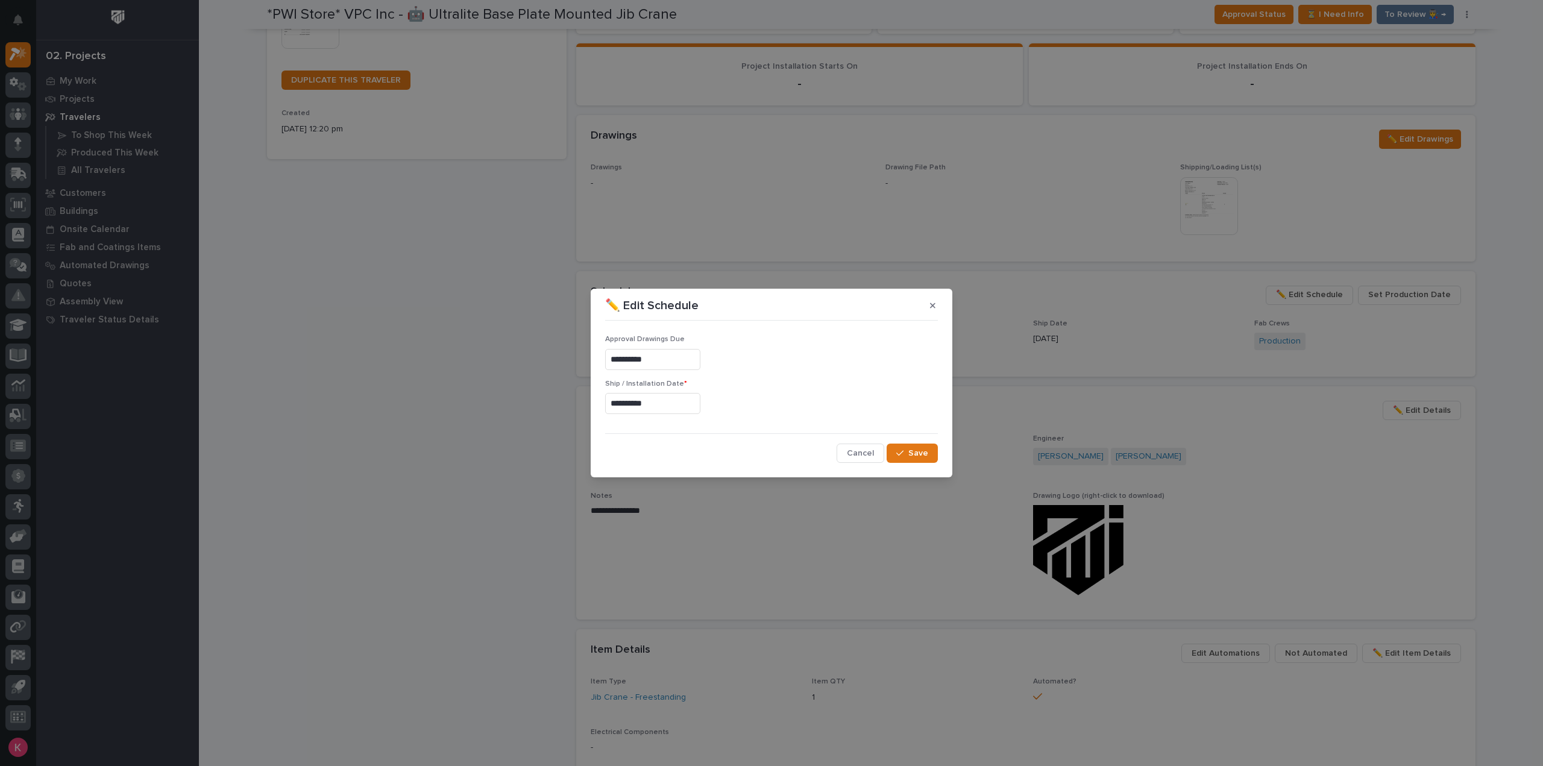
drag, startPoint x: 633, startPoint y: 356, endPoint x: 464, endPoint y: 357, distance: 168.8
click at [440, 351] on div "**********" at bounding box center [771, 383] width 1543 height 766
click at [912, 452] on span "Save" at bounding box center [918, 453] width 20 height 11
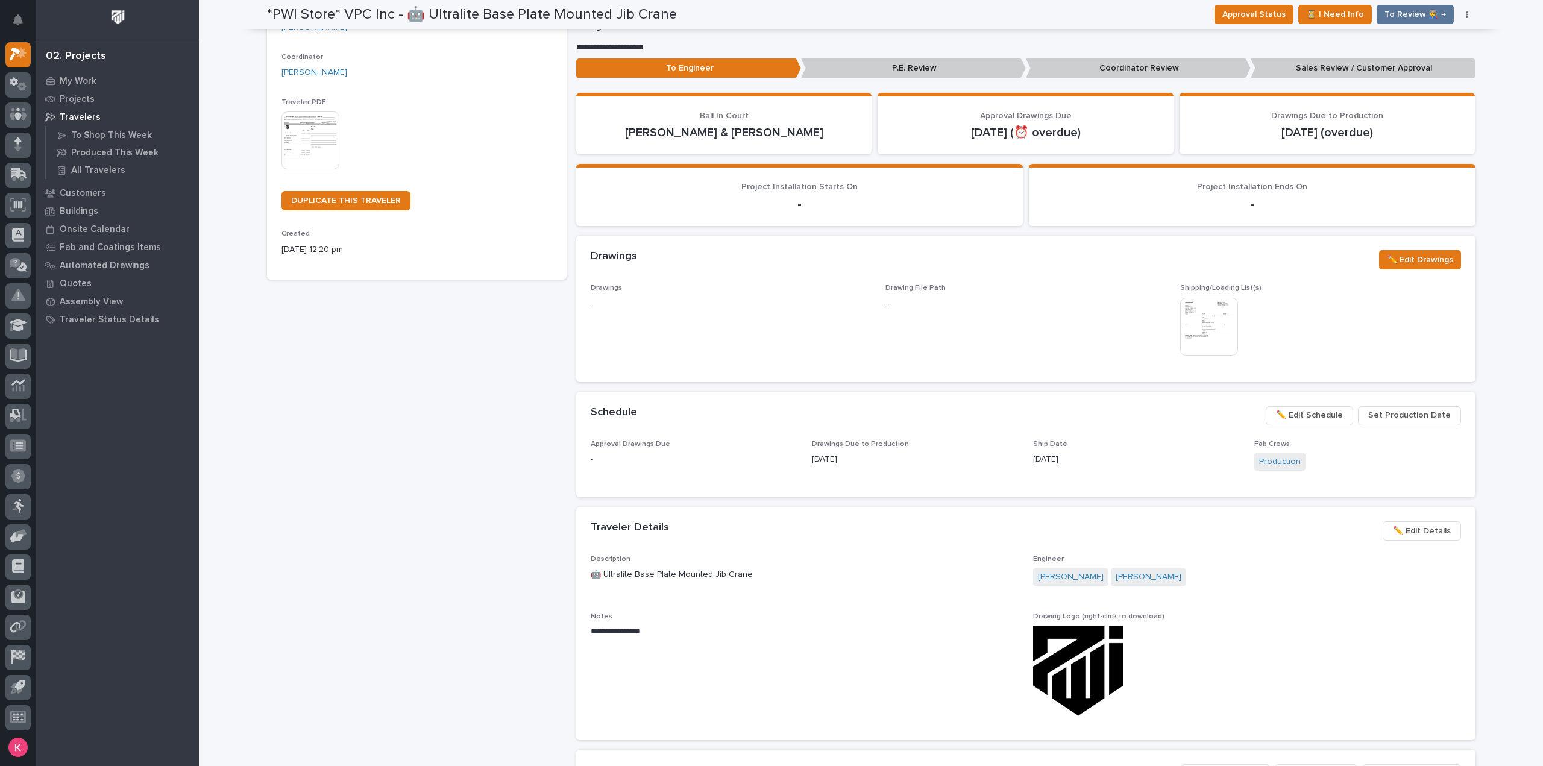
scroll to position [181, 0]
click at [1380, 415] on span "Set Production Date" at bounding box center [1409, 415] width 83 height 14
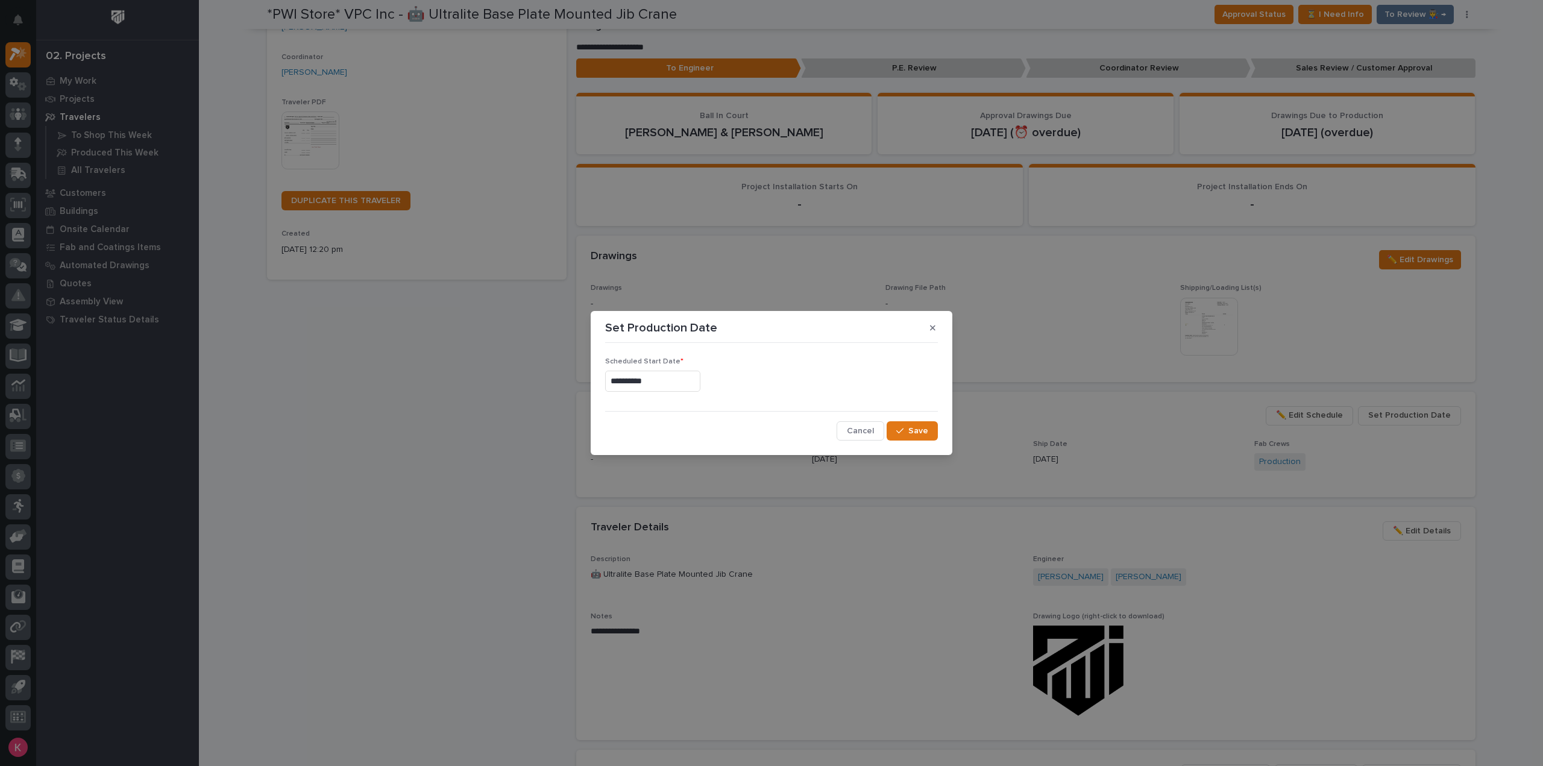
click at [854, 437] on button "Cancel" at bounding box center [861, 430] width 48 height 19
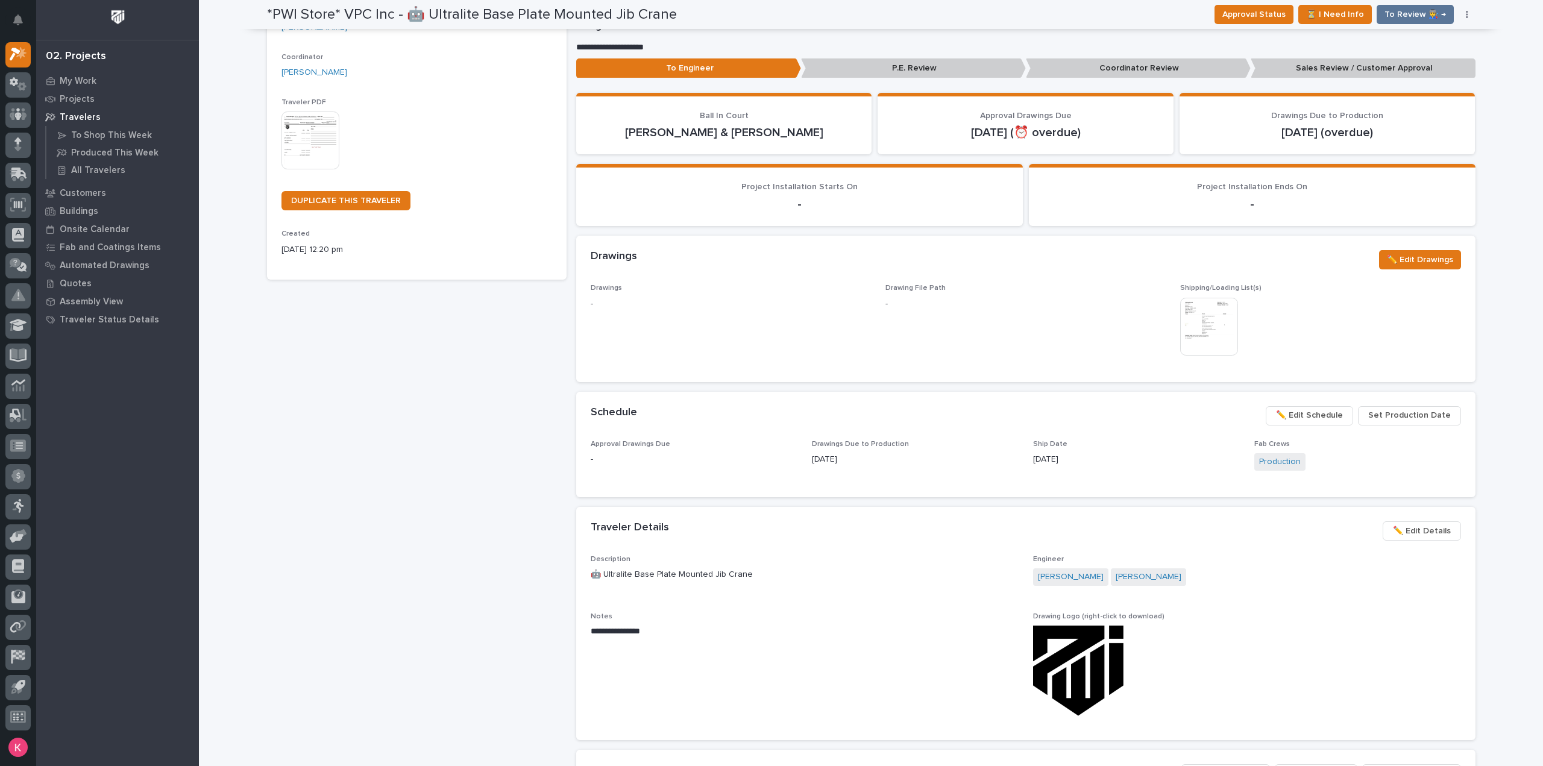
click at [1299, 413] on span "✏️ Edit Schedule" at bounding box center [1309, 415] width 67 height 14
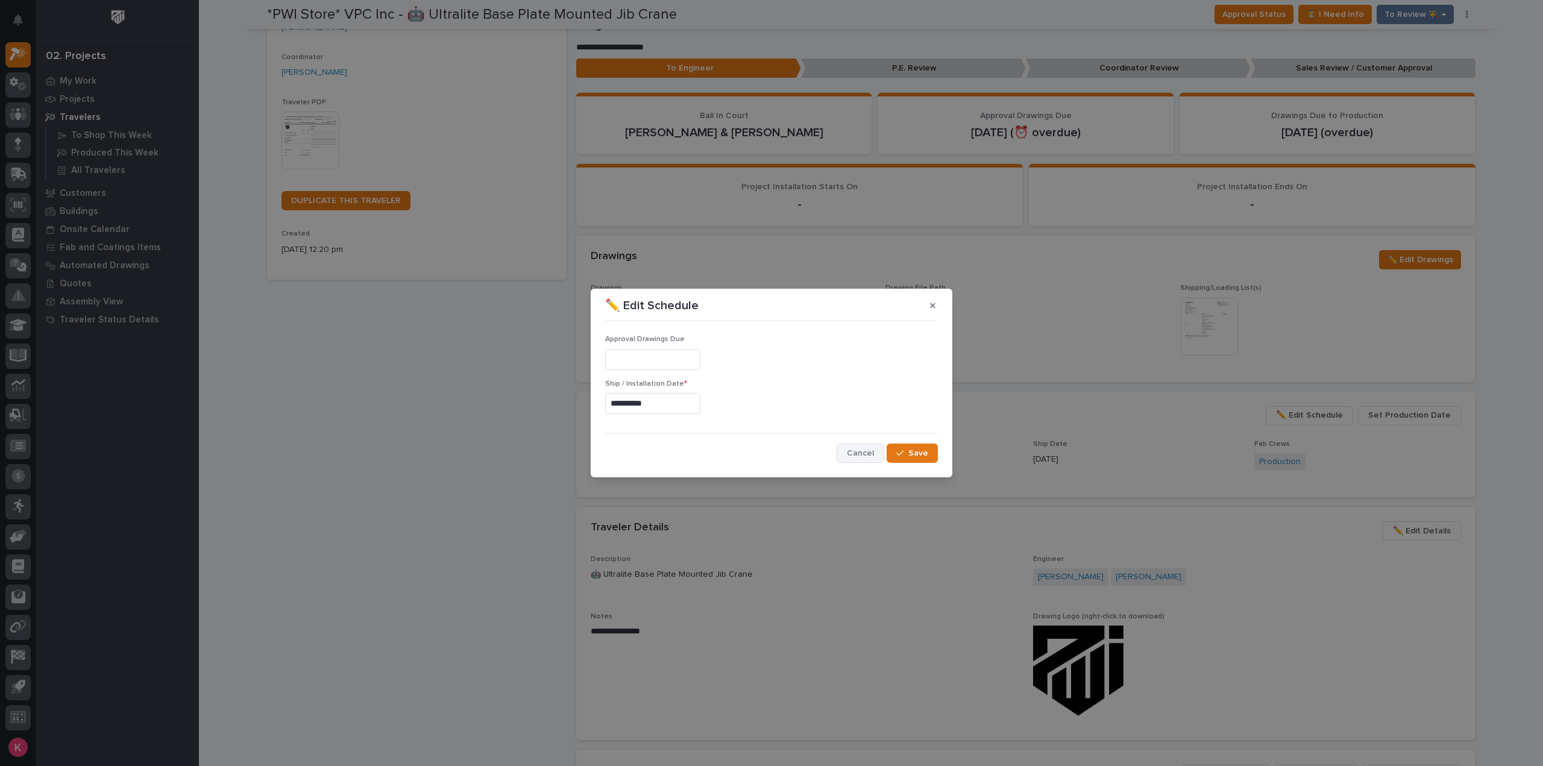
click at [860, 459] on button "Cancel" at bounding box center [861, 453] width 48 height 19
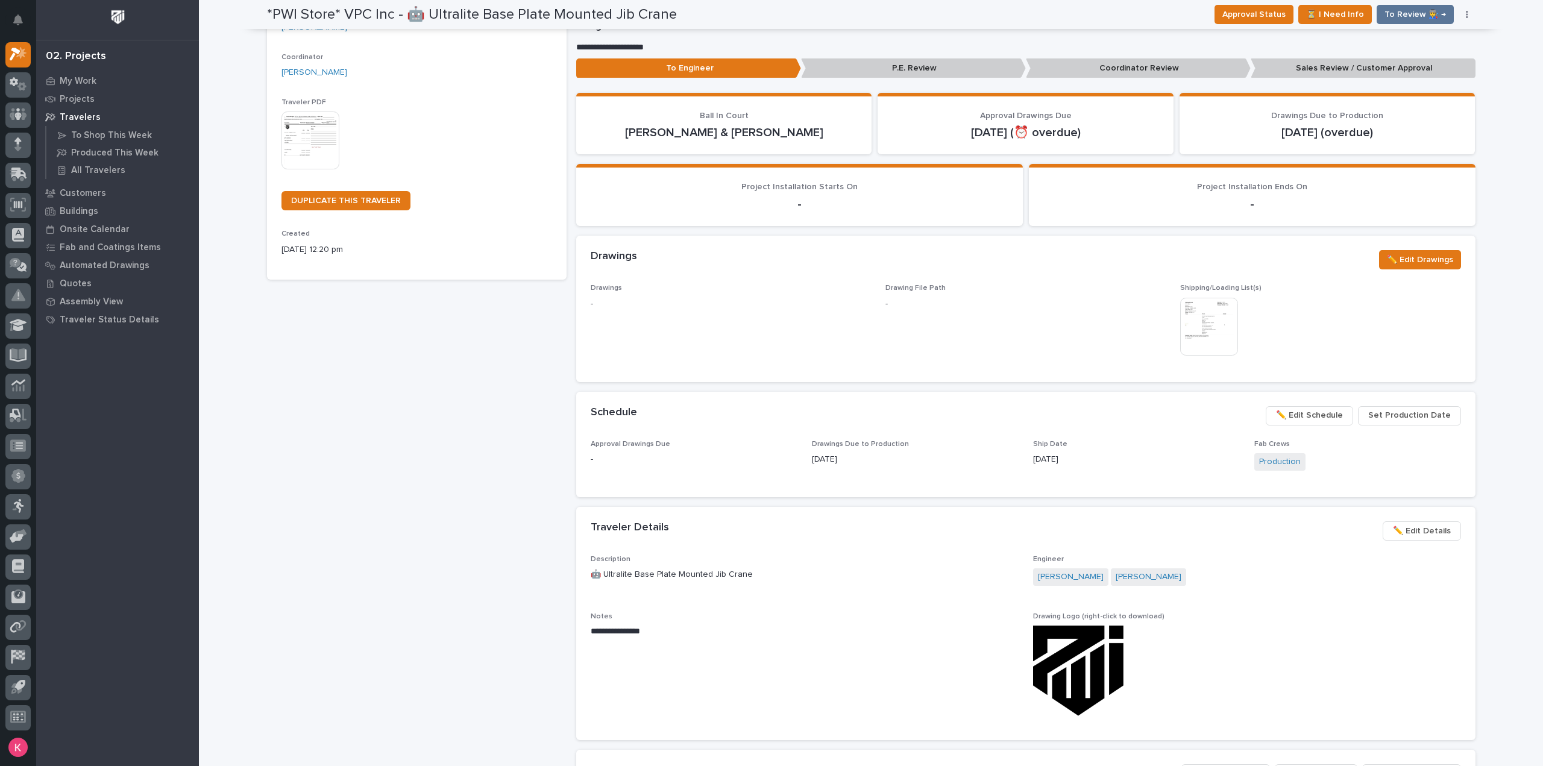
click at [1414, 417] on span "Set Production Date" at bounding box center [1409, 415] width 83 height 14
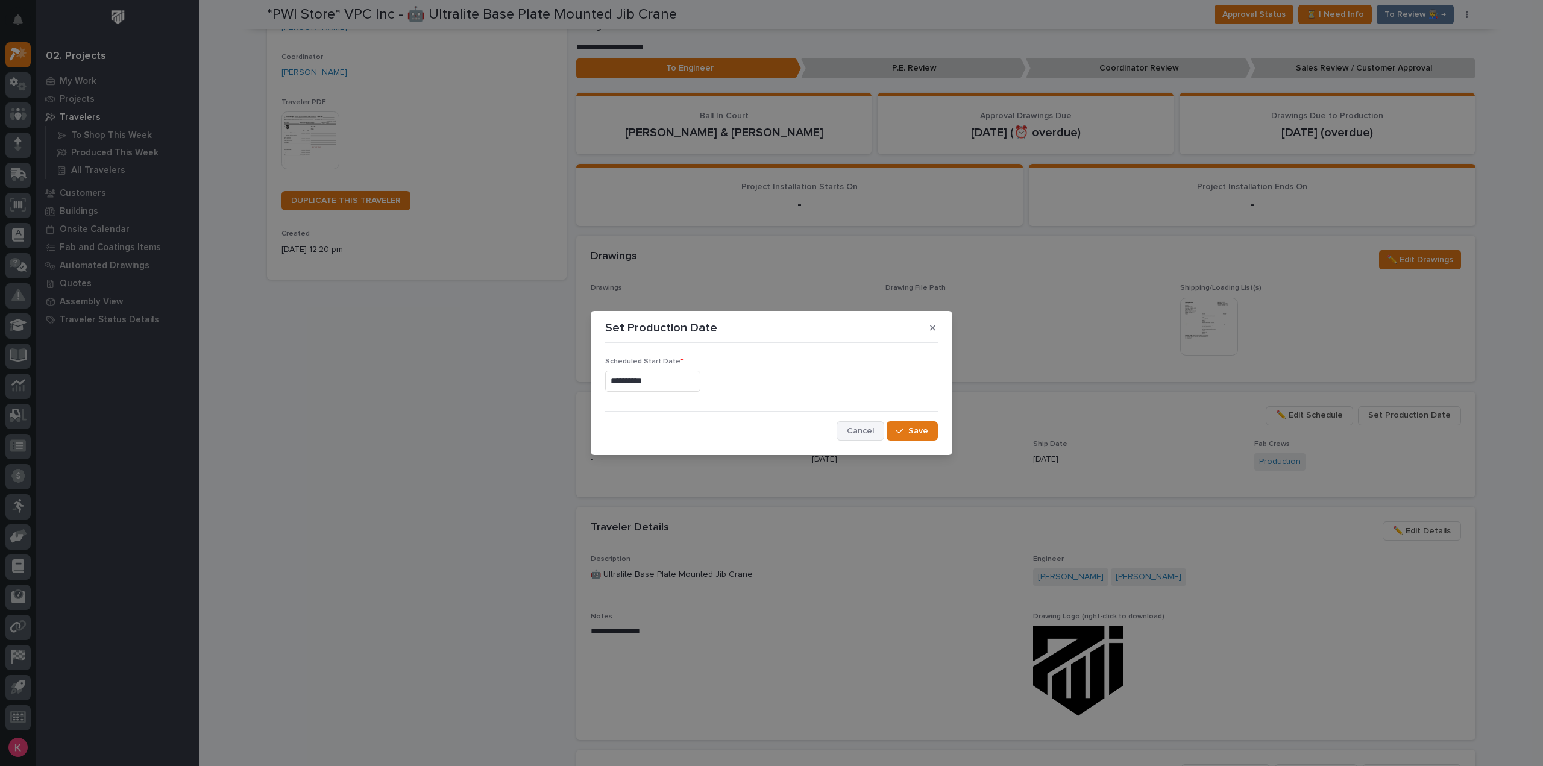
click at [867, 432] on span "Cancel" at bounding box center [860, 431] width 27 height 11
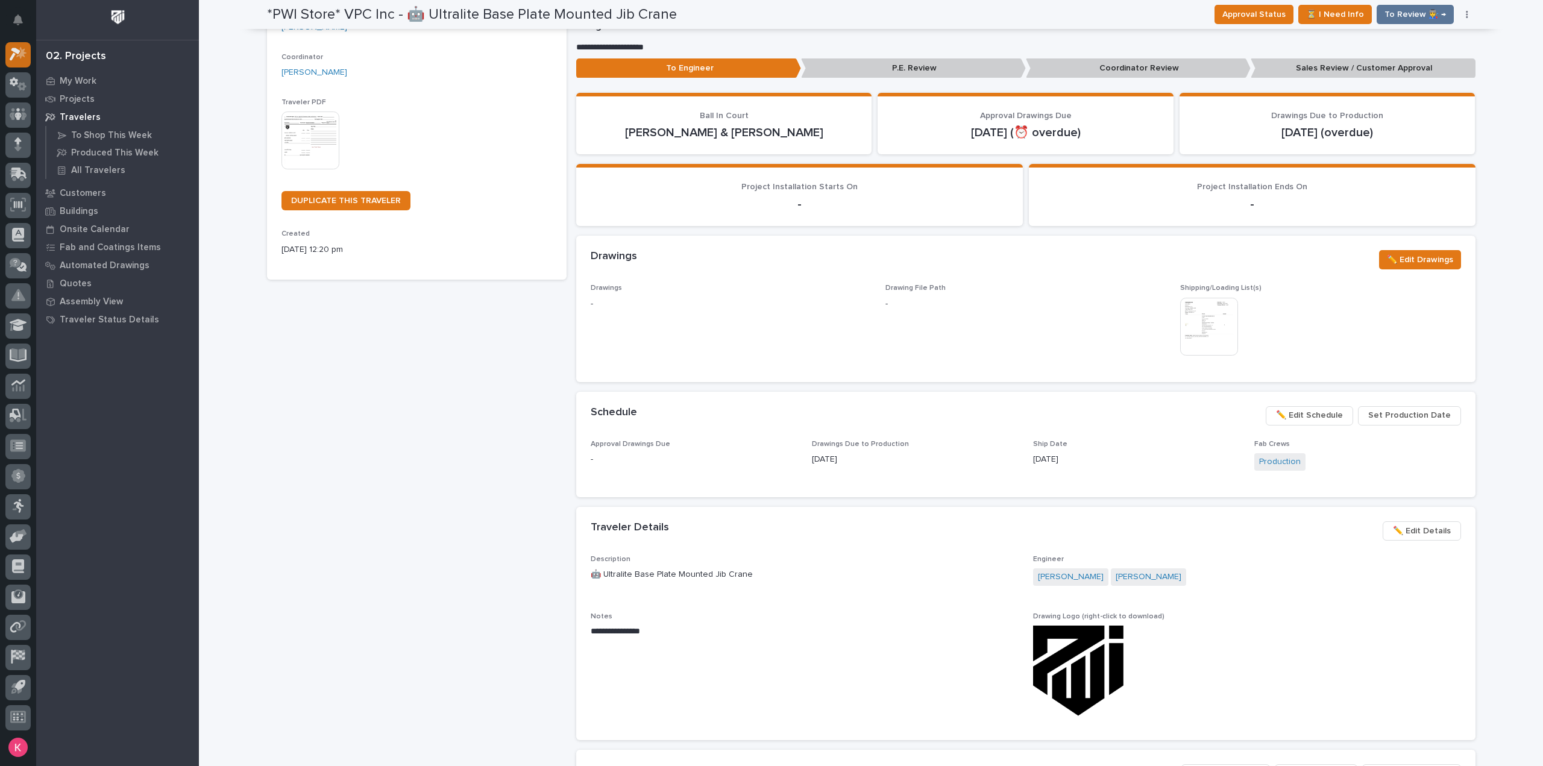
click at [24, 46] on div at bounding box center [17, 54] width 25 height 25
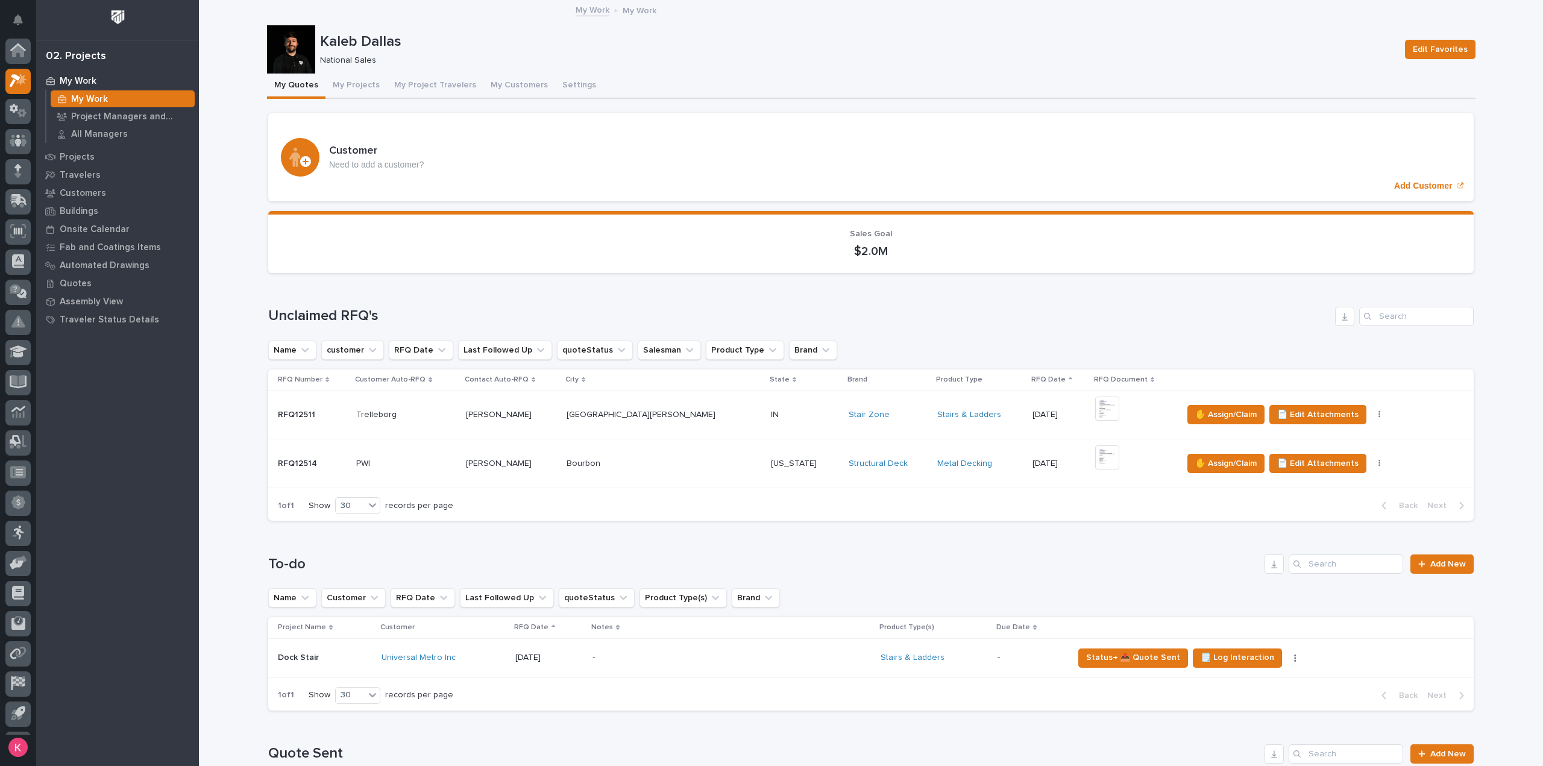
scroll to position [27, 0]
click at [771, 471] on div "Indiana Indiana" at bounding box center [805, 464] width 68 height 20
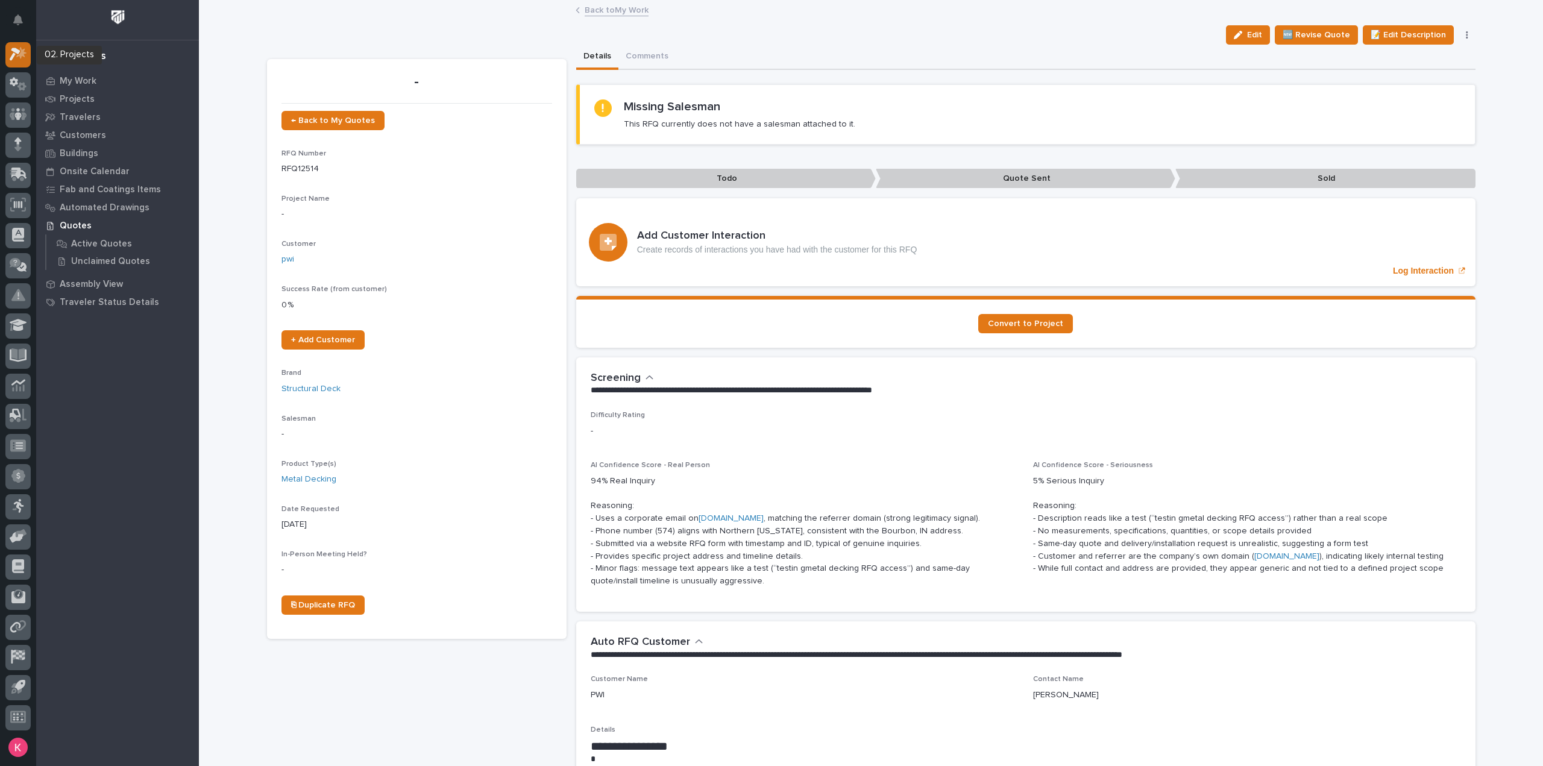
click at [23, 55] on icon at bounding box center [21, 53] width 10 height 12
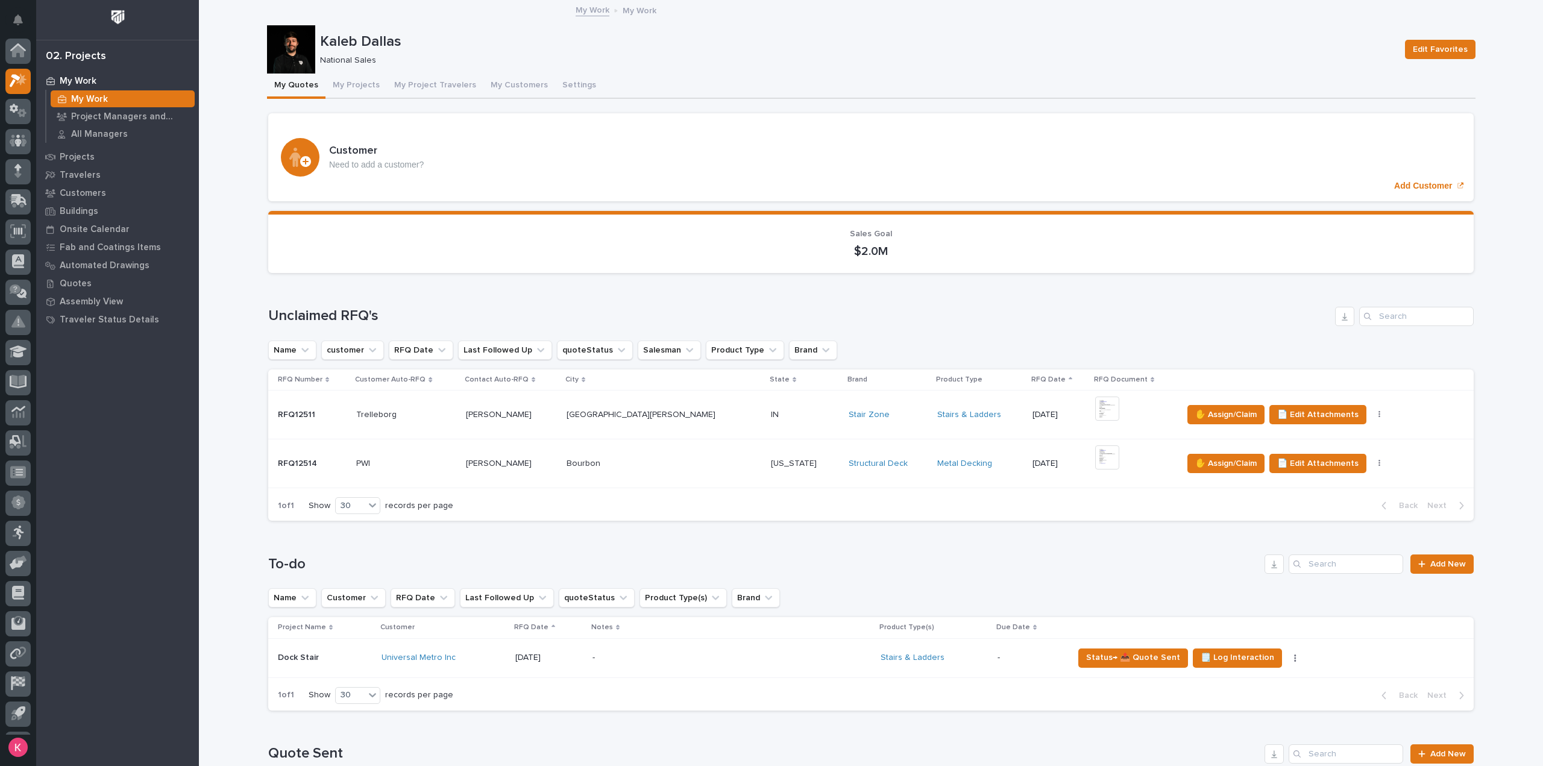
scroll to position [27, 0]
click at [629, 423] on div "Fort Wayne Fort Wayne" at bounding box center [664, 415] width 195 height 20
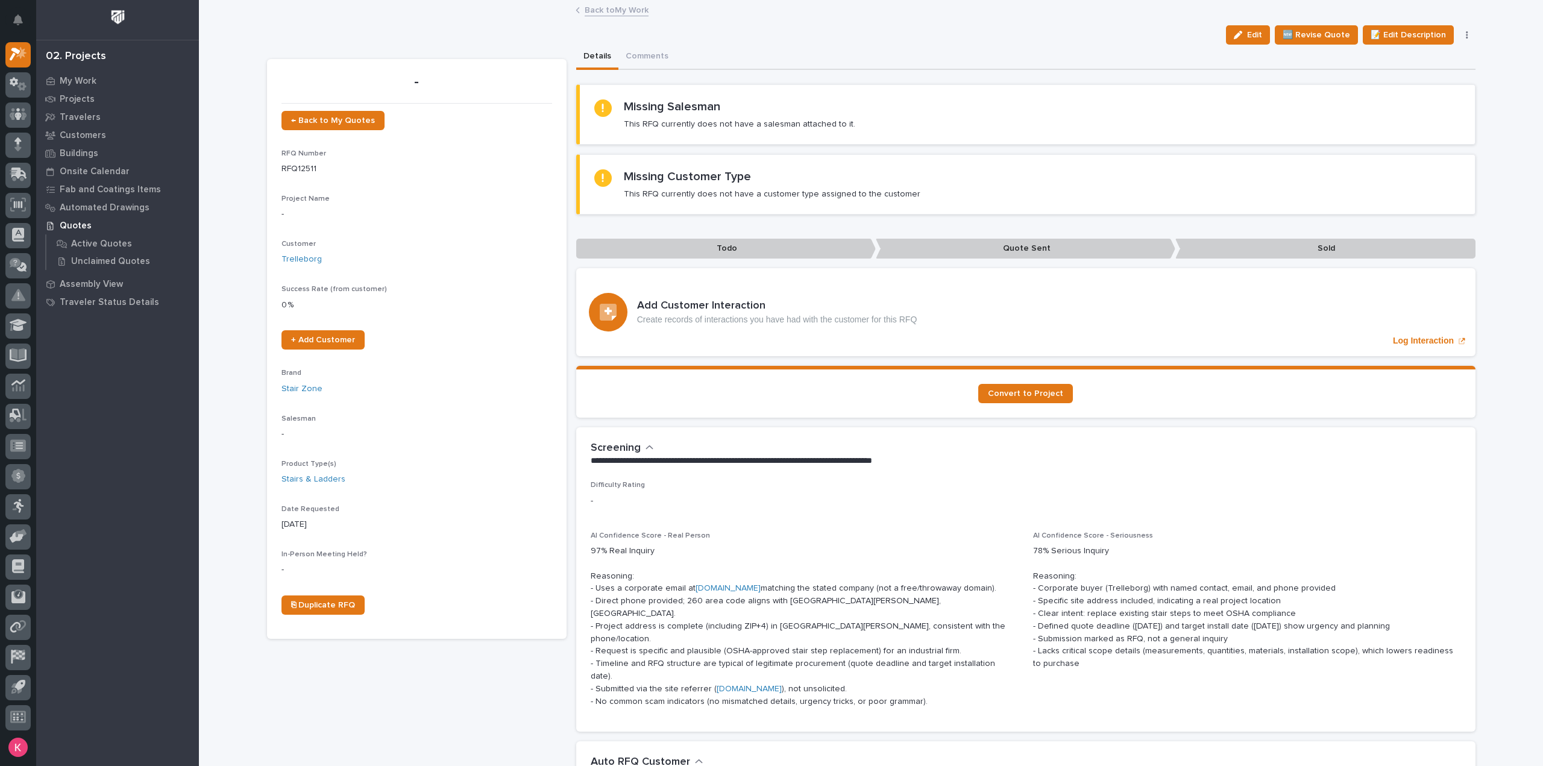
click at [615, 10] on link "Back to My Work" at bounding box center [617, 9] width 64 height 14
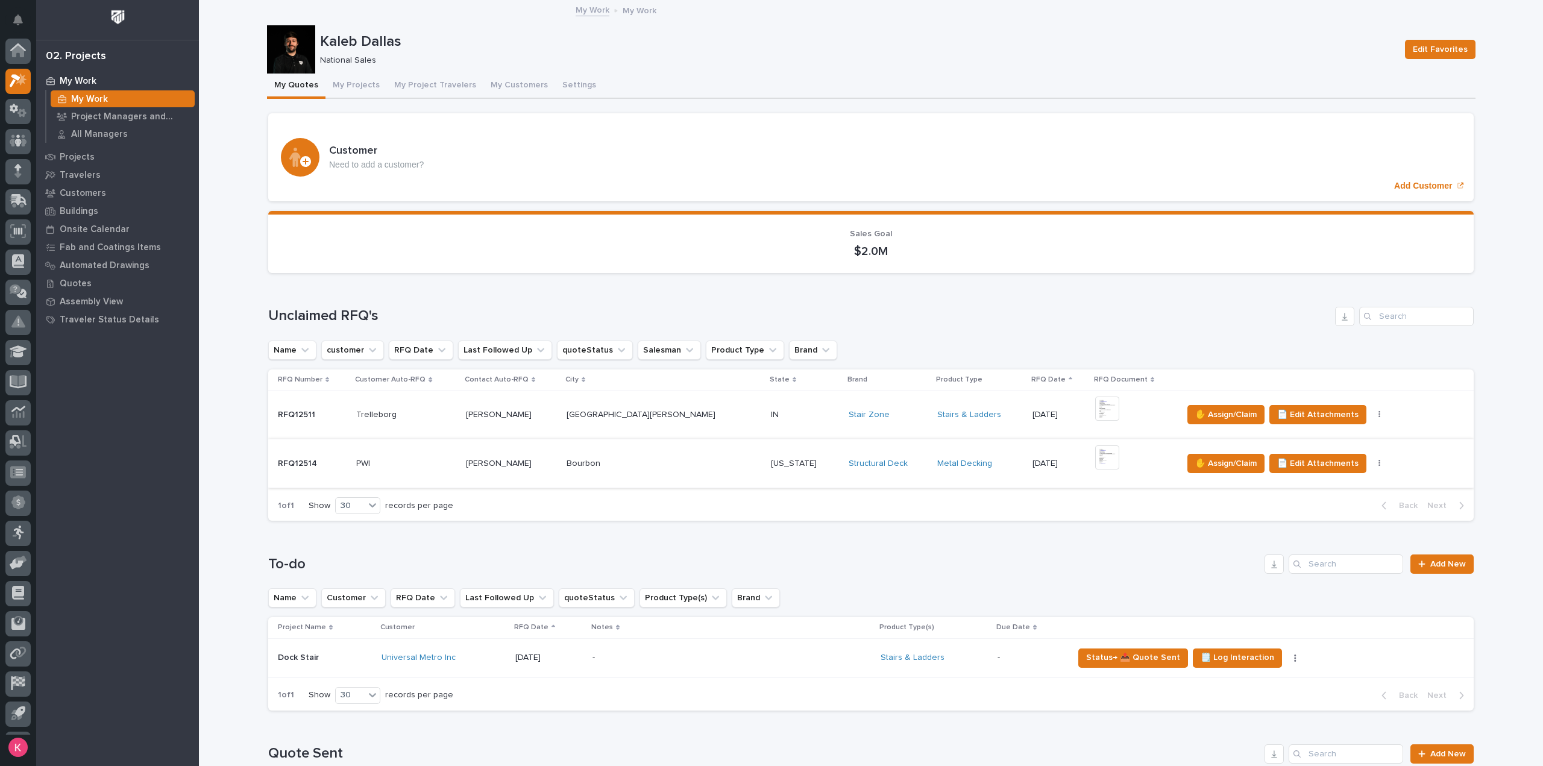
scroll to position [27, 0]
click at [1195, 412] on span "✋ Assign/Claim" at bounding box center [1225, 414] width 61 height 14
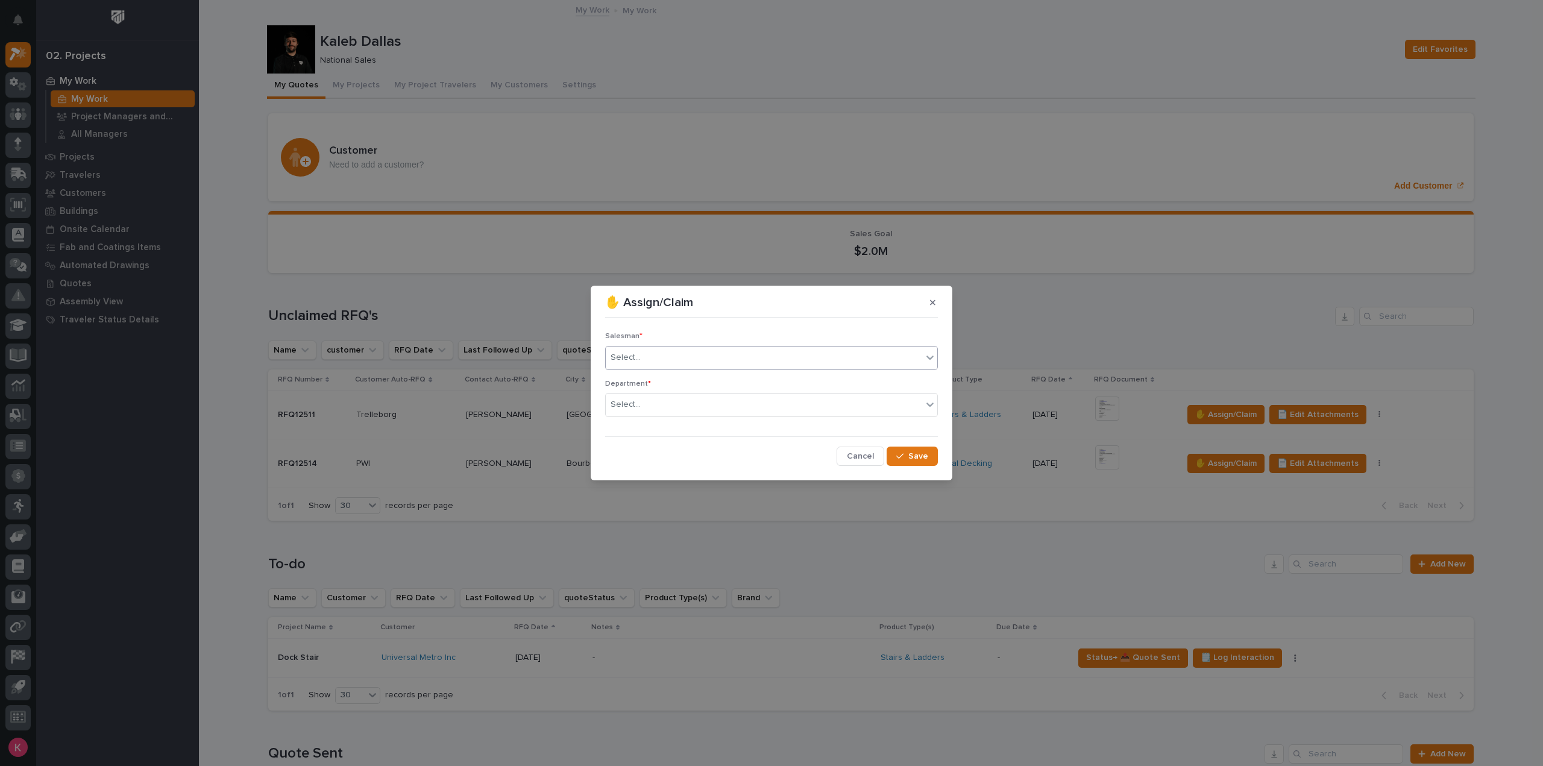
click at [702, 357] on div "Select..." at bounding box center [764, 358] width 316 height 20
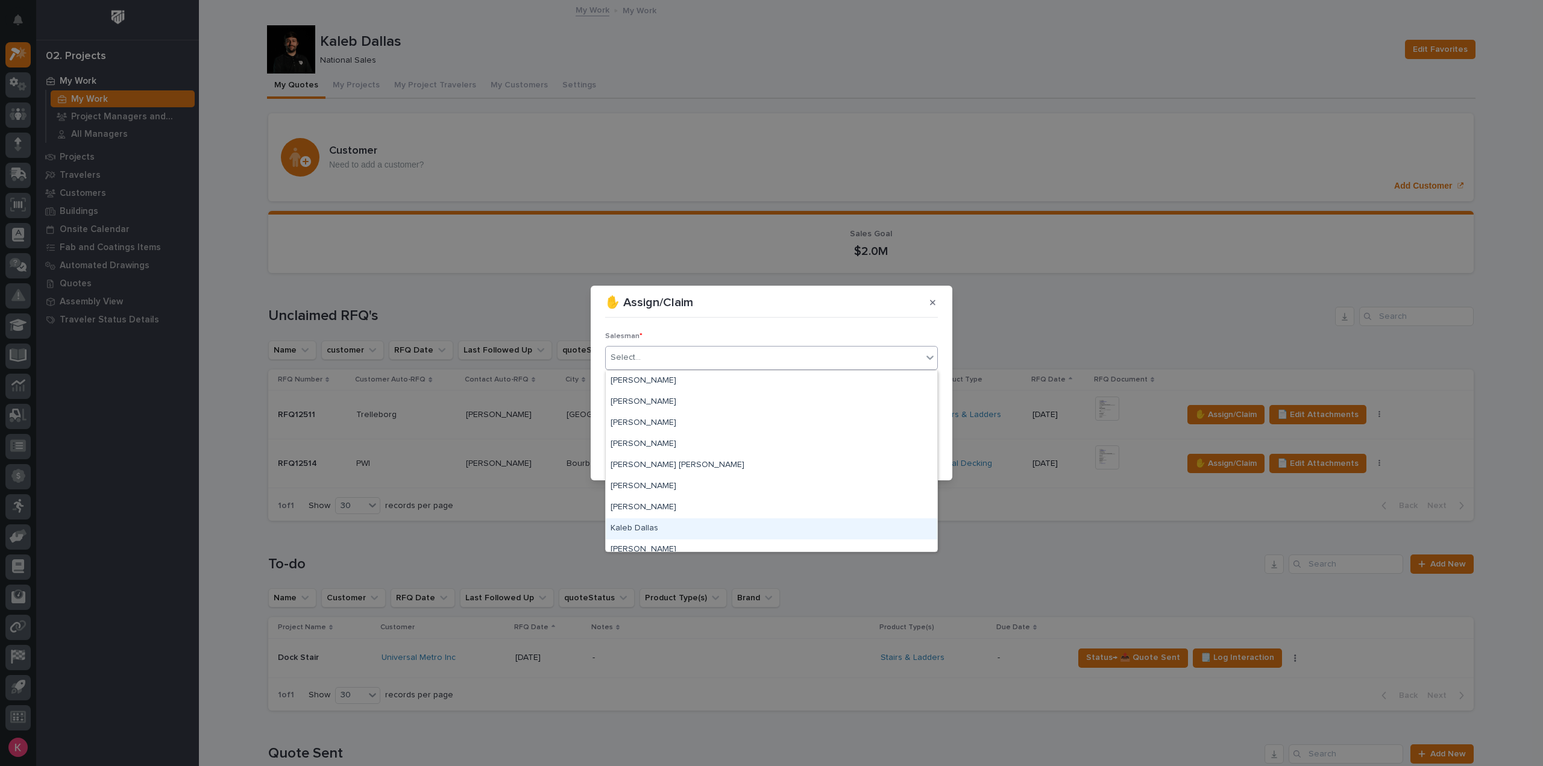
click at [654, 526] on div "Kaleb Dallas" at bounding box center [772, 528] width 332 height 21
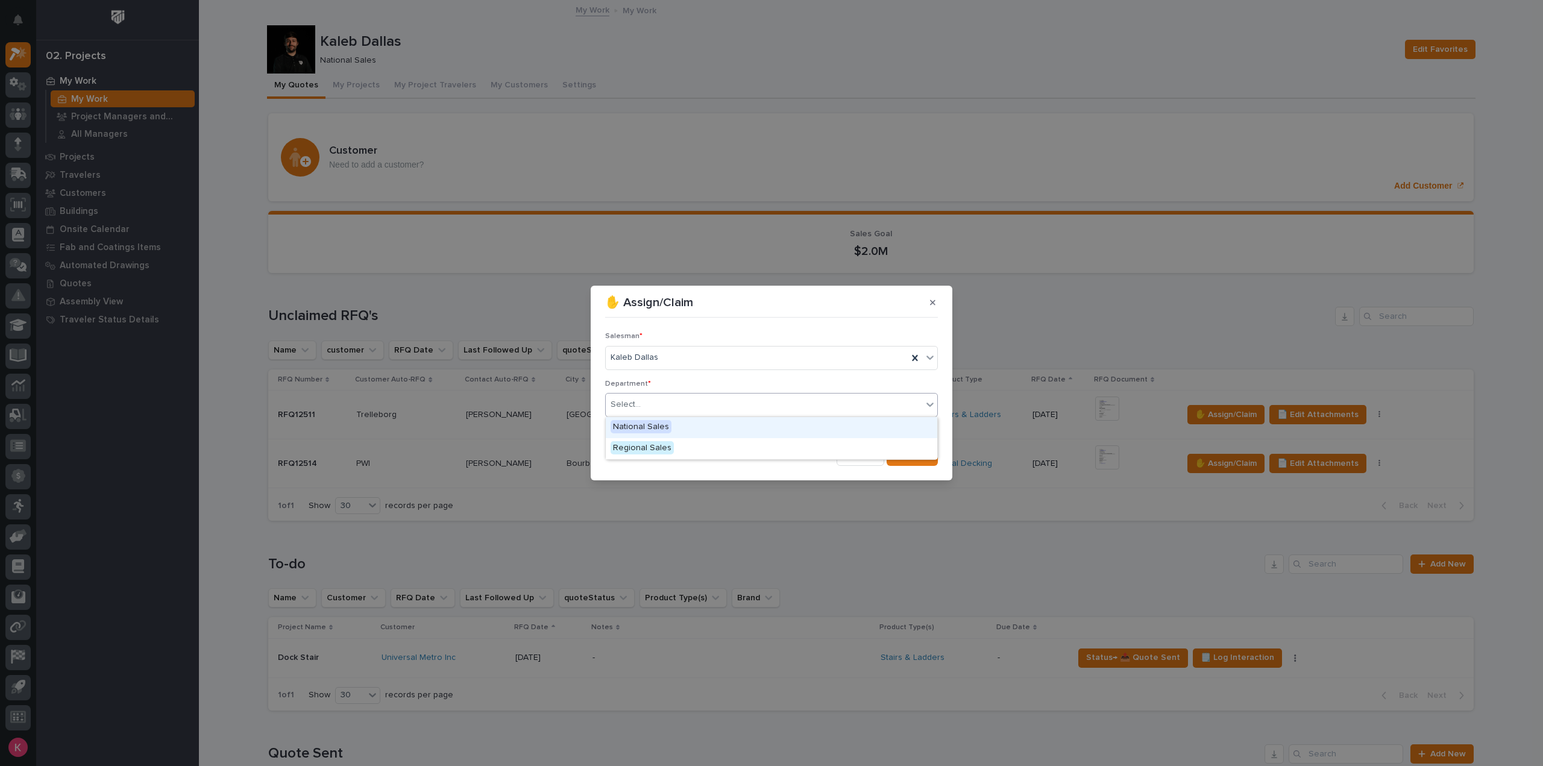
click at [692, 398] on div "Select..." at bounding box center [764, 405] width 316 height 20
click at [903, 456] on icon "button" at bounding box center [899, 456] width 7 height 8
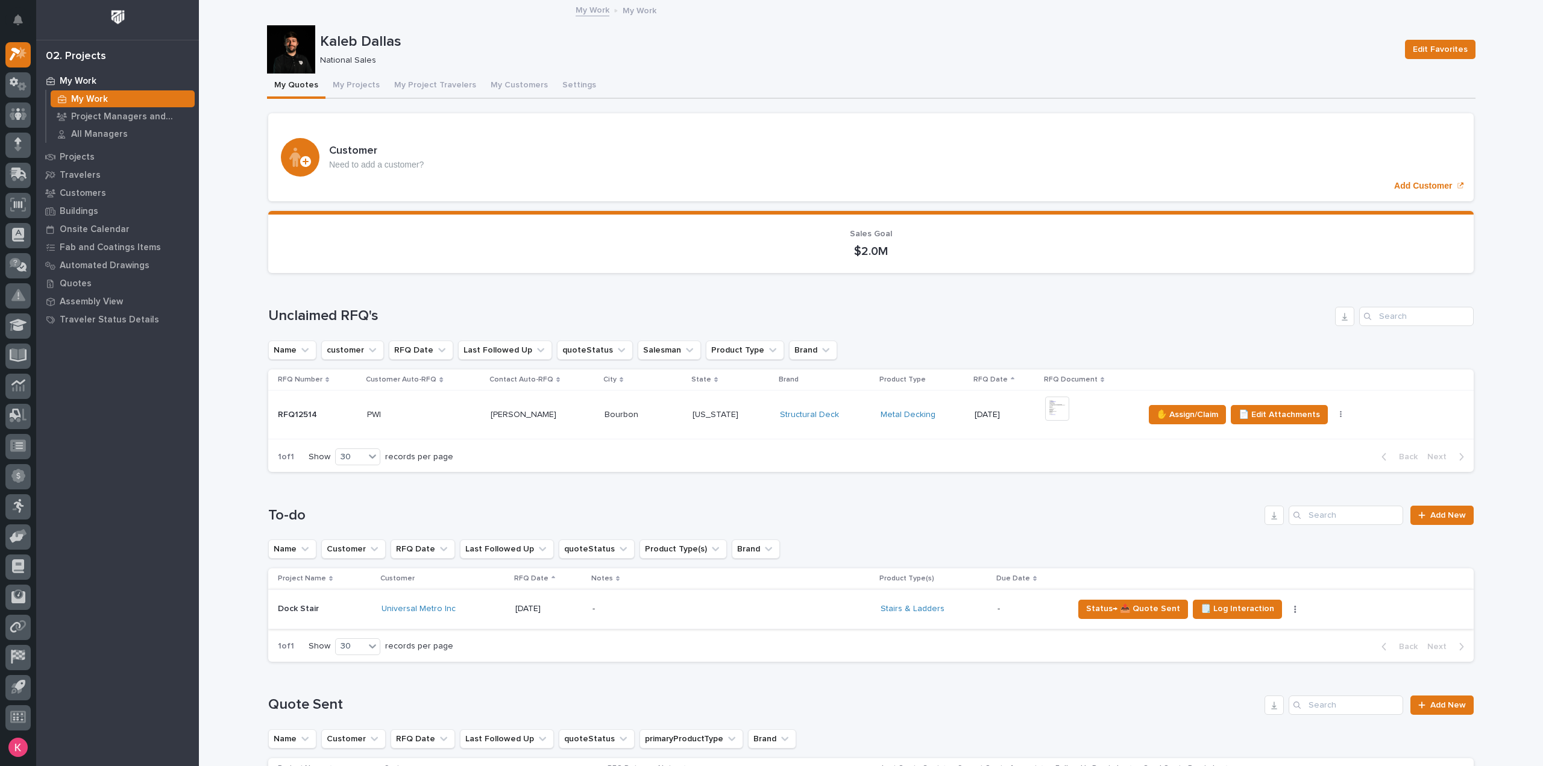
click at [734, 629] on div "Project Name Customer RFQ Date Notes Product Type(s) Due Date Dock Stair Dock S…" at bounding box center [871, 599] width 1206 height 63
click at [744, 612] on p "-" at bounding box center [698, 609] width 211 height 10
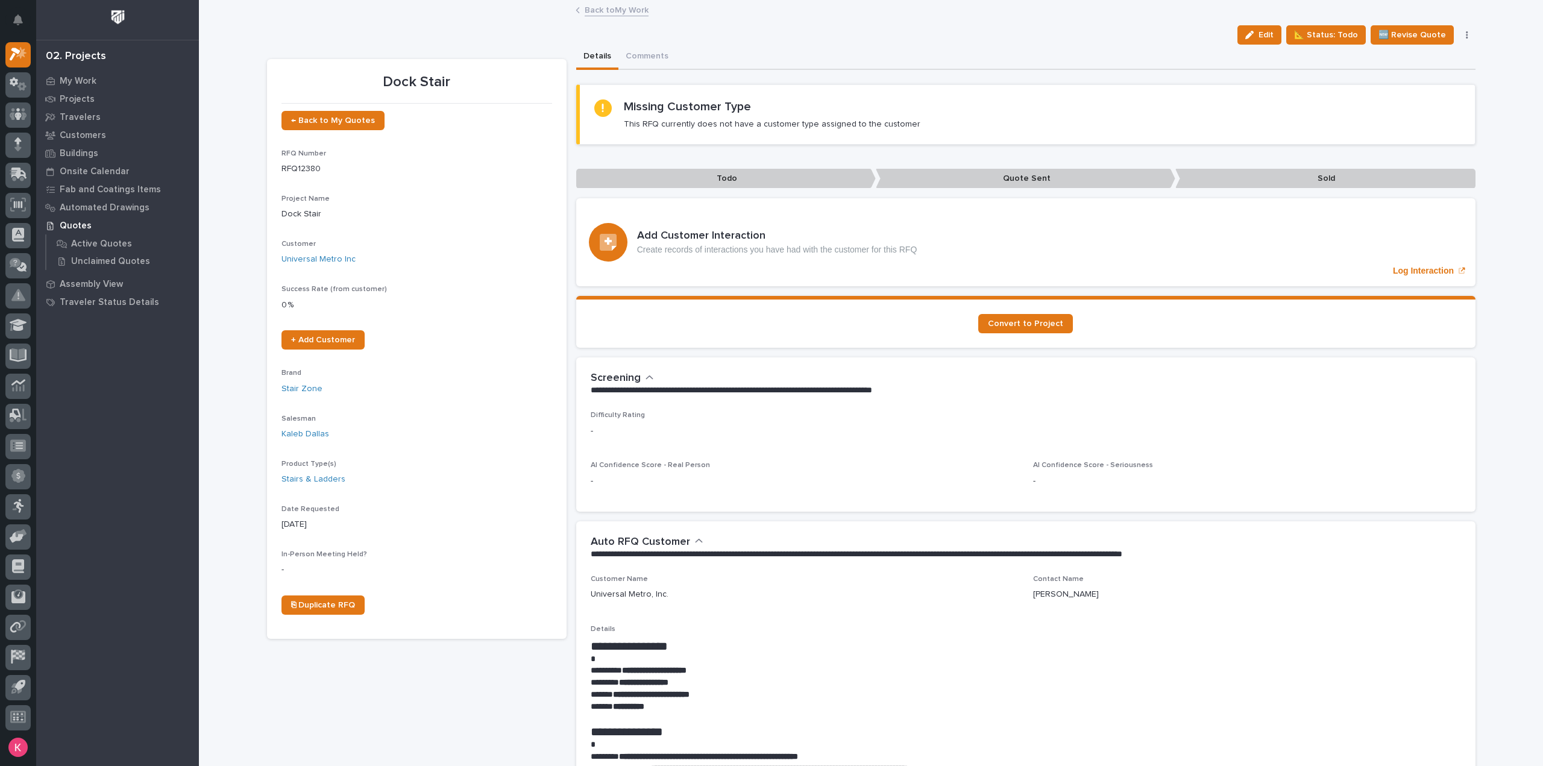
click at [627, 10] on link "Back to My Work" at bounding box center [617, 9] width 64 height 14
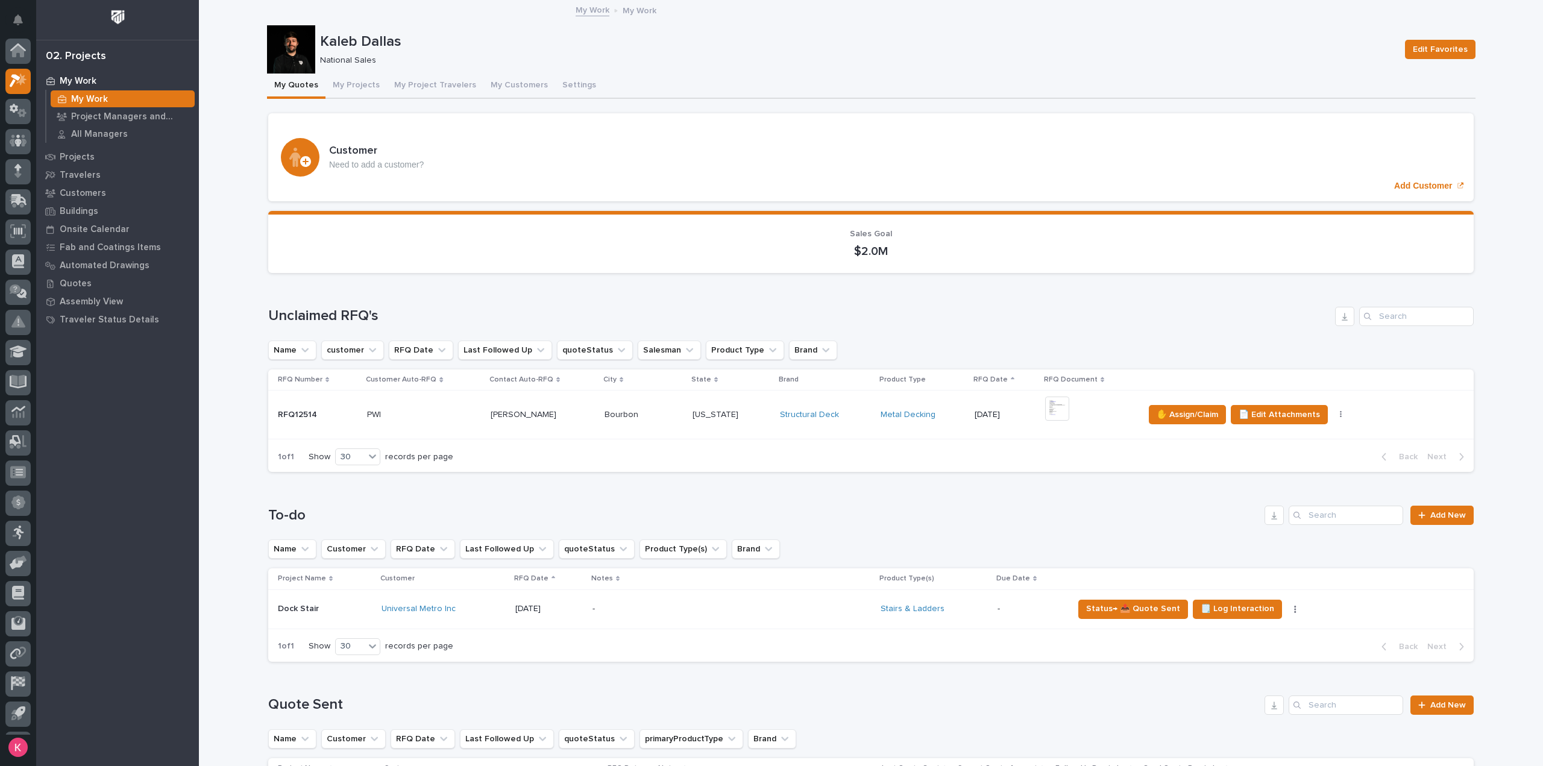
scroll to position [27, 0]
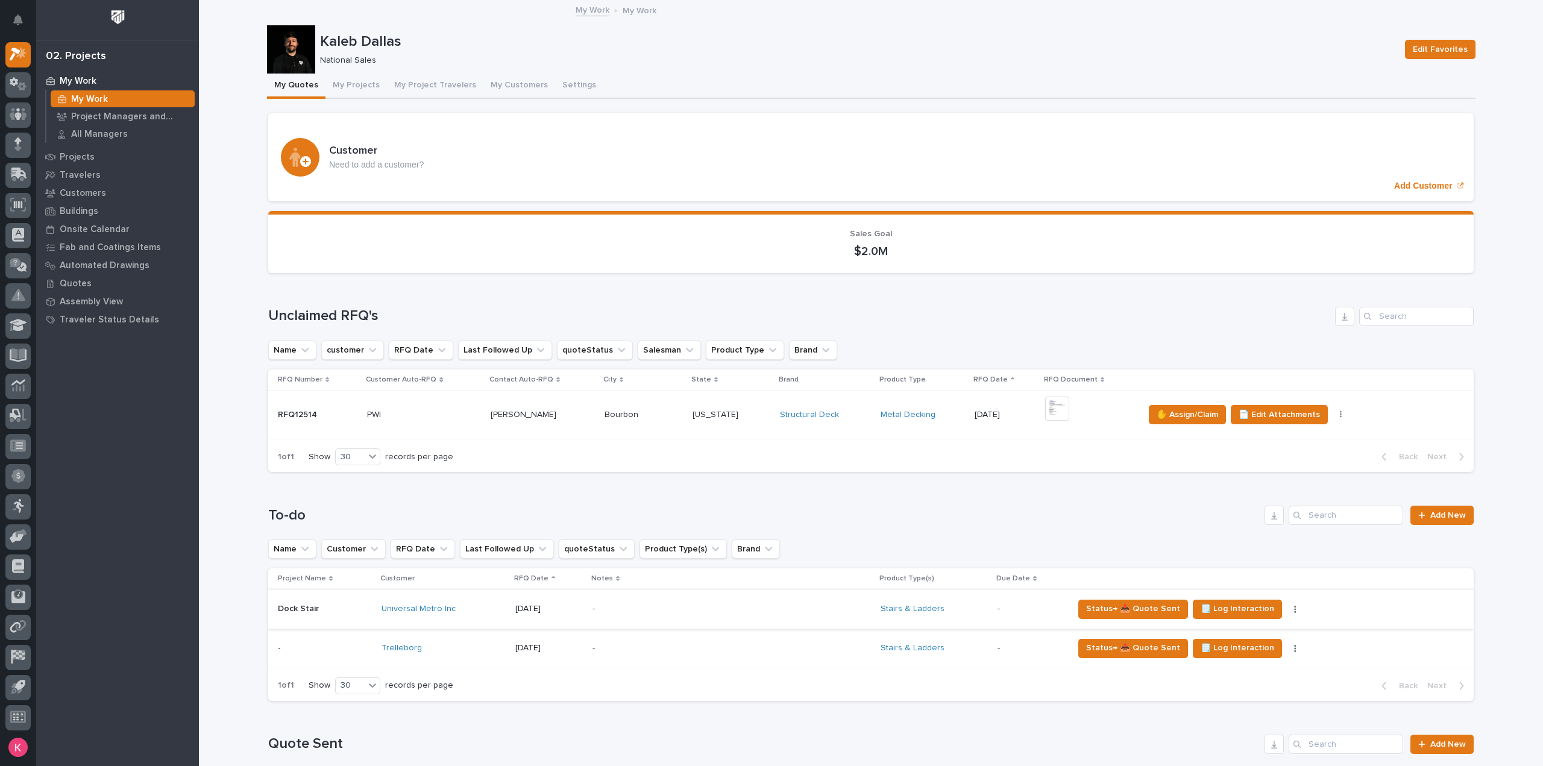
click at [1294, 609] on icon "button" at bounding box center [1295, 609] width 2 height 8
click at [810, 608] on div "-" at bounding box center [732, 609] width 278 height 37
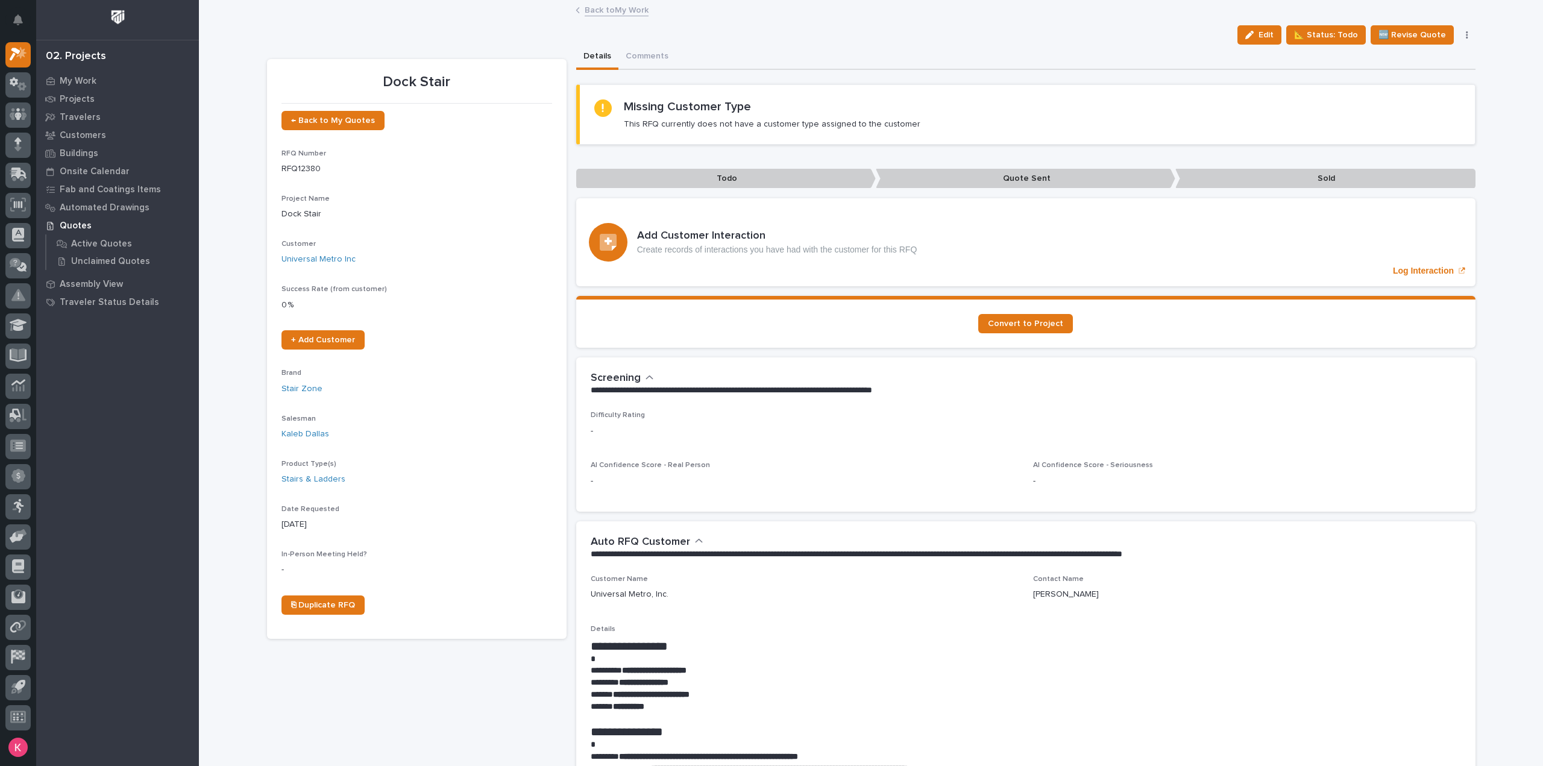
click at [627, 13] on link "Back to My Work" at bounding box center [617, 9] width 64 height 14
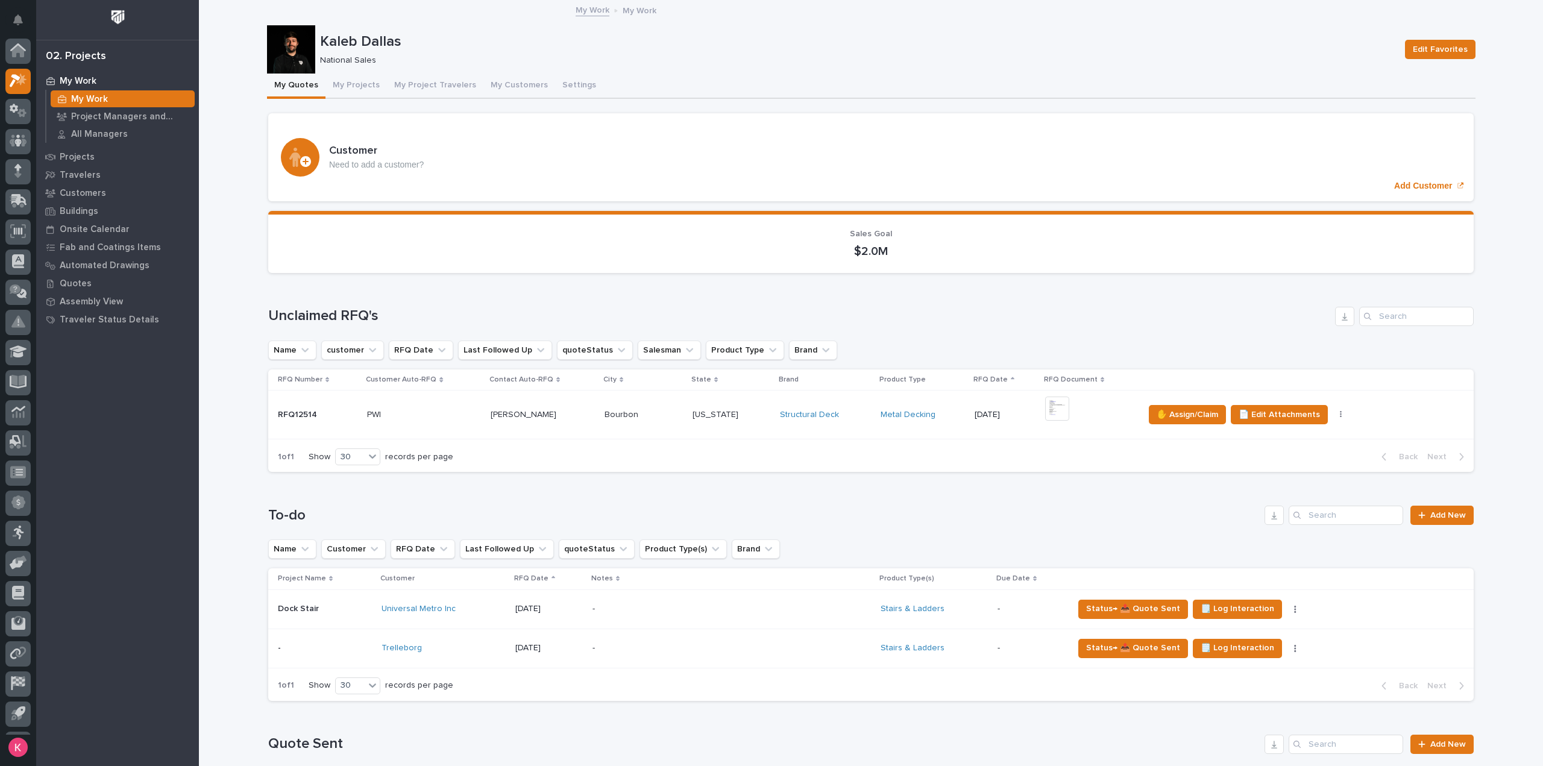
scroll to position [27, 0]
click at [1289, 611] on button "button" at bounding box center [1295, 609] width 17 height 8
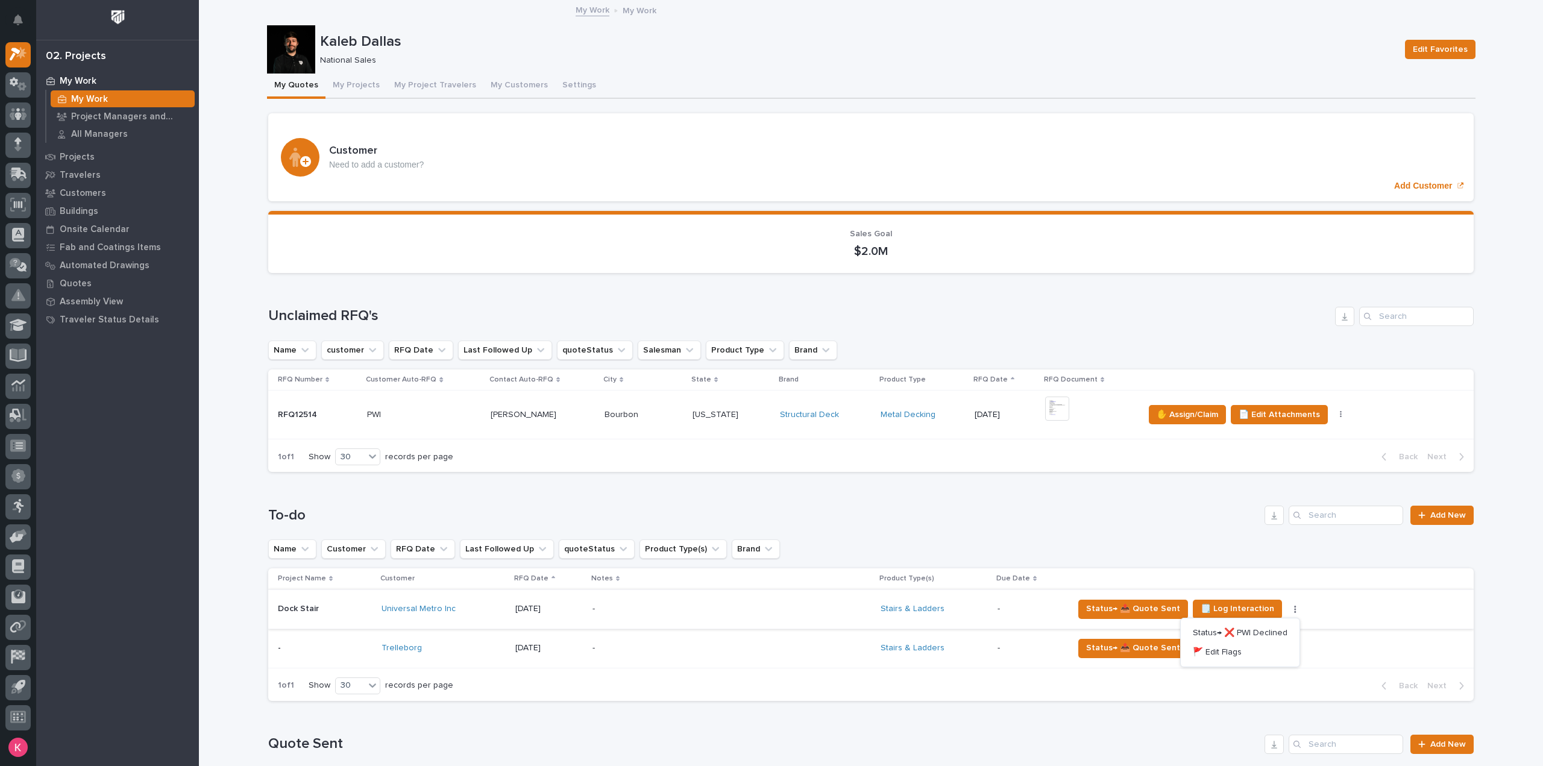
click at [1290, 611] on button "button" at bounding box center [1295, 609] width 17 height 8
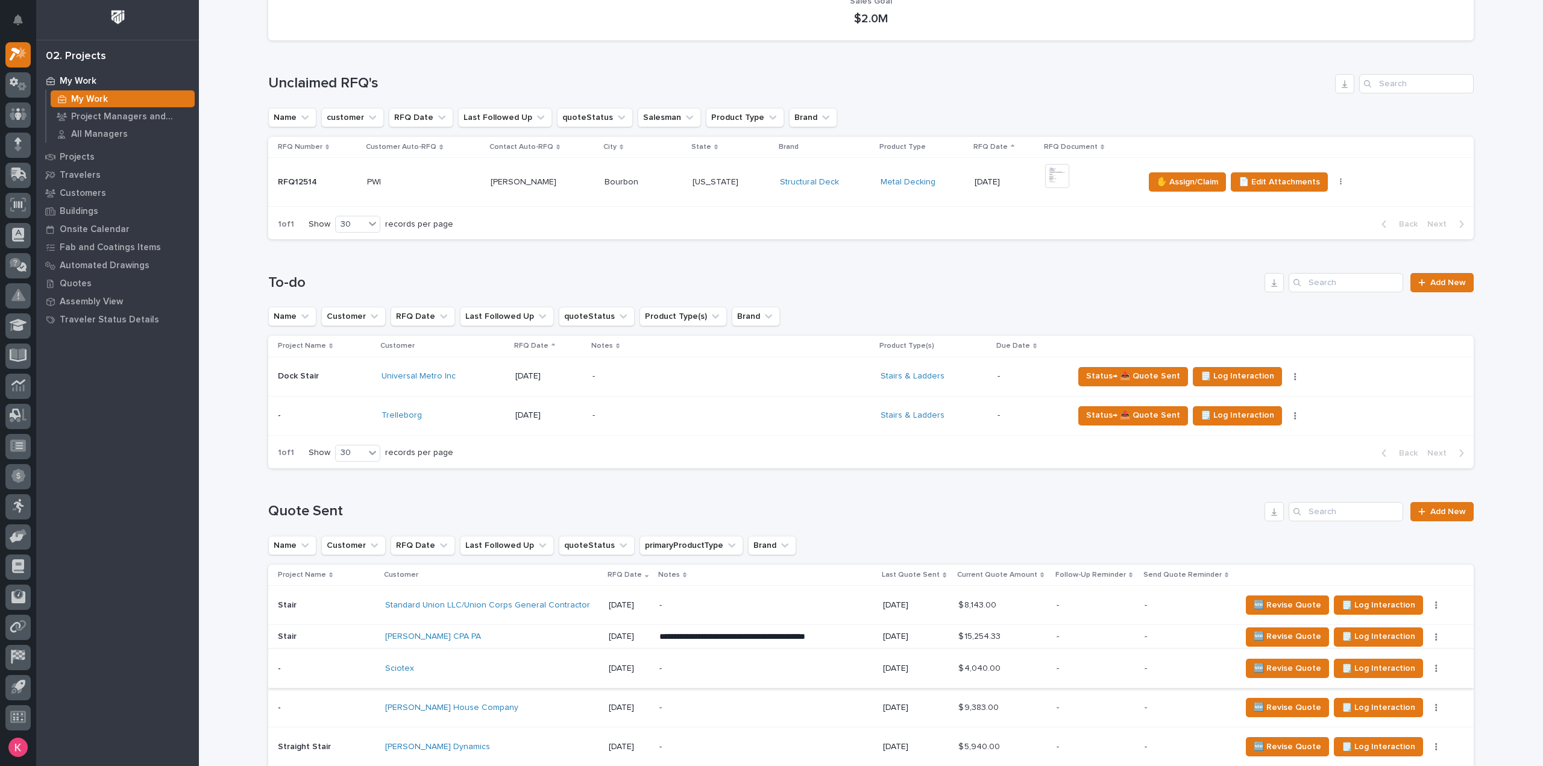
scroll to position [362, 0]
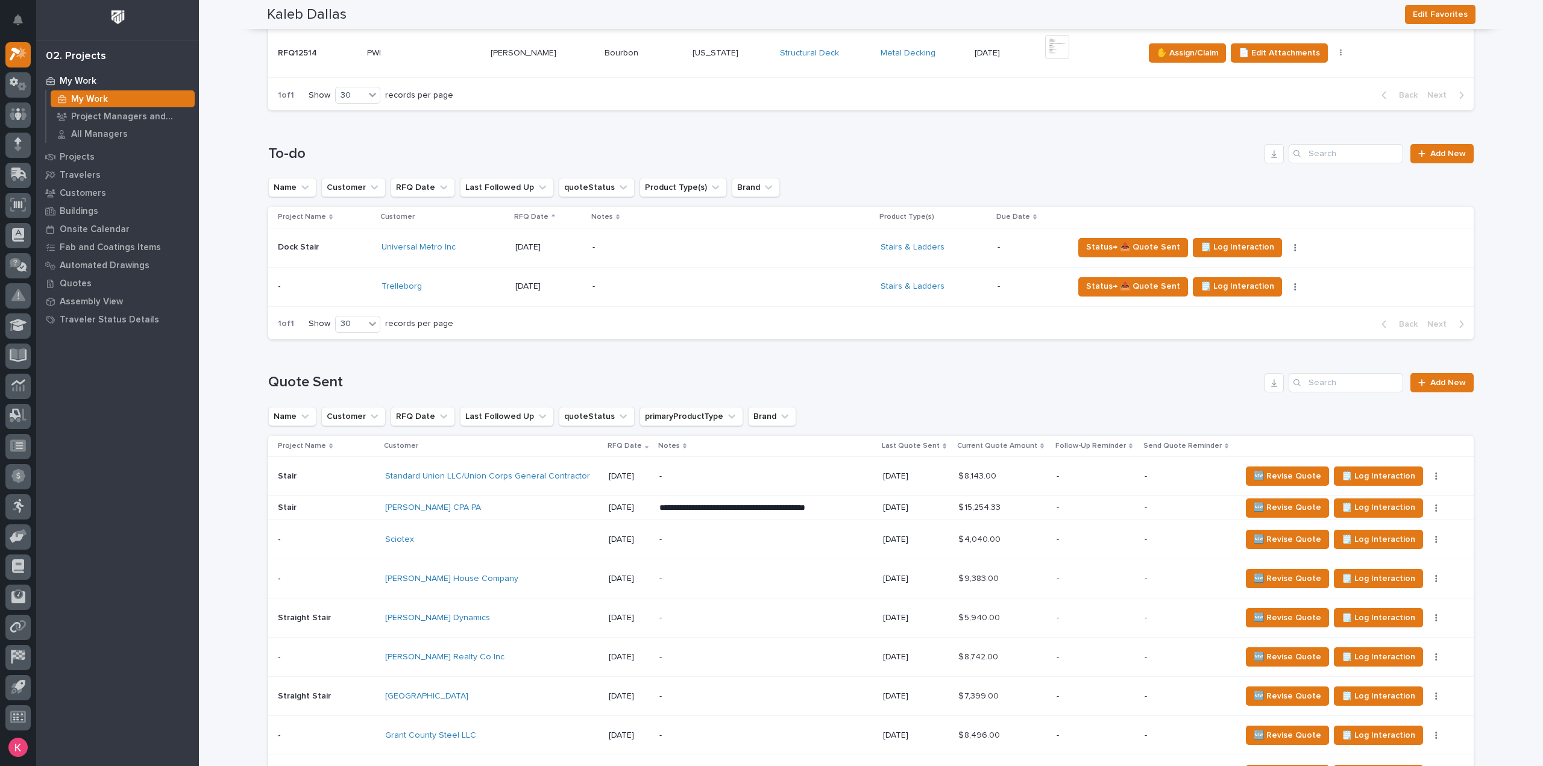
click at [715, 263] on div "-" at bounding box center [732, 247] width 278 height 37
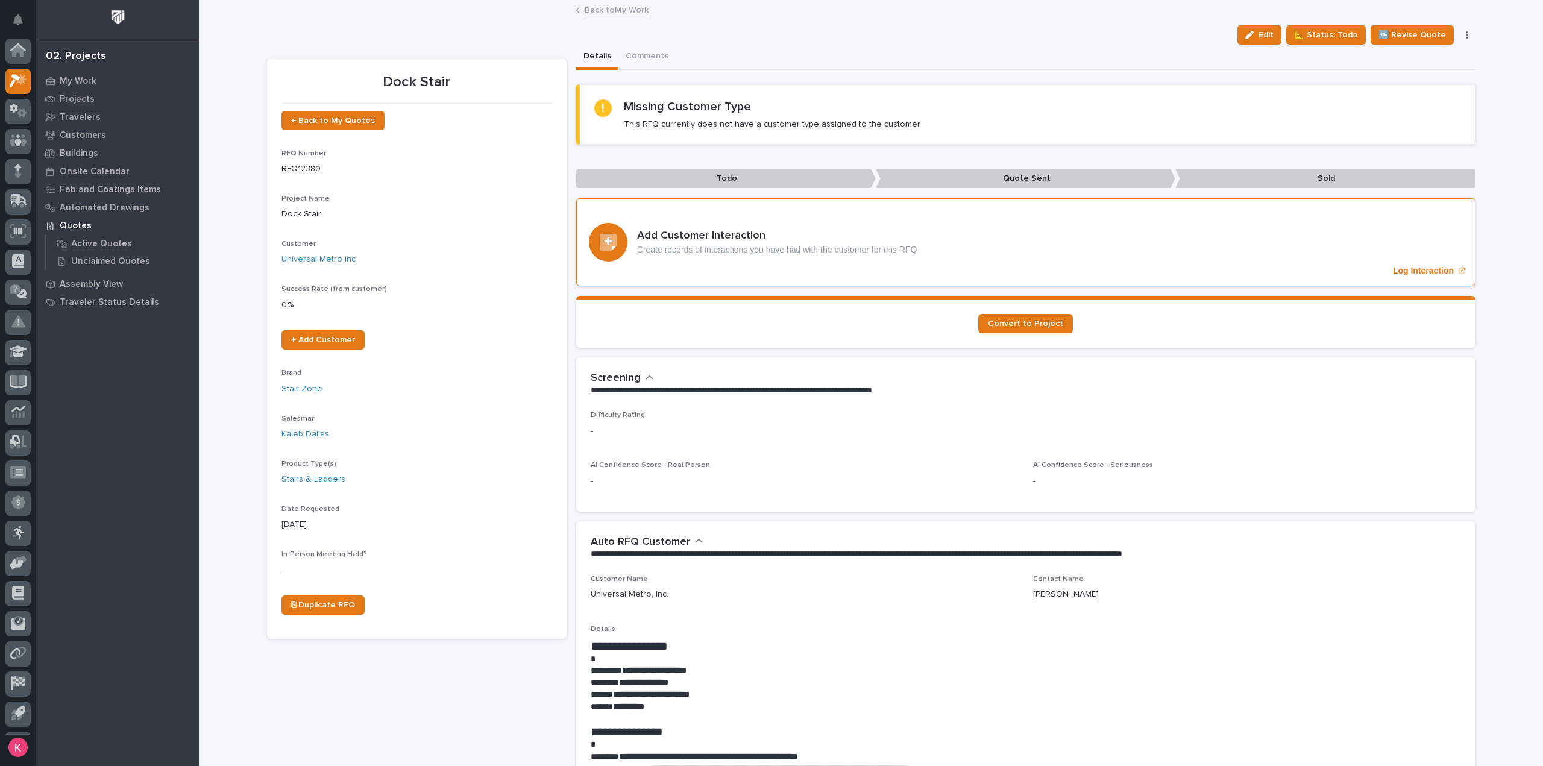
scroll to position [27, 0]
click at [1466, 34] on icon "button" at bounding box center [1467, 34] width 2 height 7
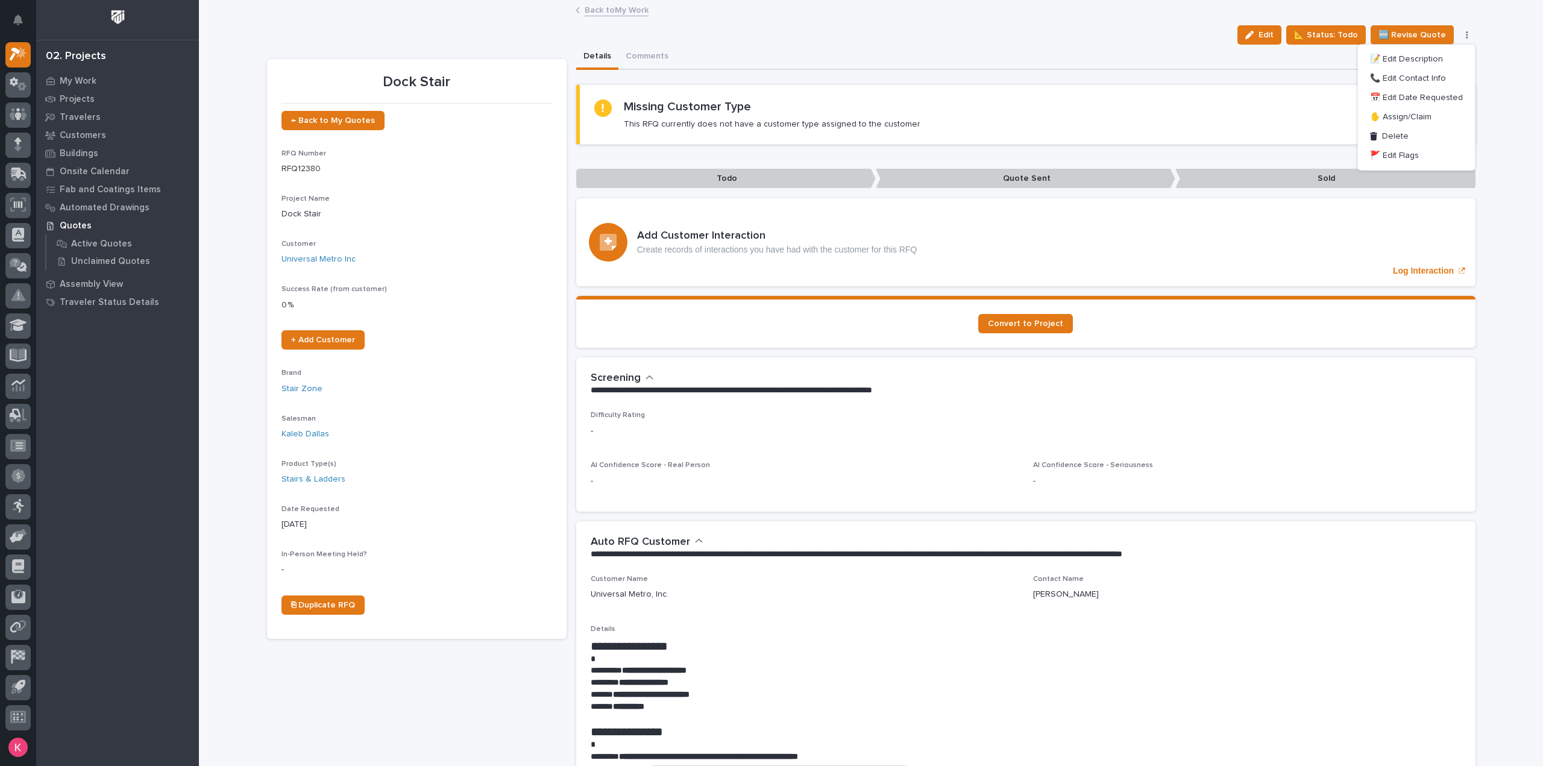
click at [1184, 89] on section "Missing Customer Type This RFQ currently does not have a customer type assigned…" at bounding box center [1025, 114] width 899 height 60
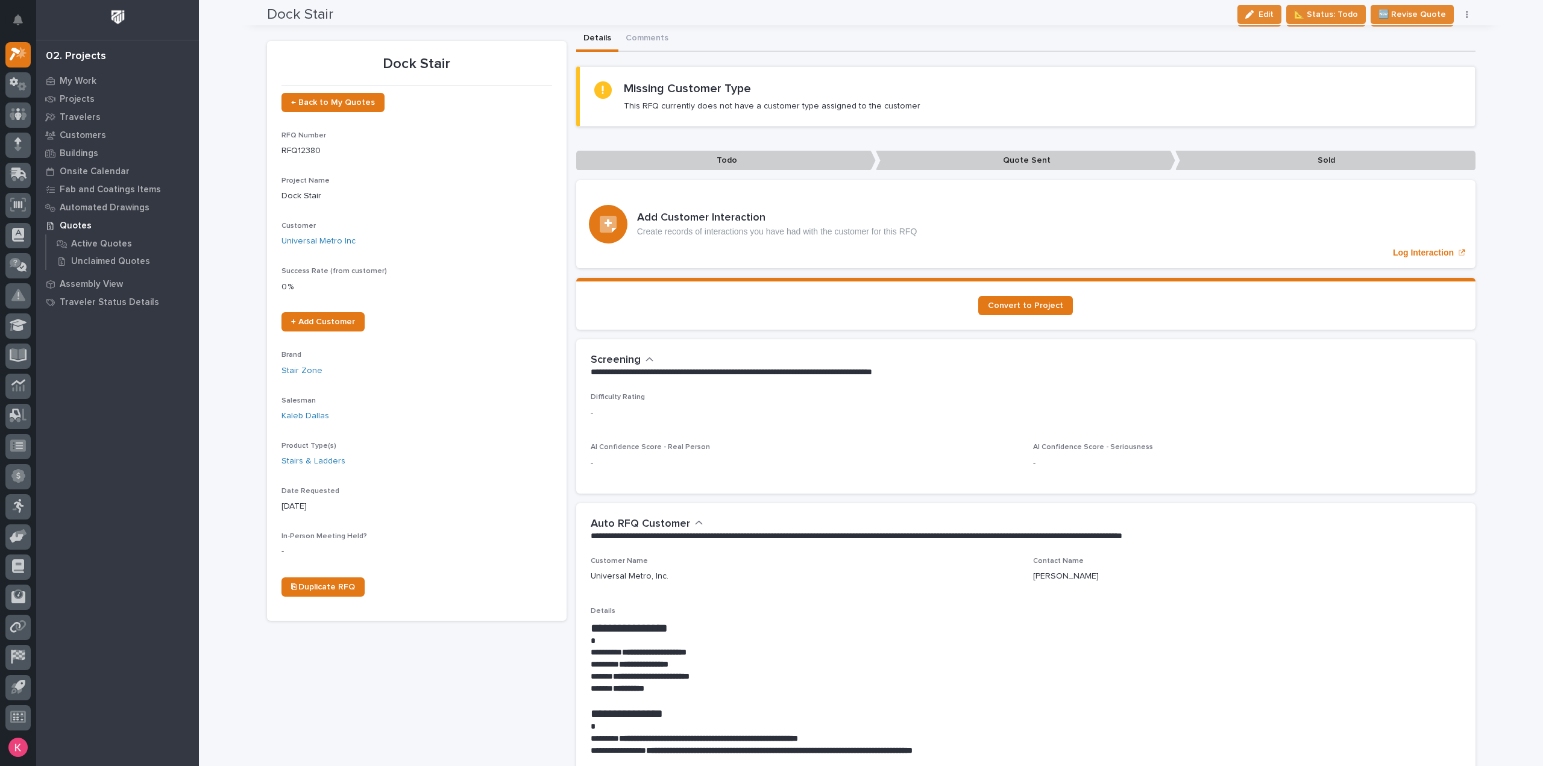
scroll to position [0, 0]
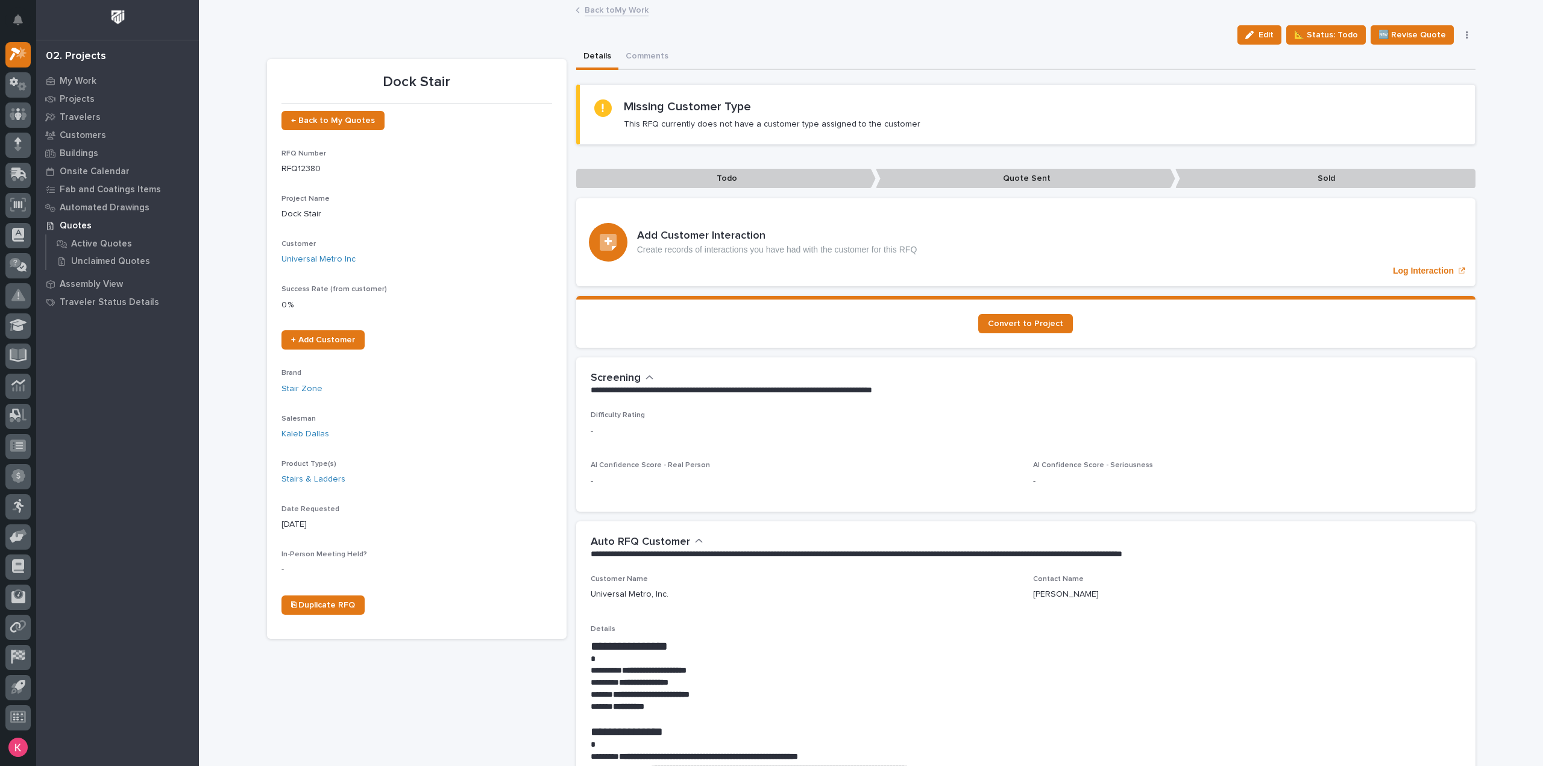
click at [594, 9] on link "Back to My Work" at bounding box center [617, 9] width 64 height 14
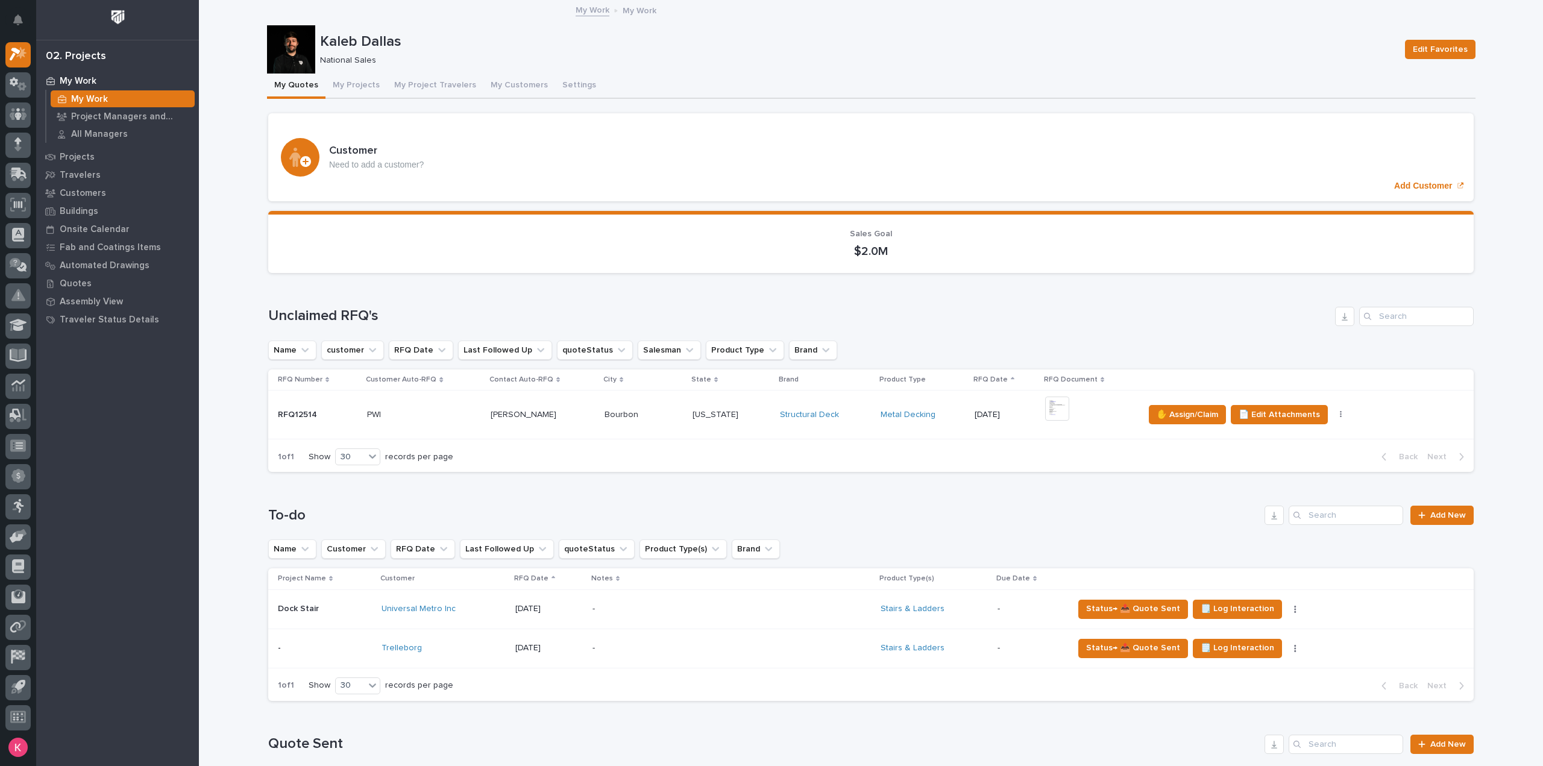
click at [151, 439] on div "My Work My Work Project Managers and Engineers All Managers Projects Travelers …" at bounding box center [117, 419] width 163 height 694
click at [1333, 410] on button "button" at bounding box center [1341, 414] width 17 height 8
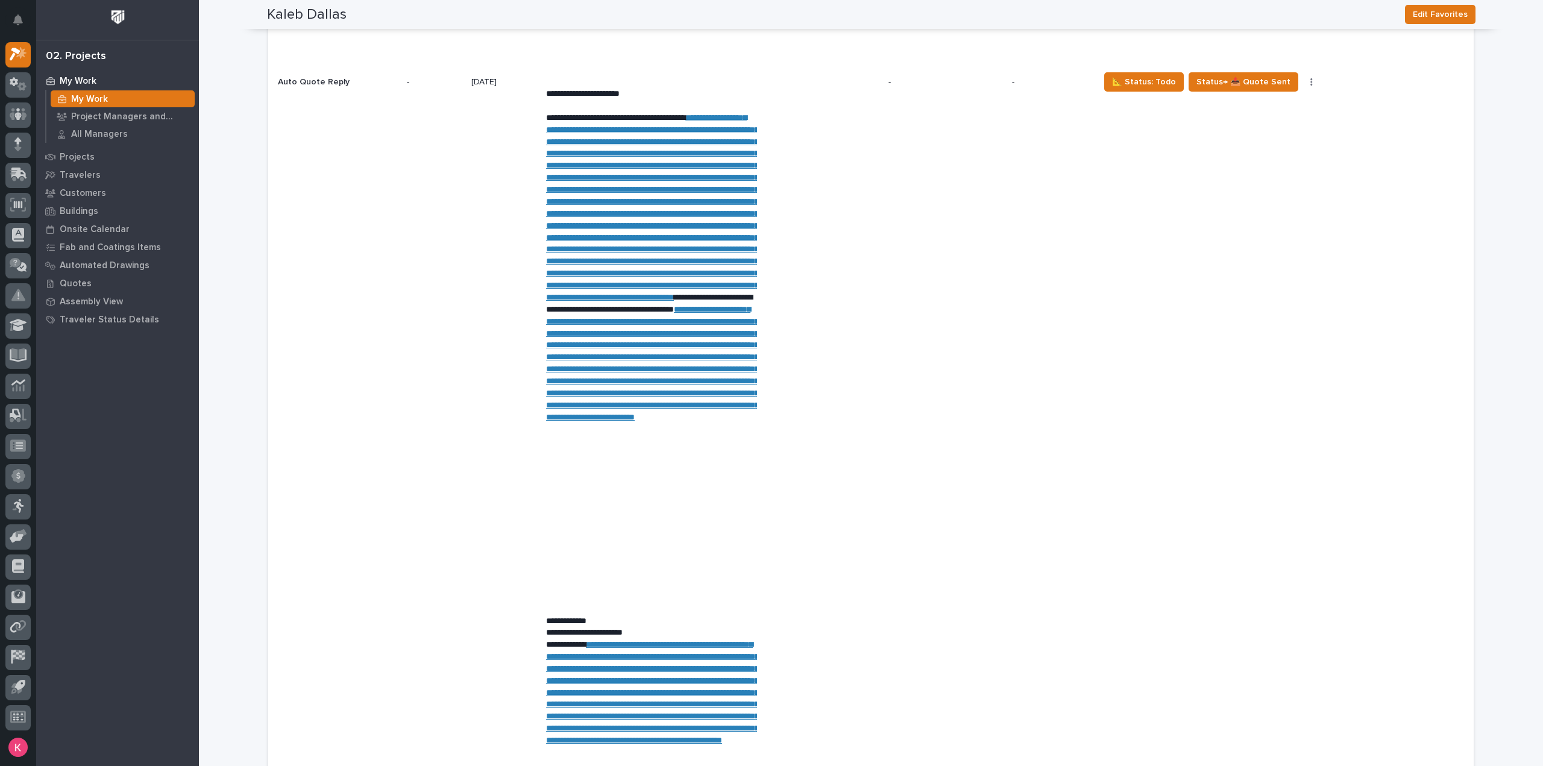
scroll to position [6208, 0]
